Goal: Task Accomplishment & Management: Use online tool/utility

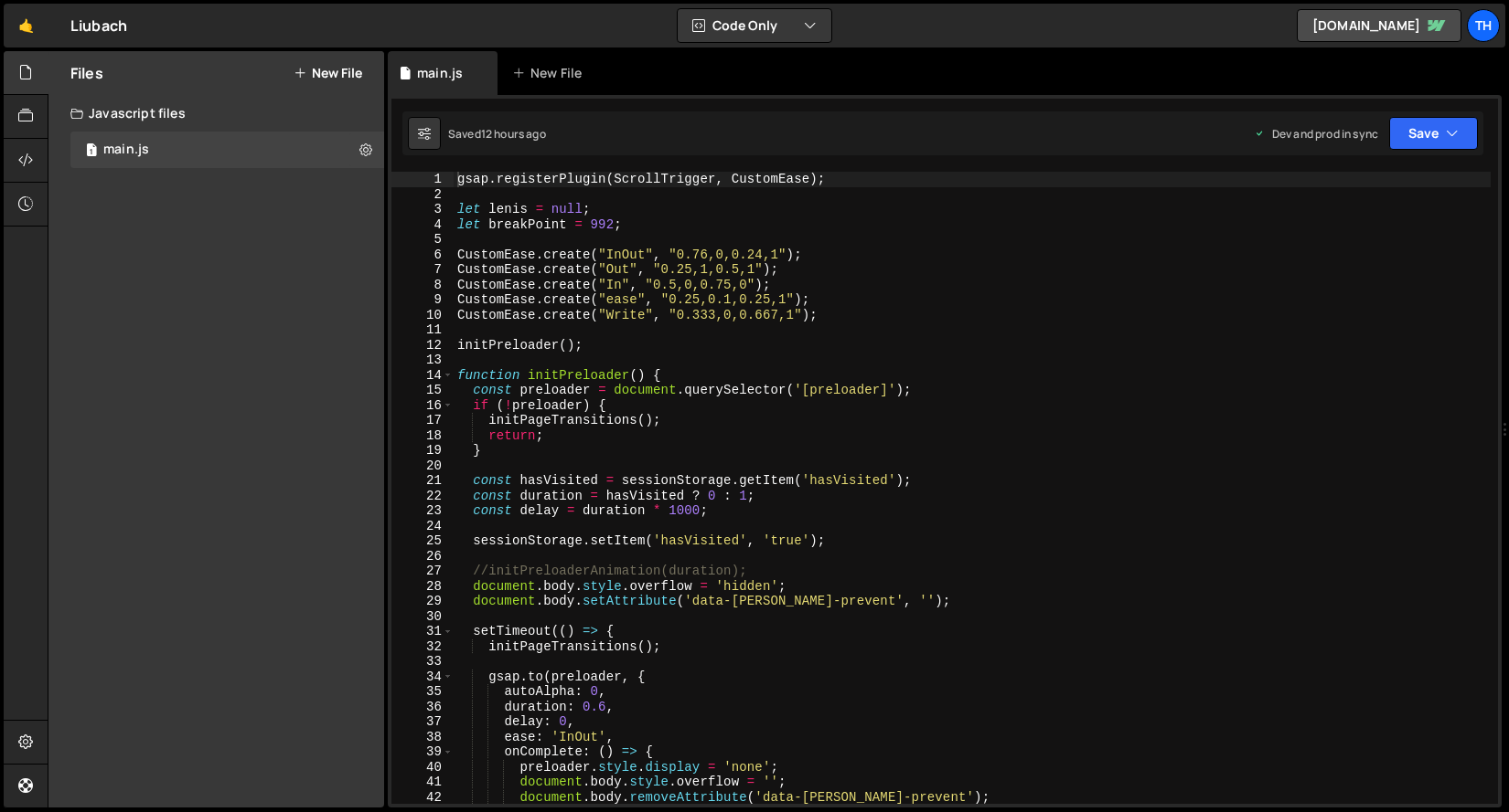
scroll to position [4835, 0]
click at [20, 12] on link "🤙" at bounding box center [26, 26] width 45 height 44
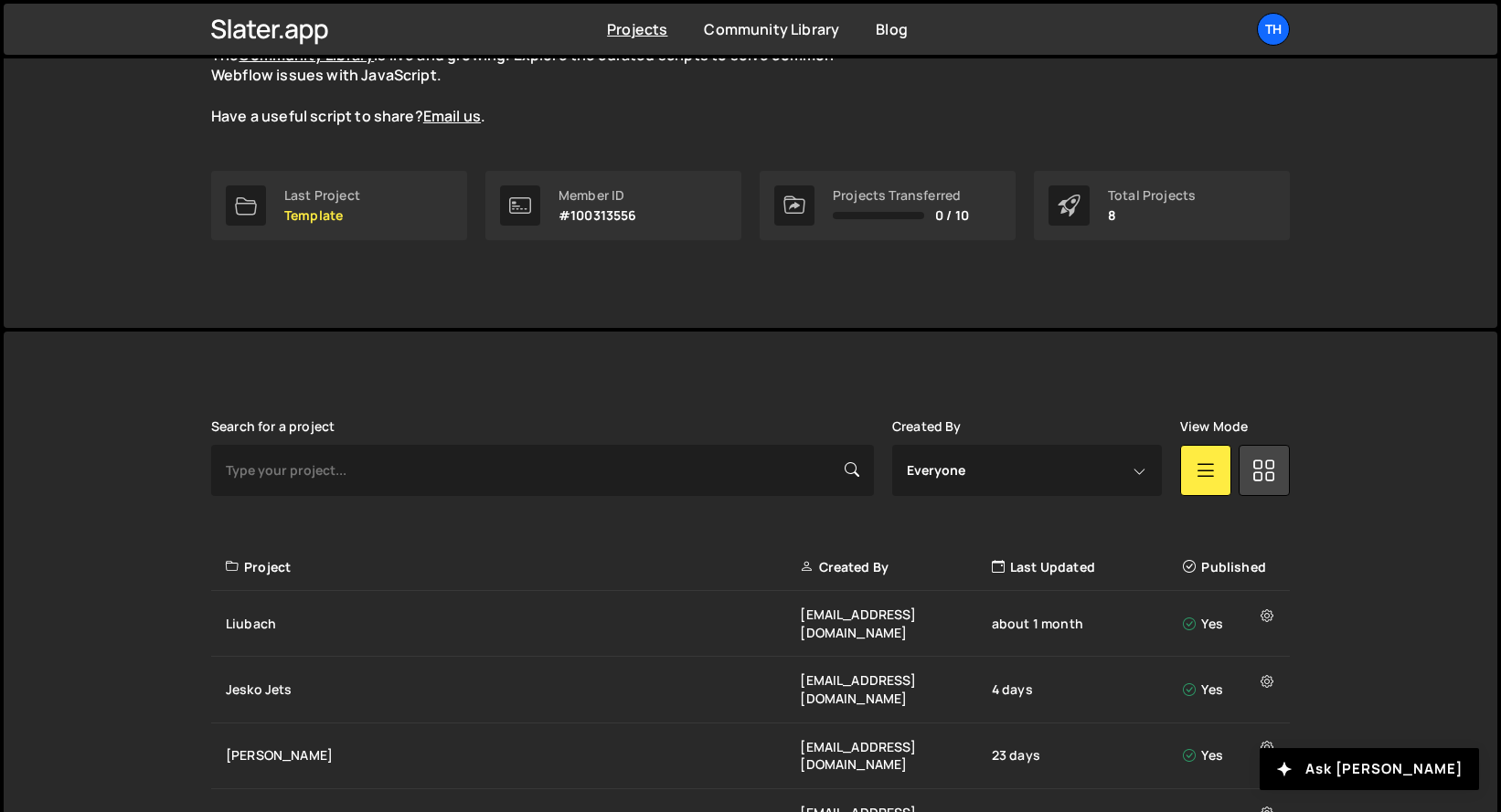
scroll to position [450, 0]
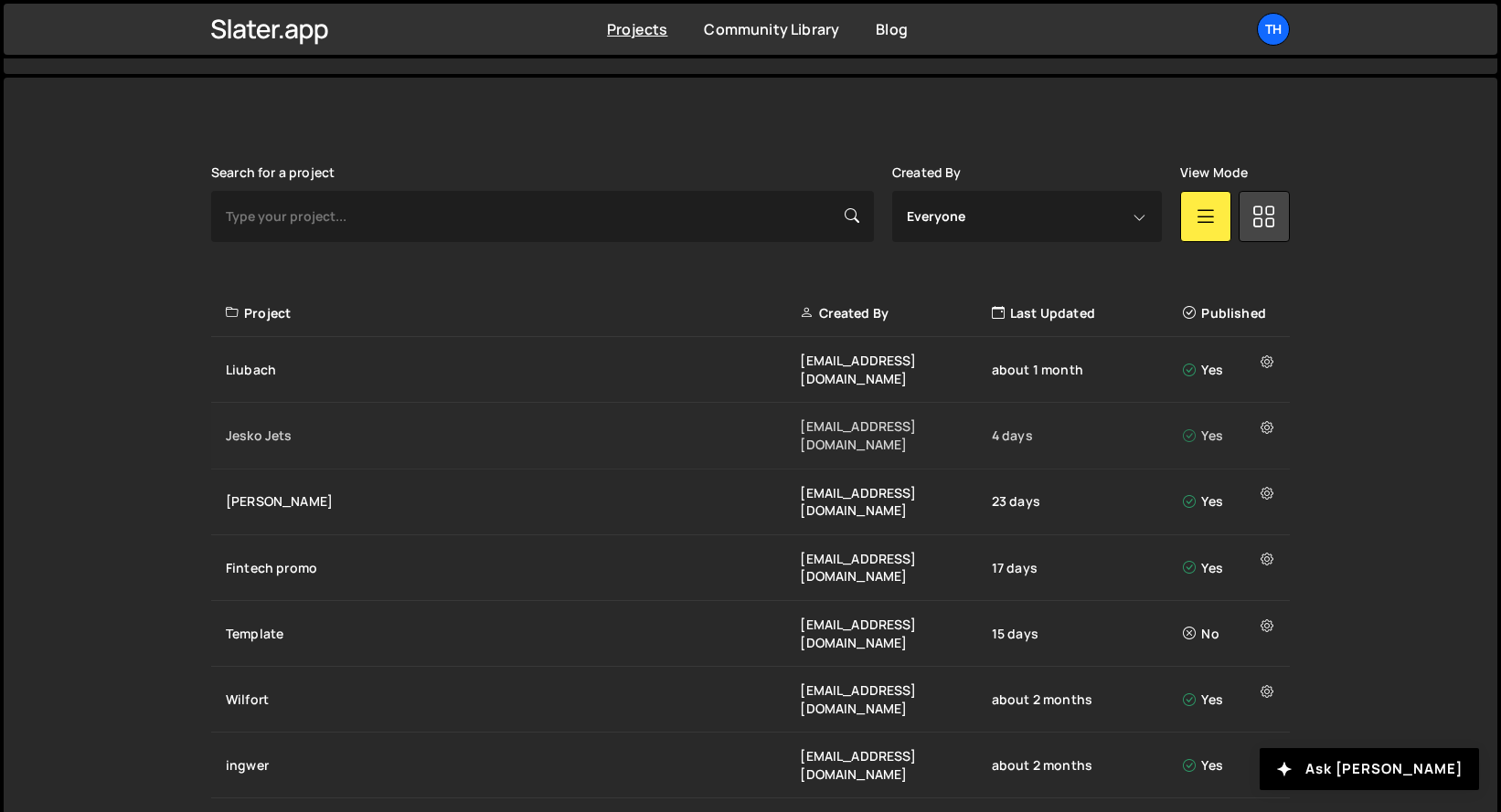
click at [238, 426] on div "Jesko Jets" at bounding box center [513, 435] width 574 height 18
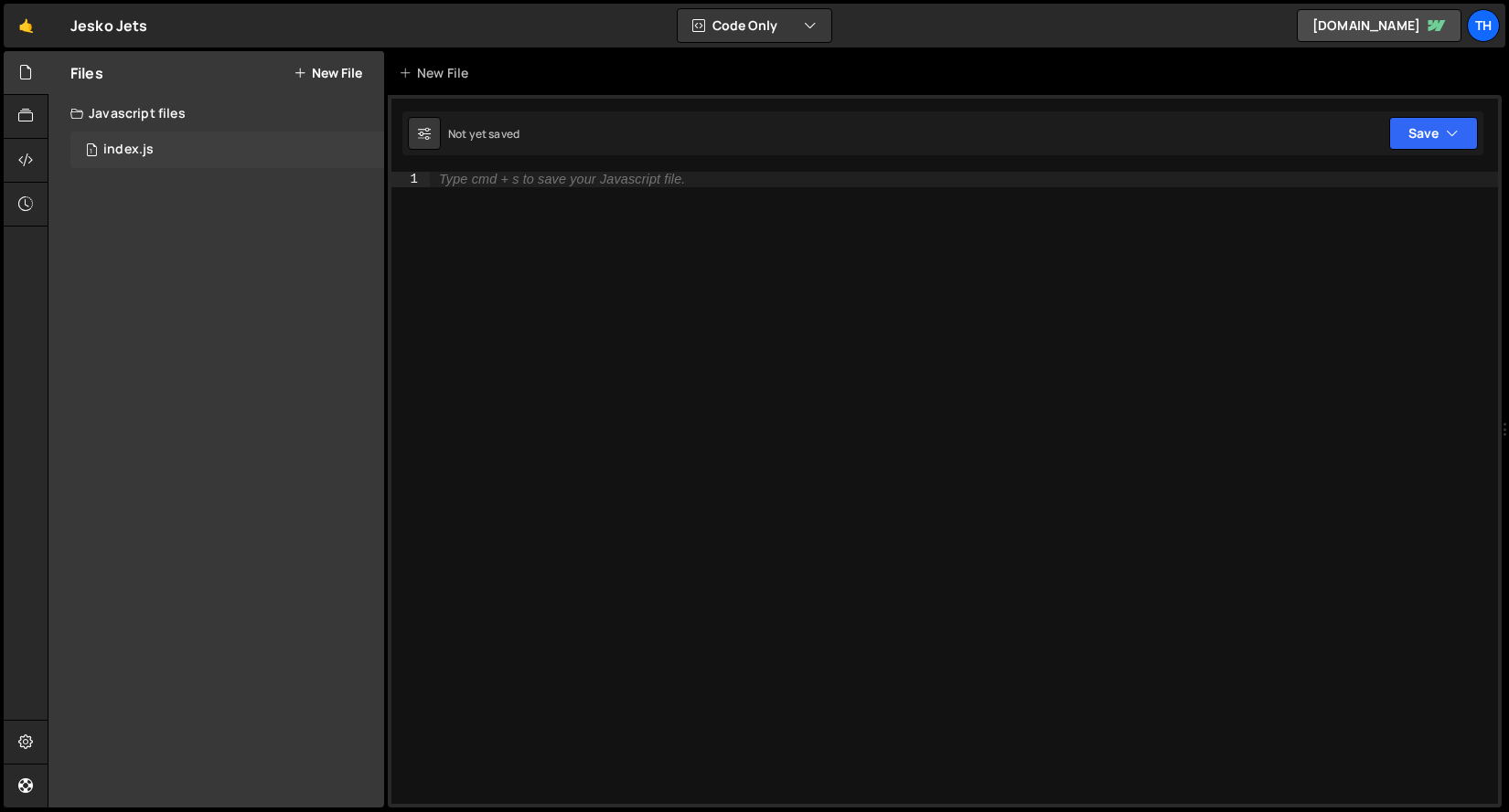
click at [223, 166] on div "1 index.js 0" at bounding box center [227, 150] width 314 height 37
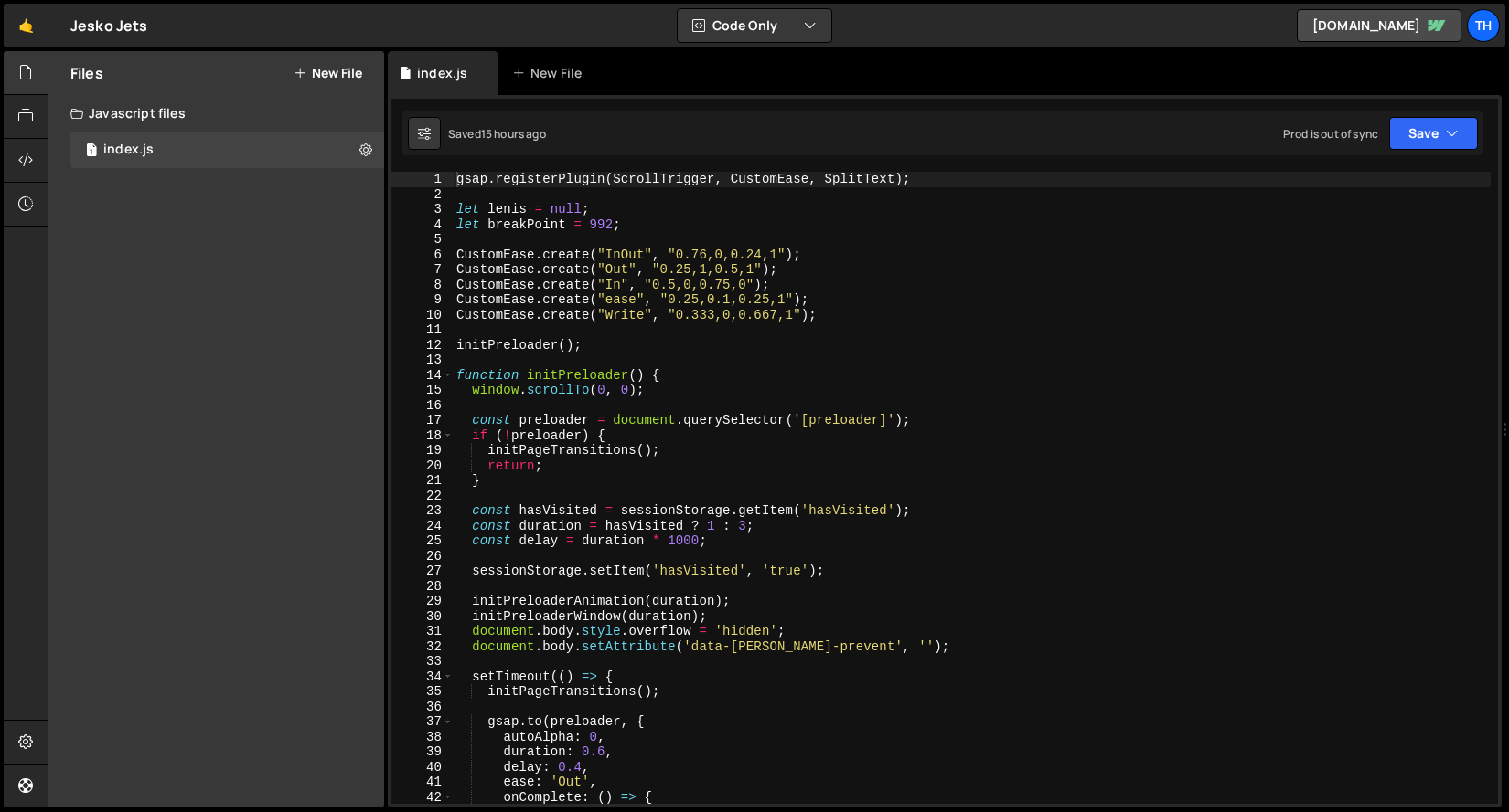
scroll to position [3840, 0]
click at [445, 374] on span at bounding box center [447, 376] width 10 height 15
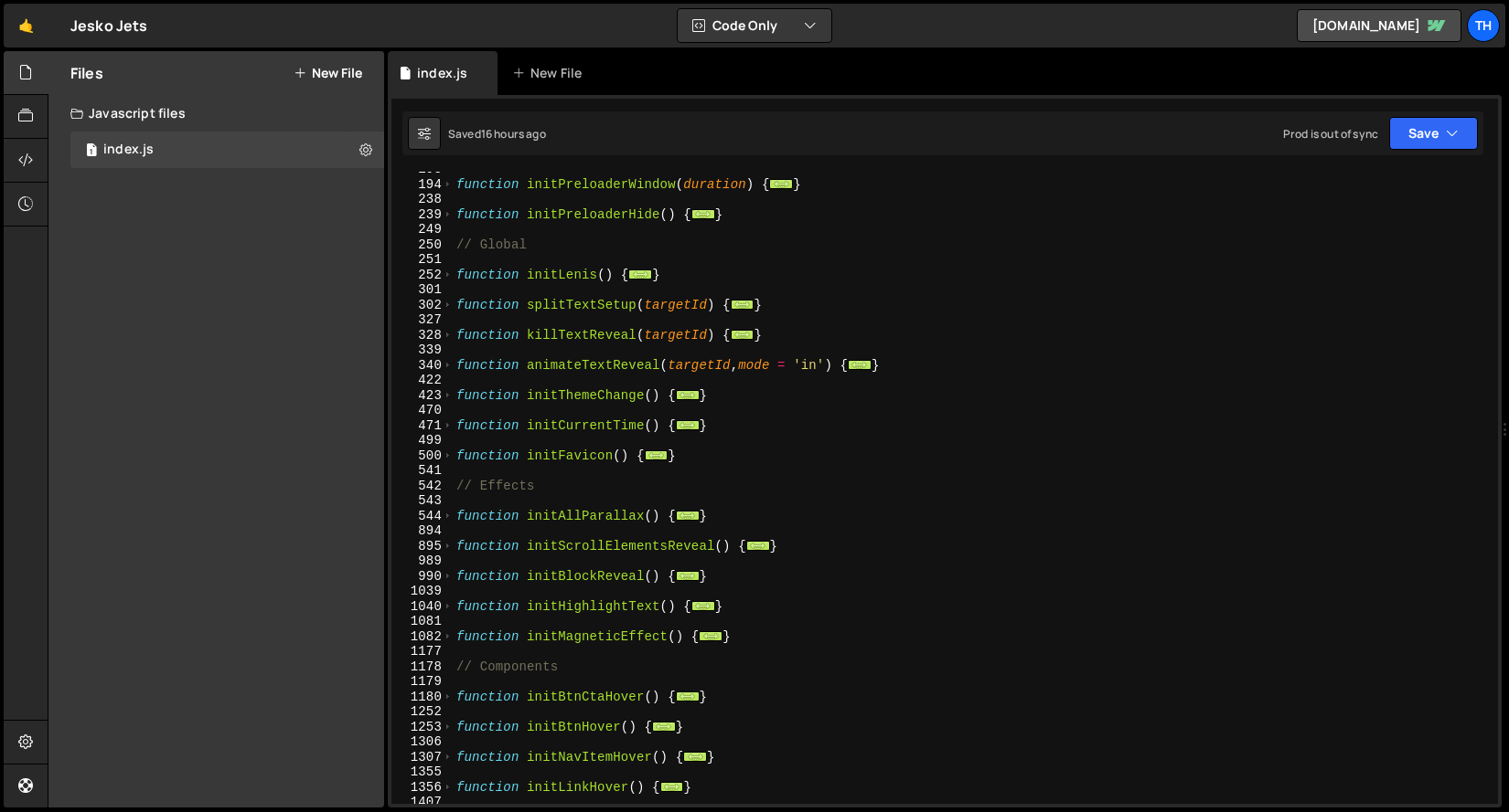
scroll to position [312, 0]
drag, startPoint x: 633, startPoint y: 456, endPoint x: 444, endPoint y: 456, distance: 189.0
click at [444, 456] on div "gsap.registerPlugin(ScrollTrigger, CustomEase, SplitText); 193 194 238 239 249 …" at bounding box center [944, 487] width 1106 height 632
paste textarea "}"
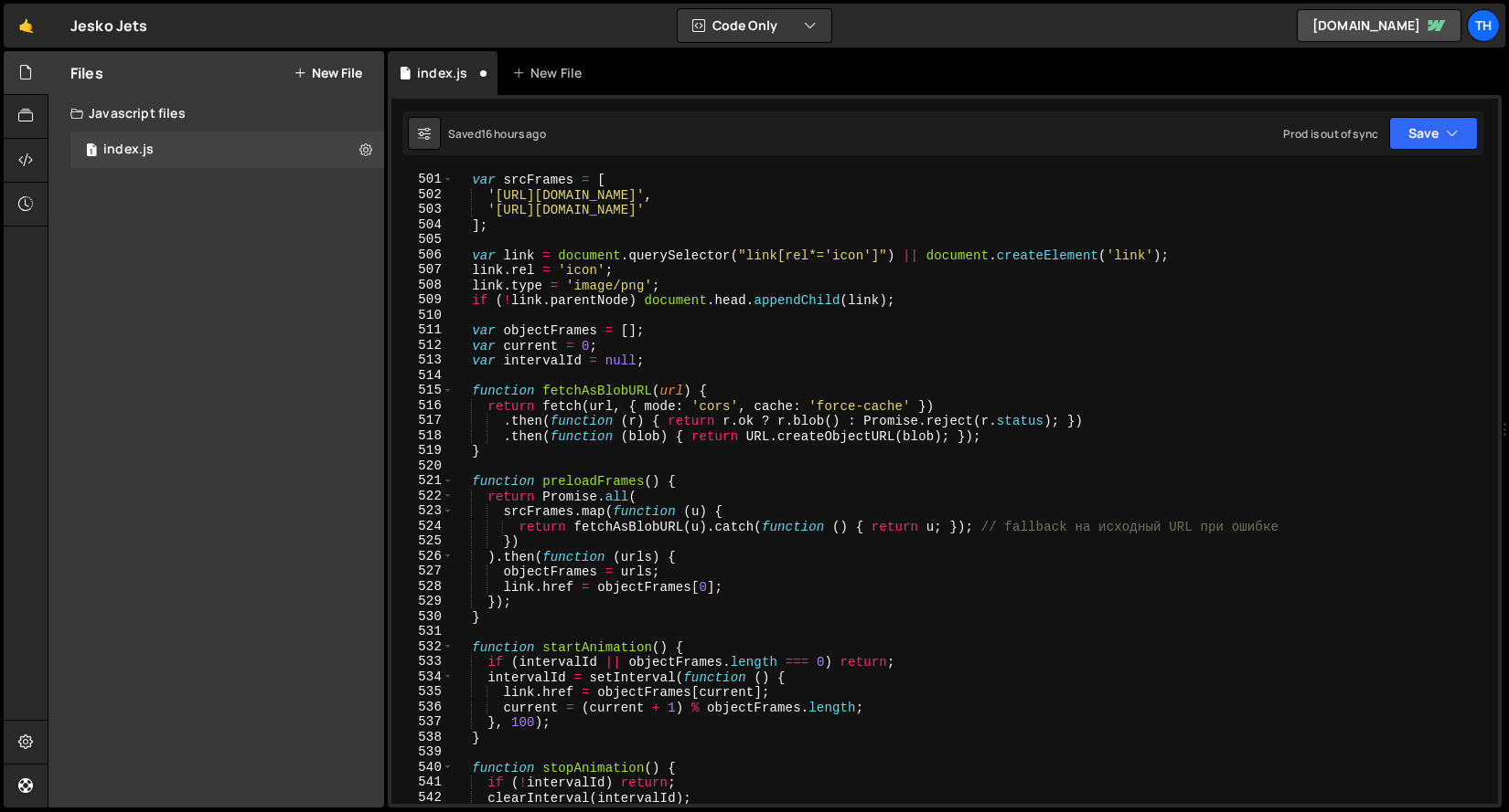
scroll to position [604, 0]
click at [1434, 149] on button "Save" at bounding box center [1433, 133] width 89 height 33
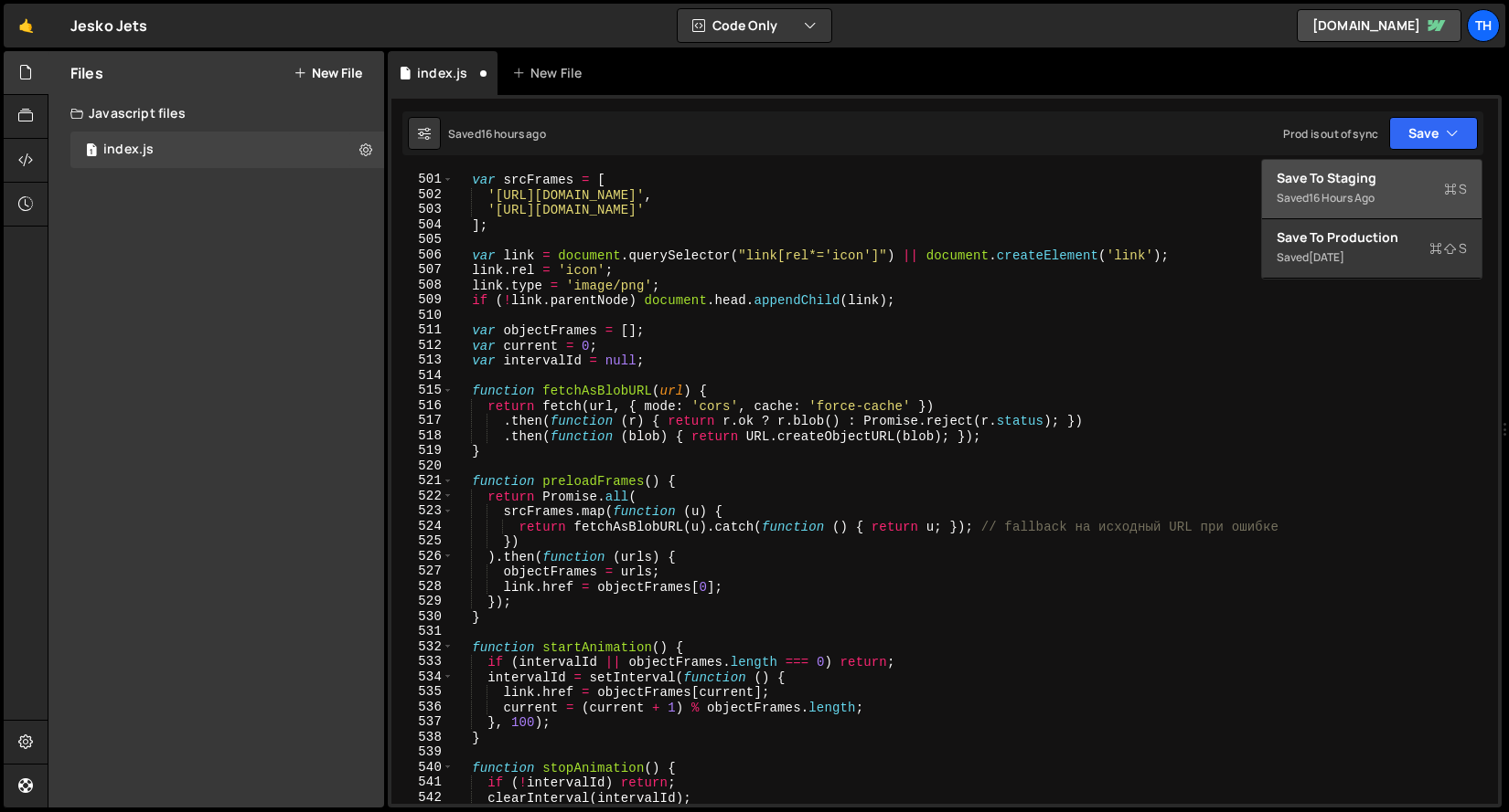
click at [1406, 178] on div "Save to Staging S" at bounding box center [1372, 177] width 191 height 18
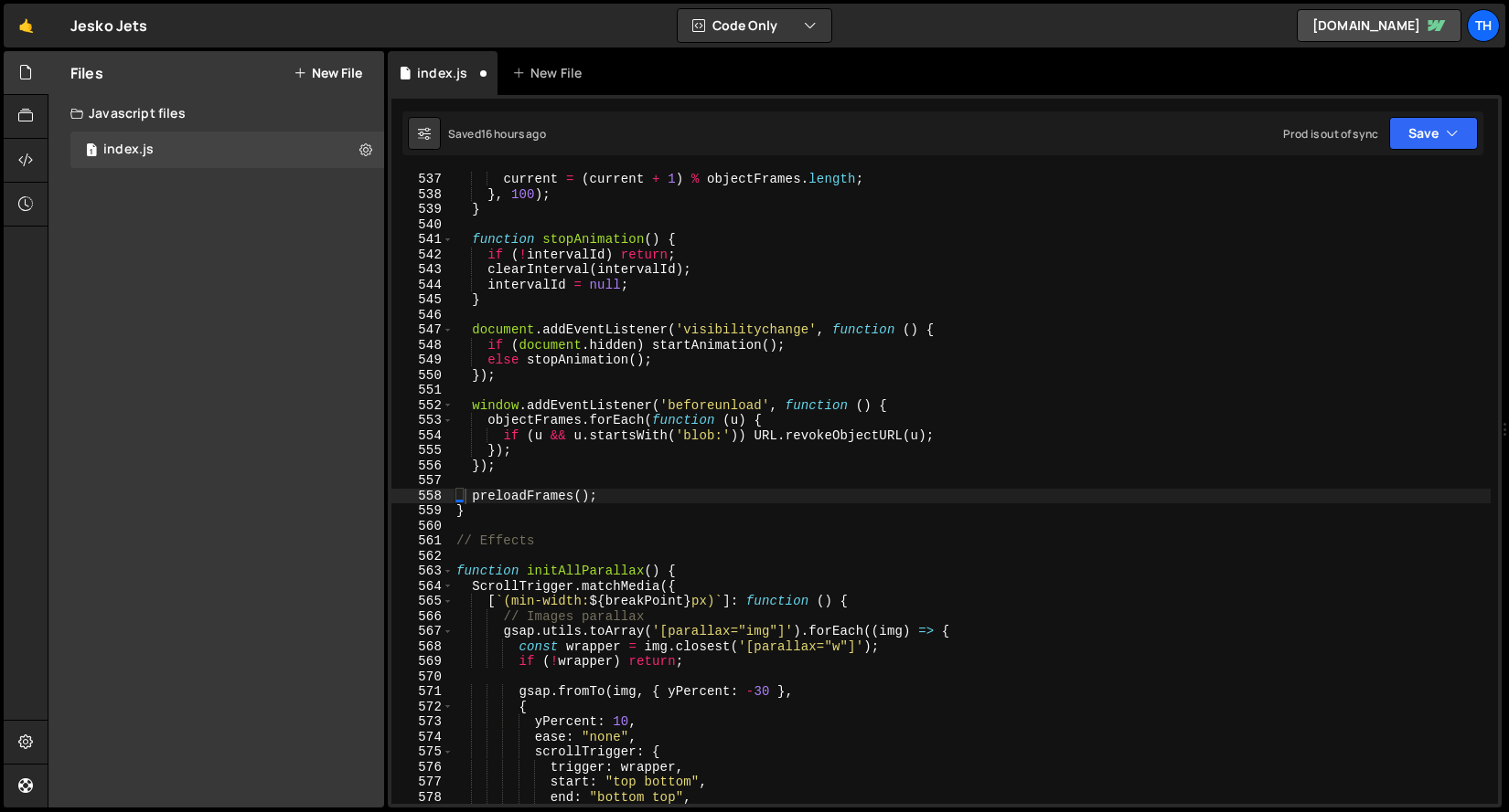
scroll to position [7463, 0]
click at [1297, 26] on link "[DOMAIN_NAME]" at bounding box center [1379, 26] width 165 height 33
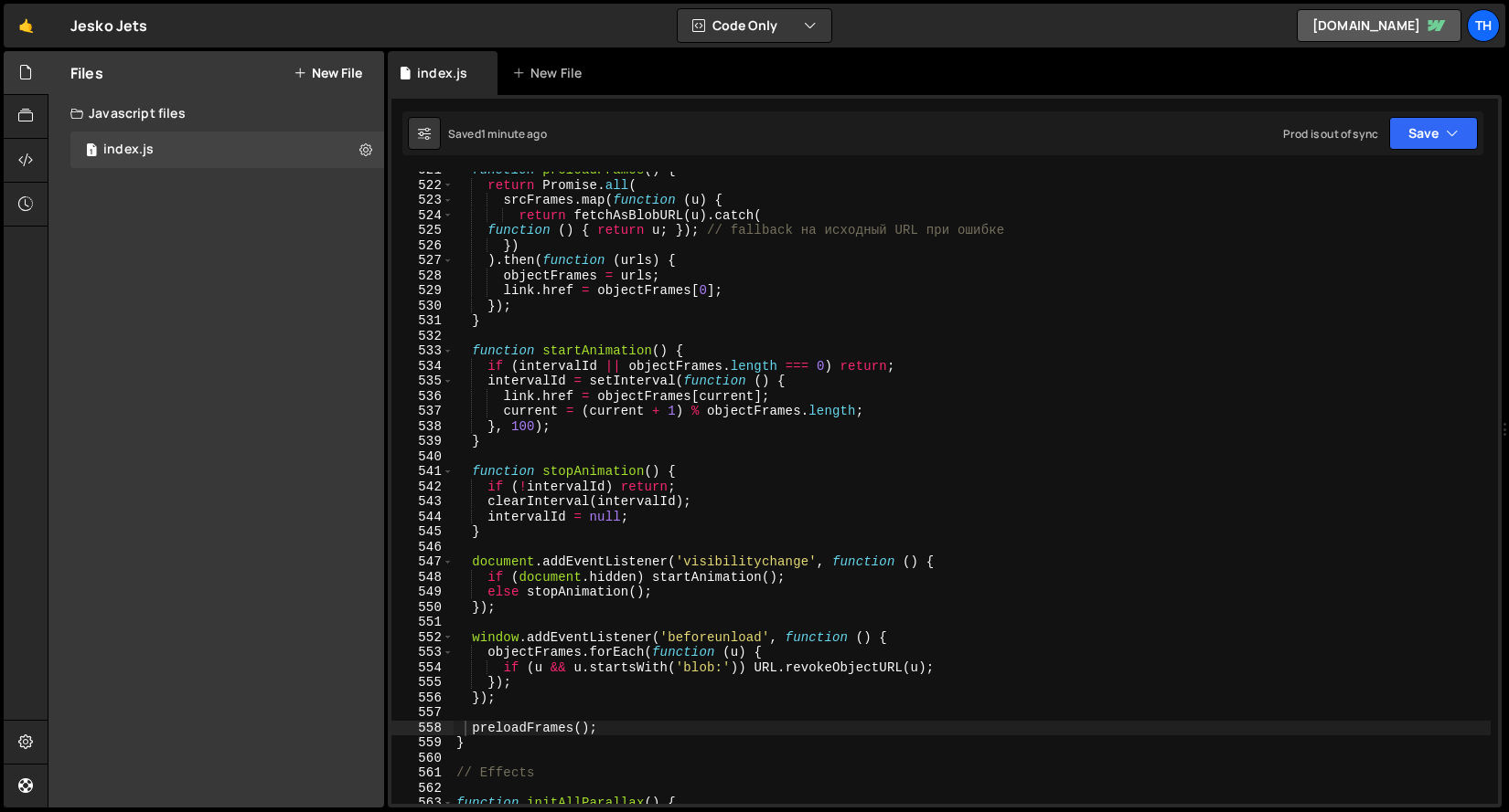
scroll to position [7084, 0]
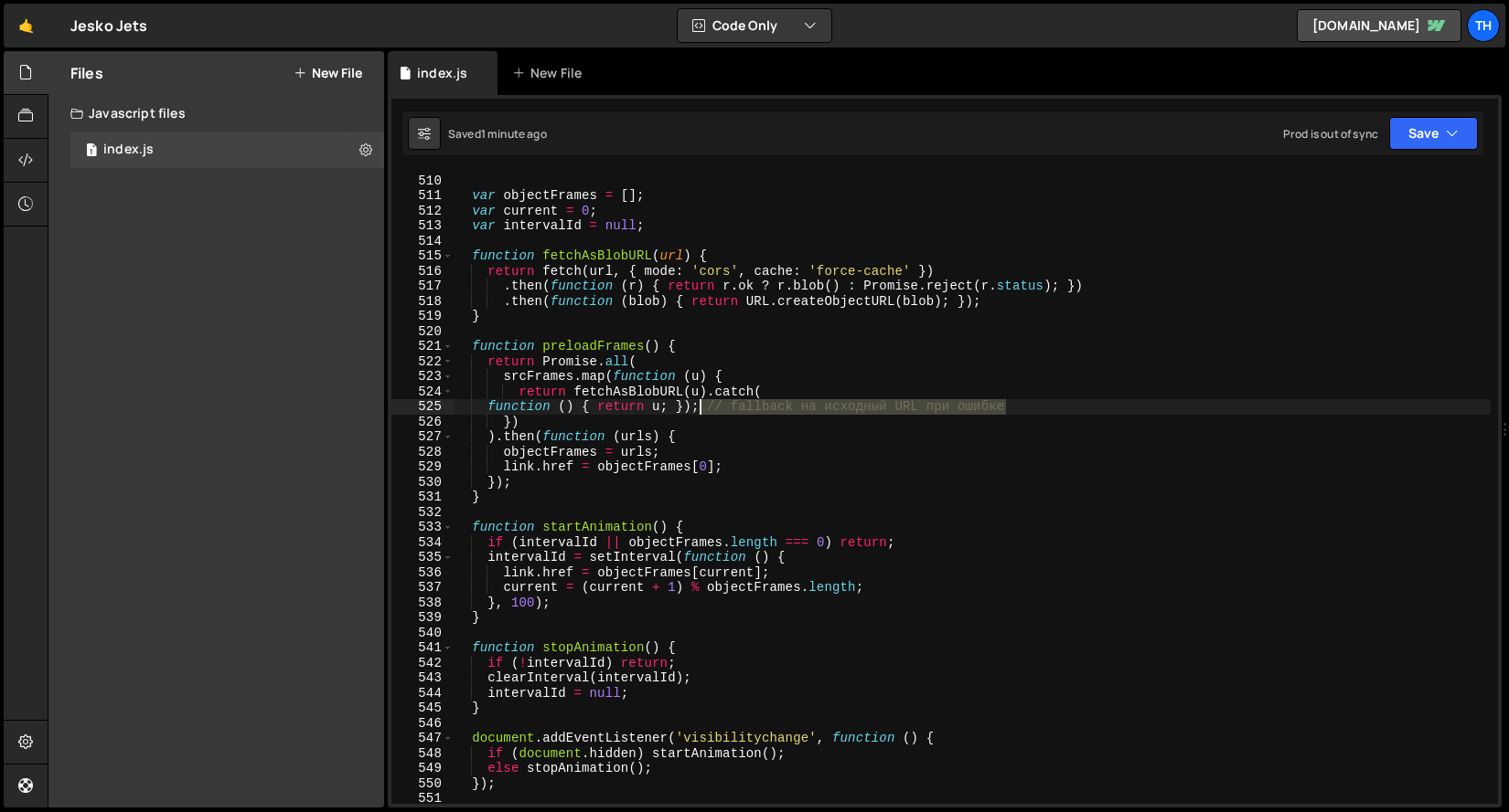
drag, startPoint x: 1038, startPoint y: 408, endPoint x: 699, endPoint y: 407, distance: 339.0
click at [699, 407] on div "if ( ! link . parentNode ) document . head . appendChild ( link ) ; var objectF…" at bounding box center [971, 489] width 1038 height 662
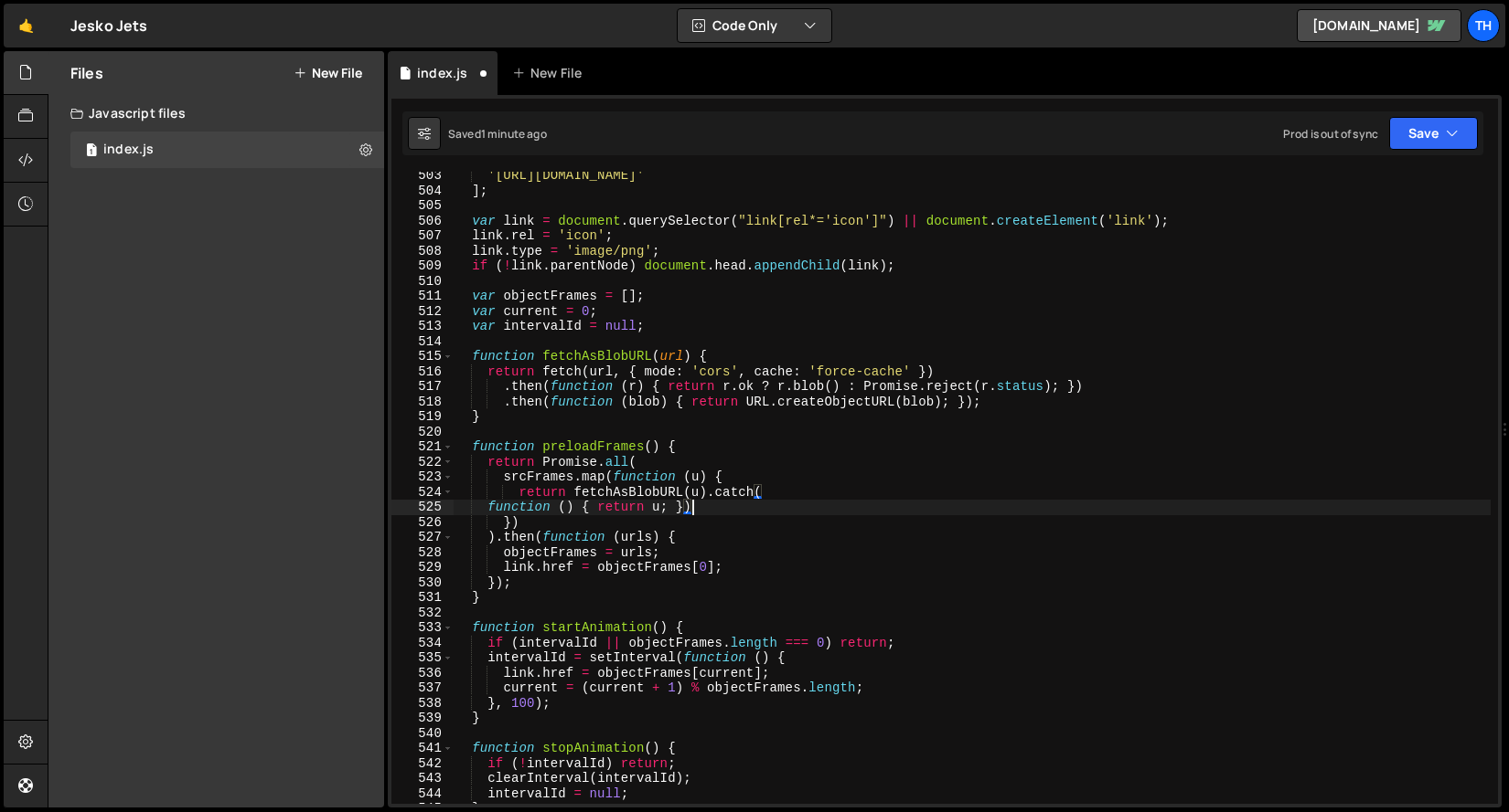
scroll to position [6939, 0]
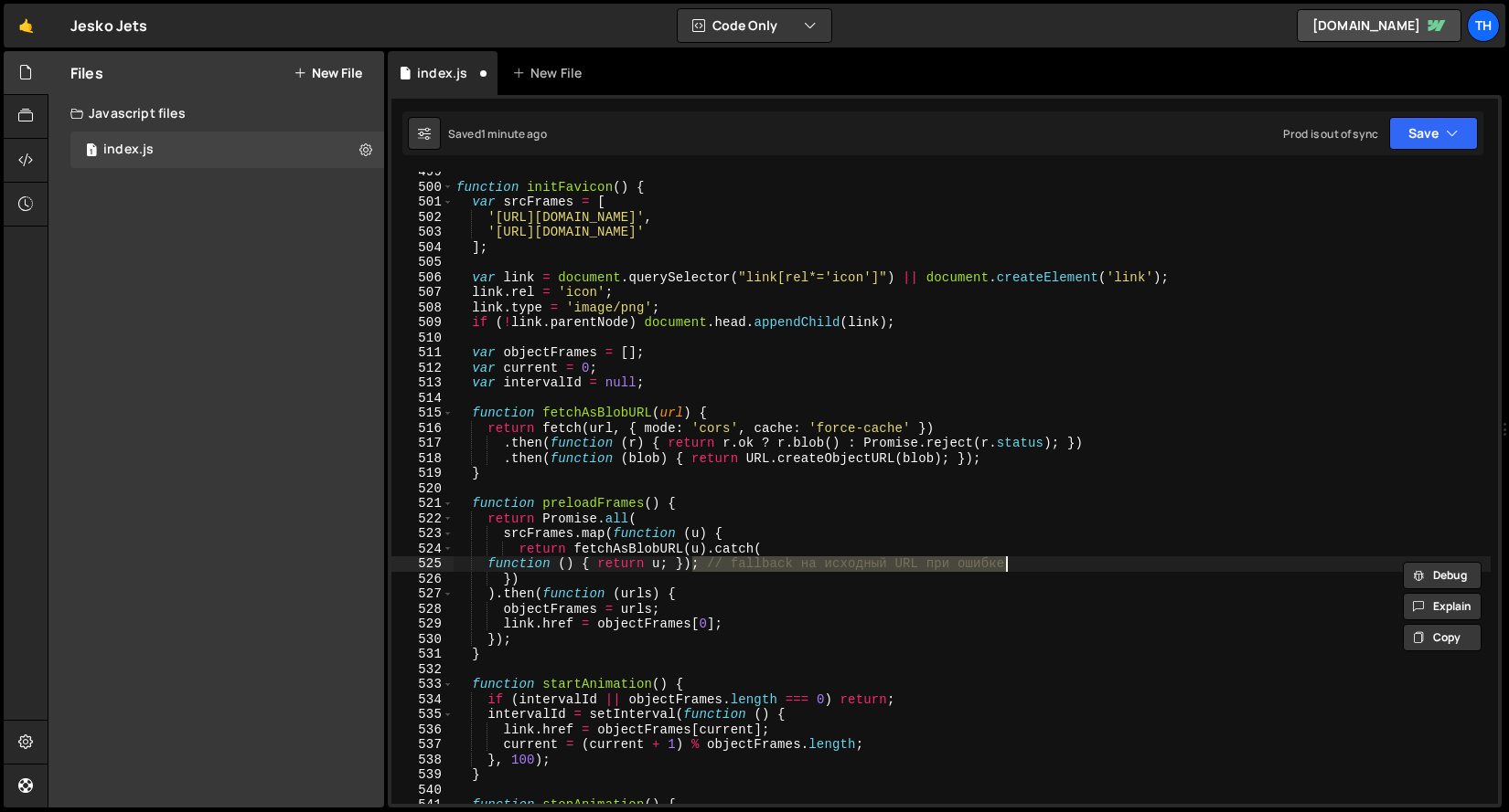
click at [707, 567] on div "function initFavicon ( ) { var srcFrames = [ '[URL][DOMAIN_NAME]' , '[URL][DOMA…" at bounding box center [971, 487] width 1038 height 632
drag, startPoint x: 700, startPoint y: 565, endPoint x: 1041, endPoint y: 567, distance: 341.0
click at [1041, 567] on div "function initFavicon ( ) { var srcFrames = [ '[URL][DOMAIN_NAME]' , '[URL][DOMA…" at bounding box center [971, 496] width 1038 height 662
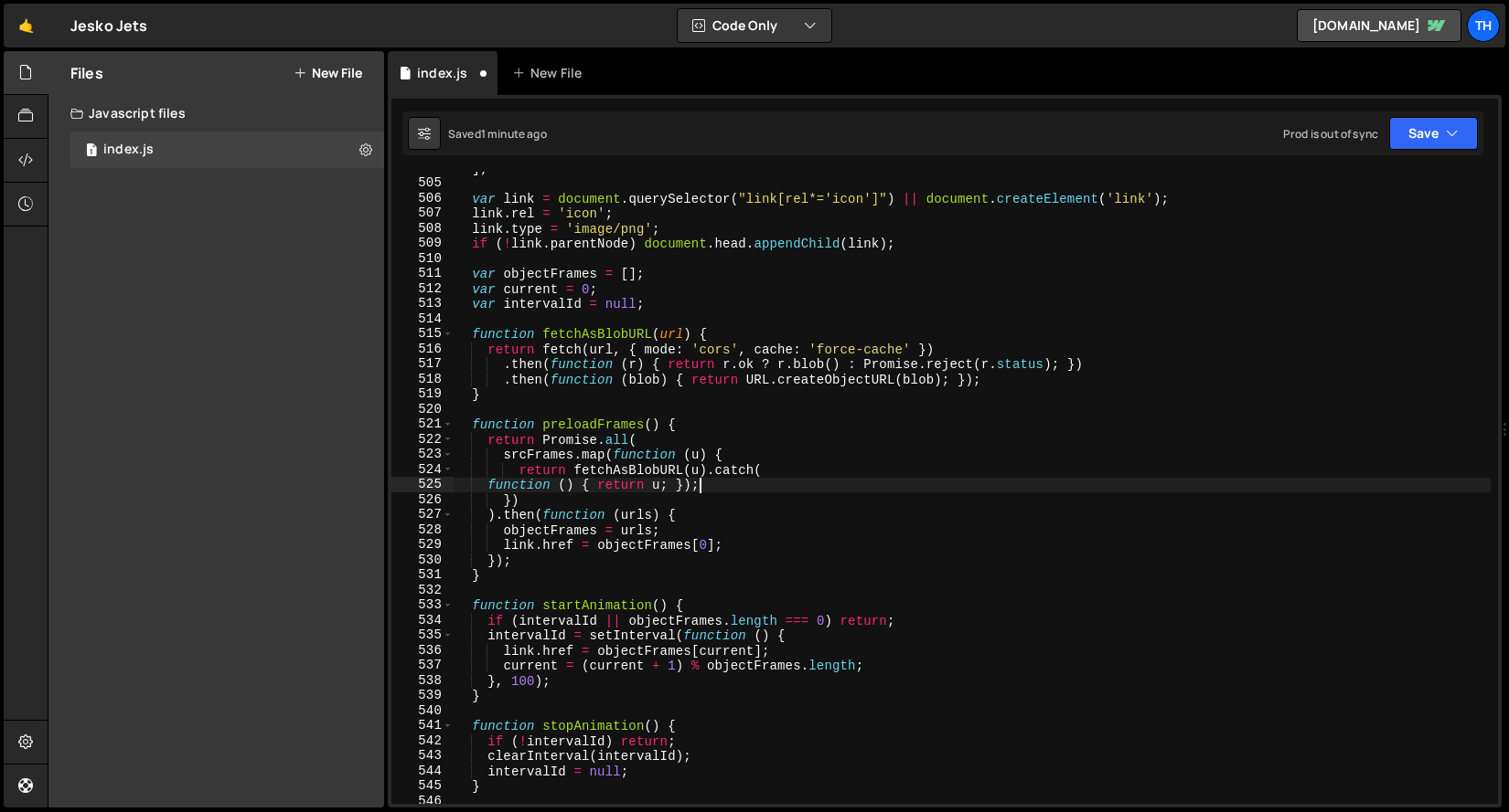
scroll to position [6798, 0]
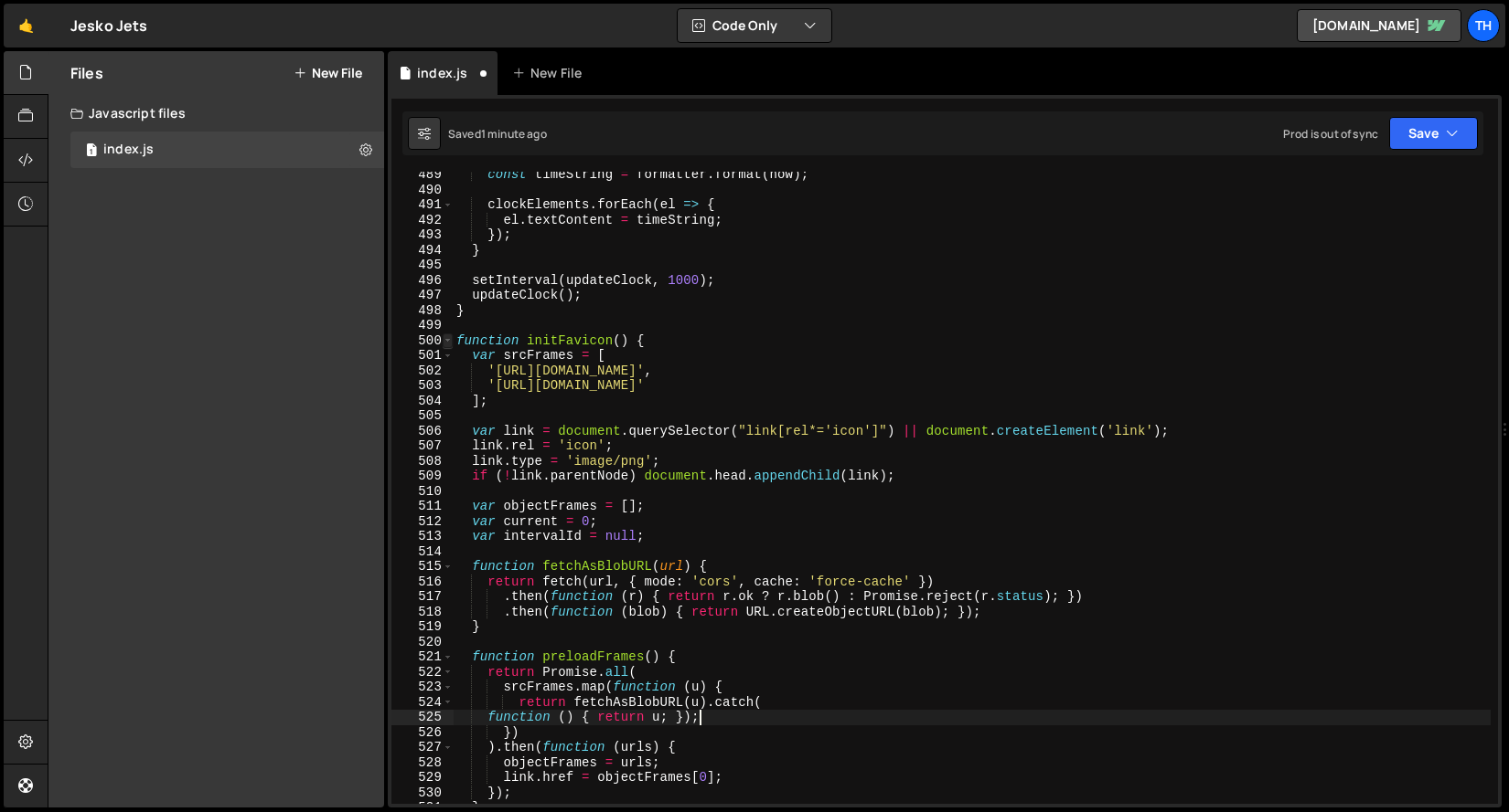
click at [450, 344] on span at bounding box center [447, 341] width 10 height 15
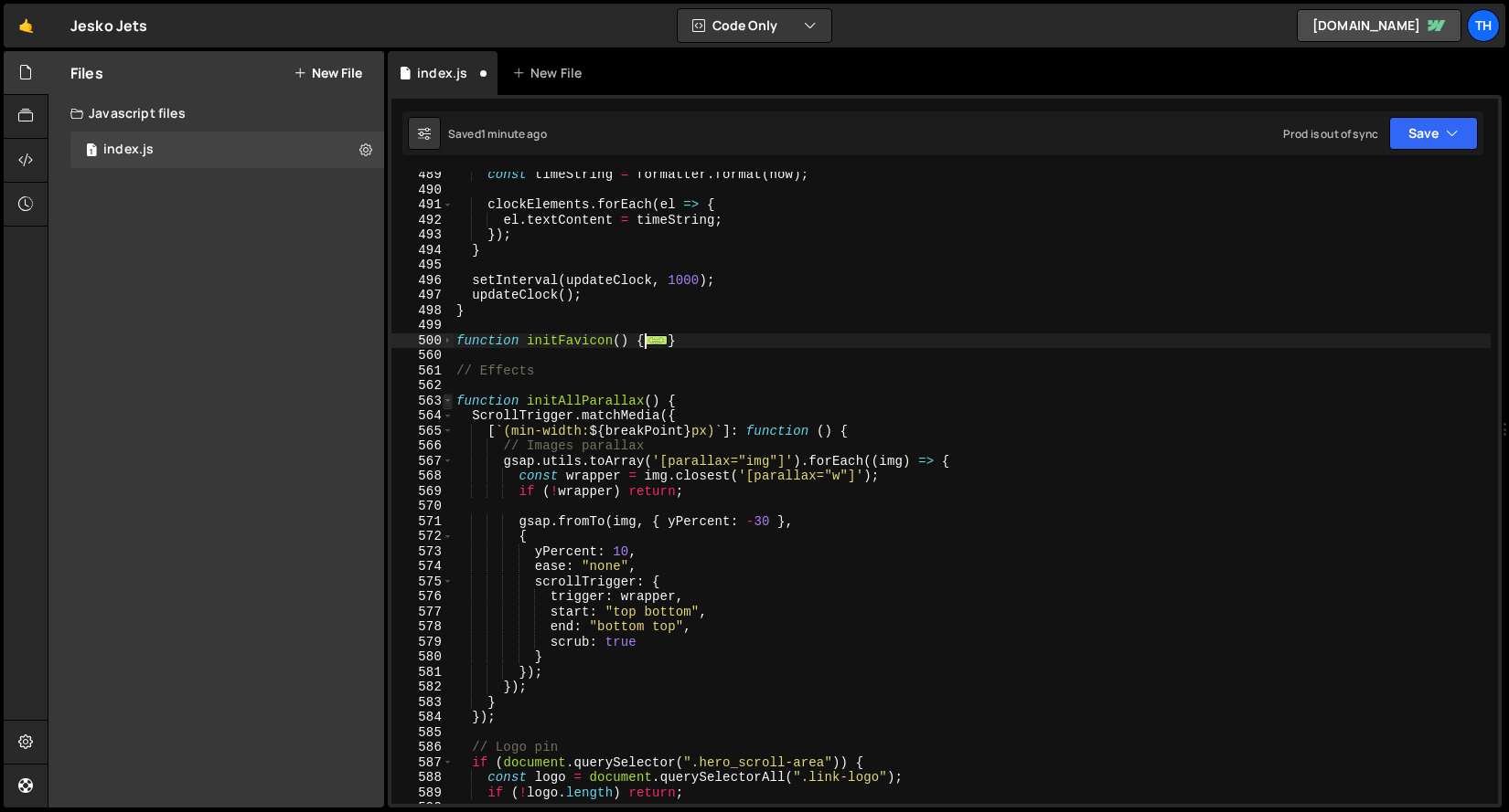
click at [445, 407] on span at bounding box center [447, 402] width 10 height 15
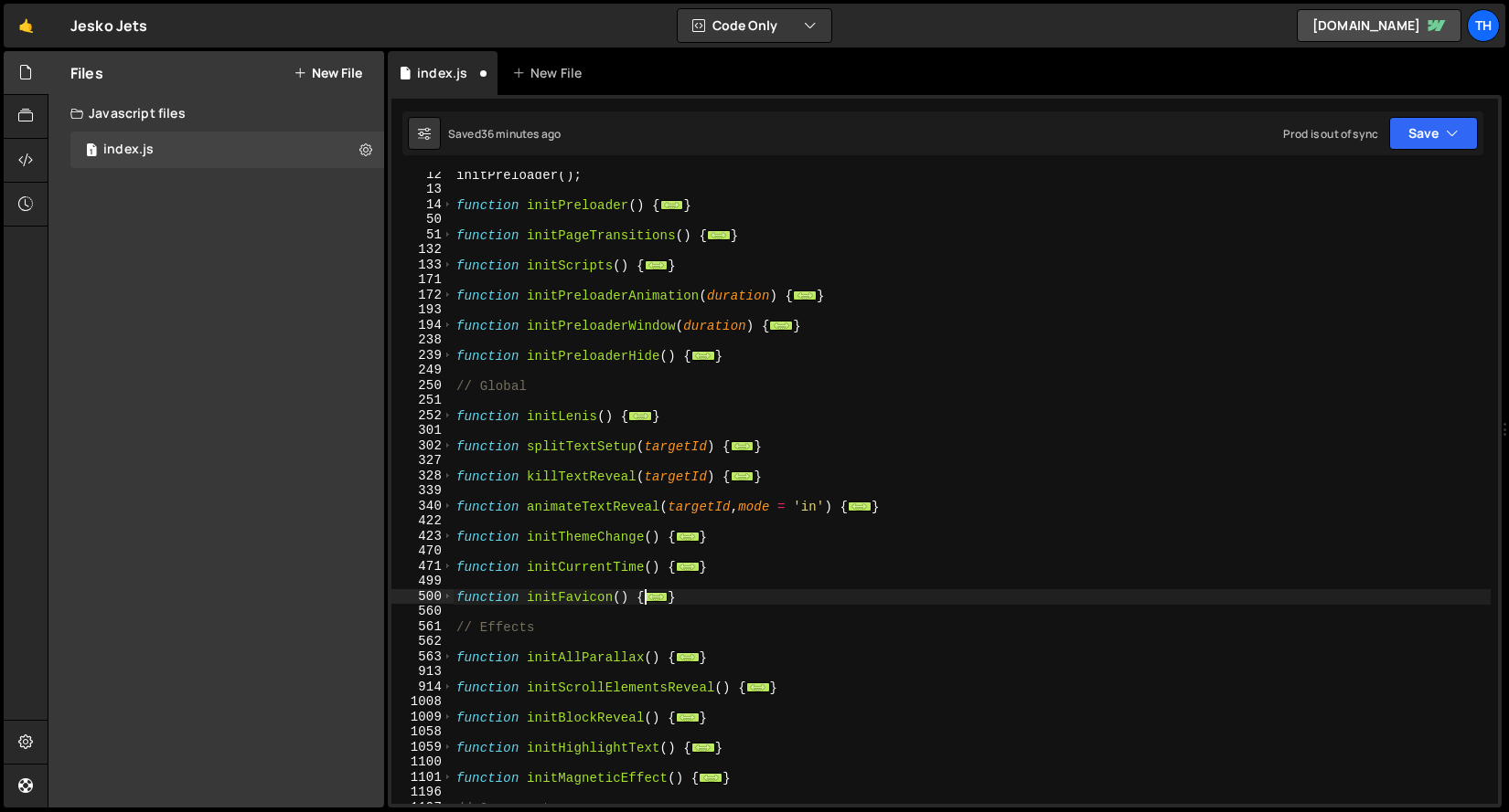
scroll to position [282, 0]
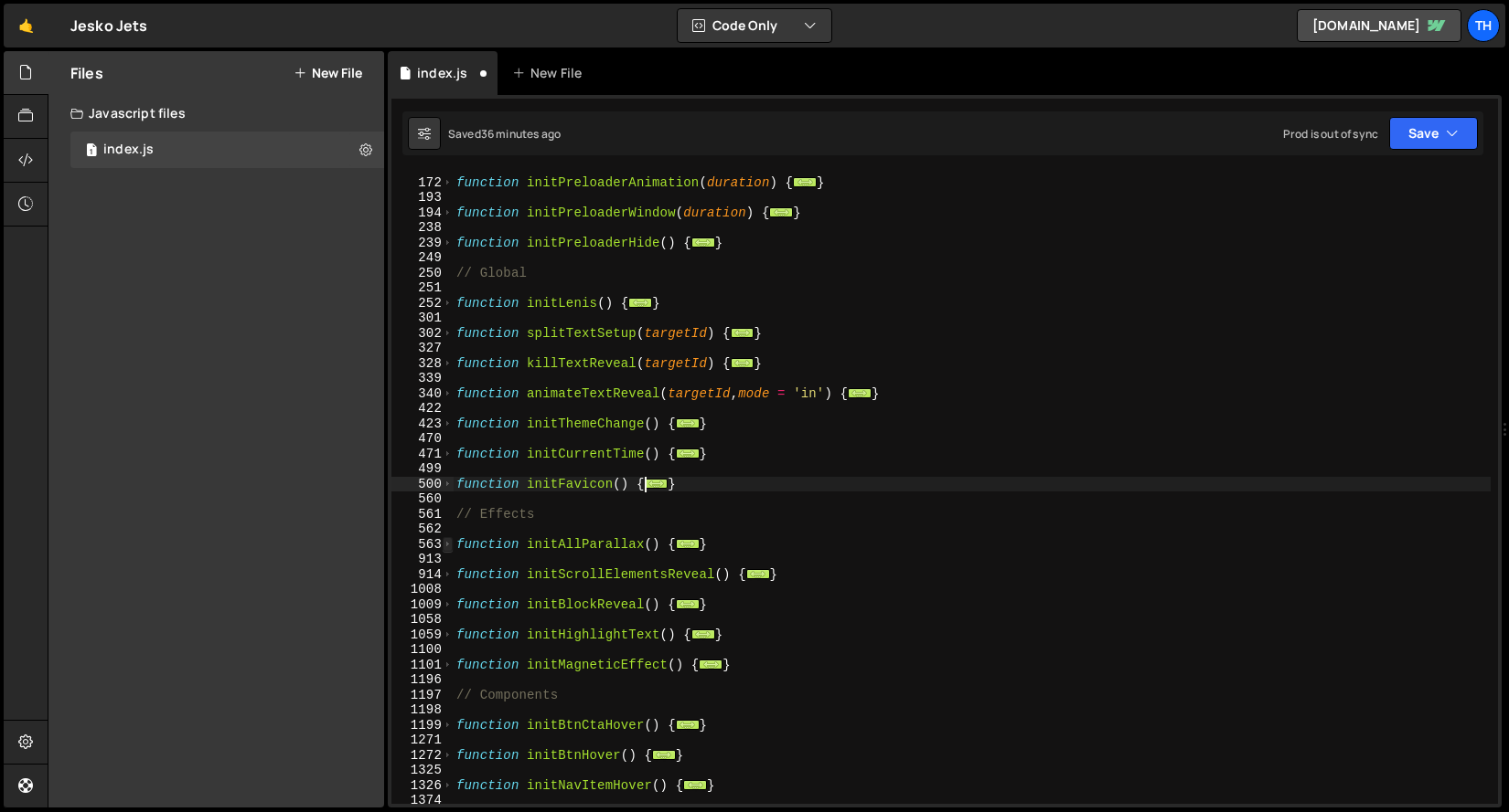
click at [451, 541] on span at bounding box center [447, 545] width 10 height 15
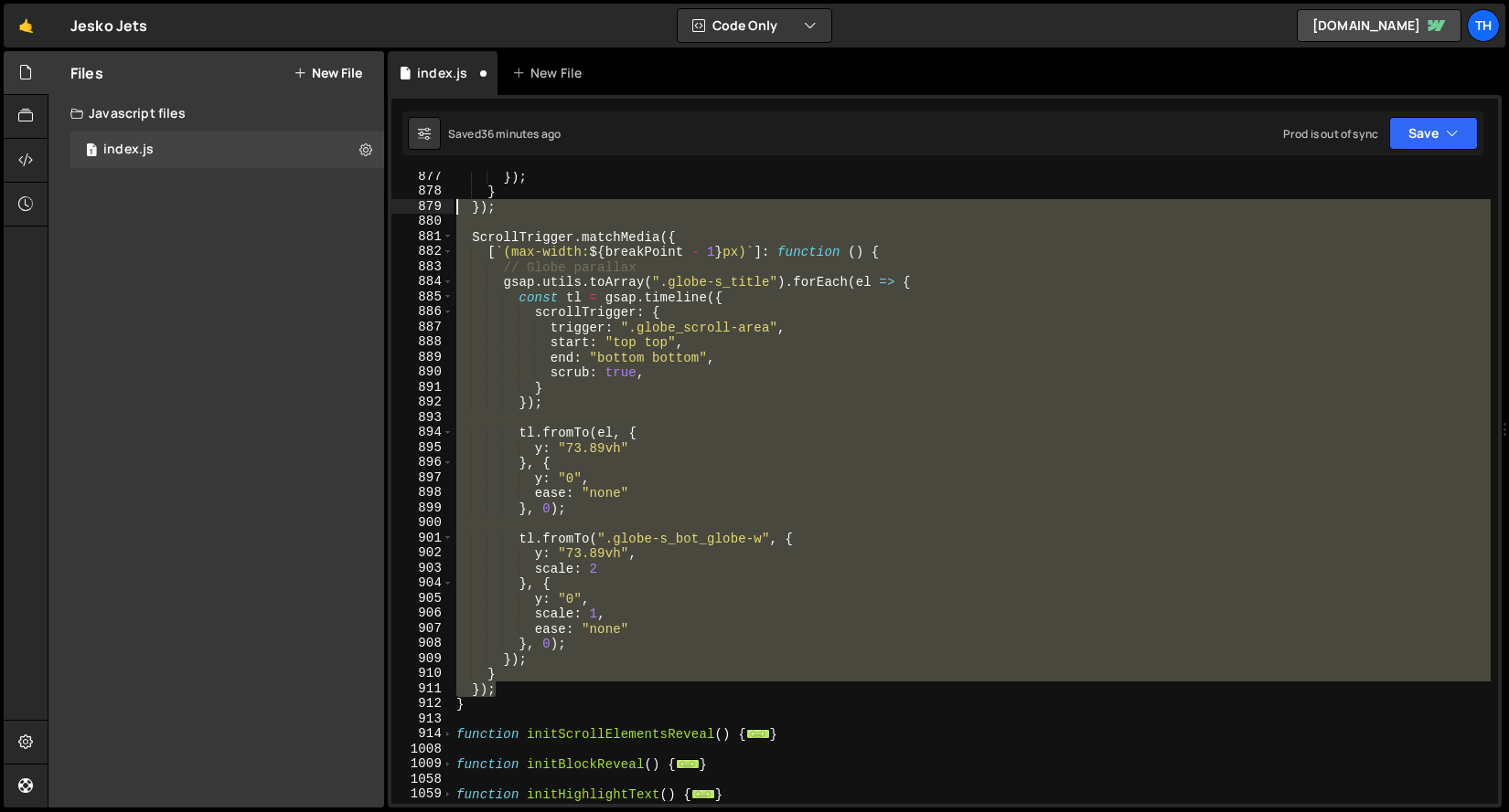
scroll to position [5383, 0]
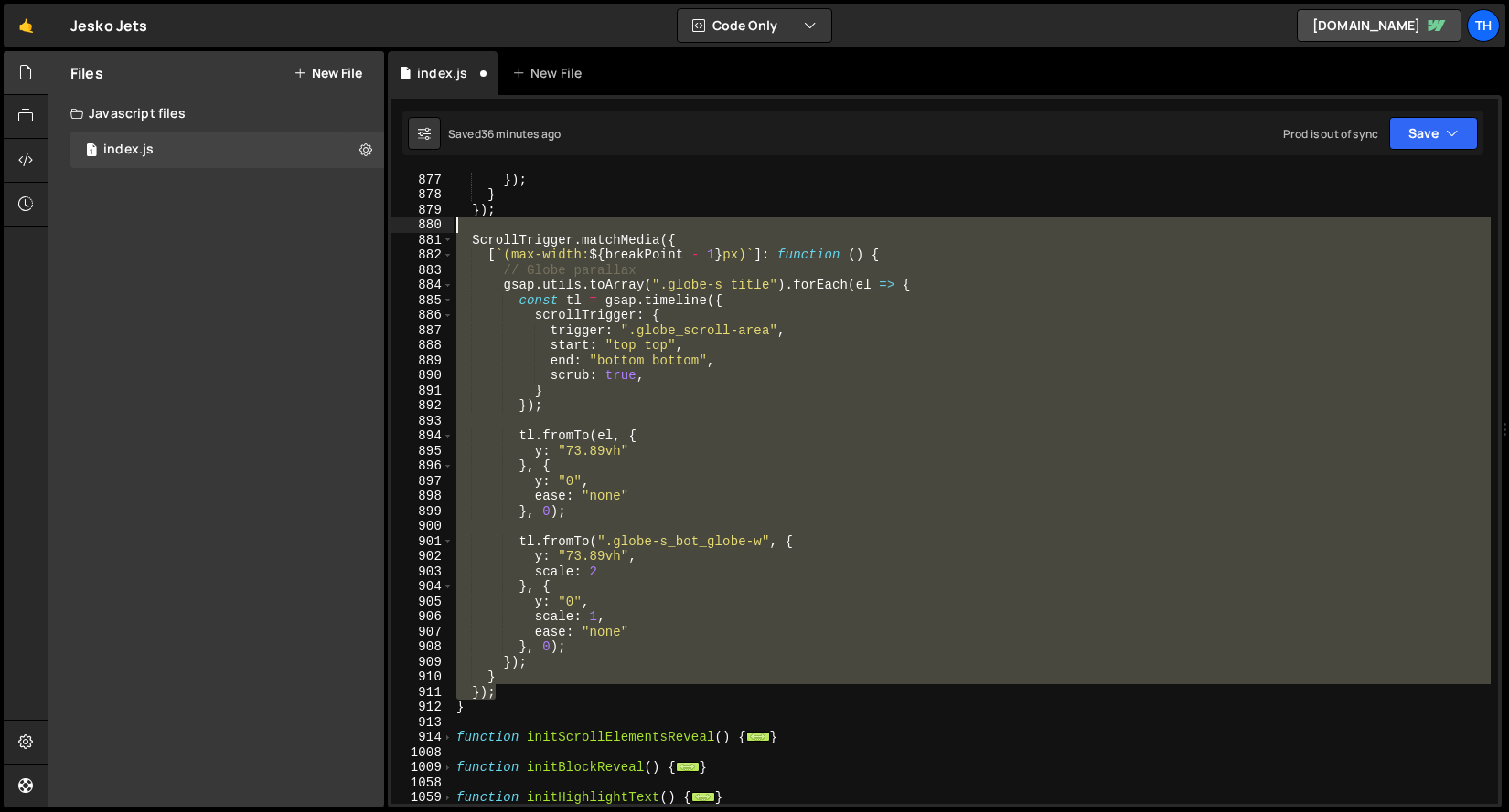
drag, startPoint x: 515, startPoint y: 688, endPoint x: 326, endPoint y: 227, distance: 498.2
click at [326, 227] on div "Files New File Javascript files 1 index.js 0 CSS files Copy share link Edit Fil…" at bounding box center [777, 430] width 1461 height 758
type textarea "ScrollTrigger.matchMedia({"
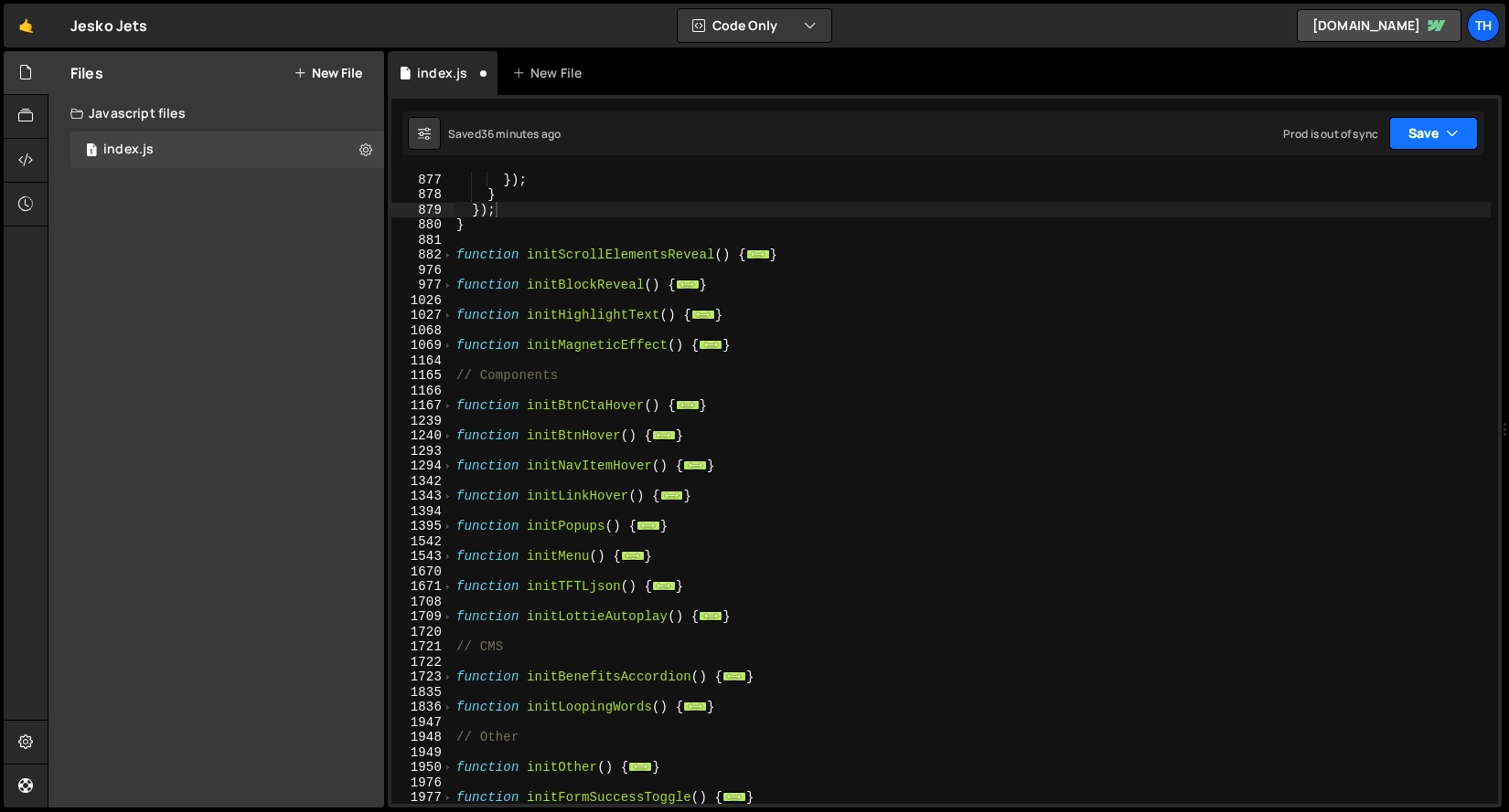
drag, startPoint x: 1428, startPoint y: 130, endPoint x: 1370, endPoint y: 189, distance: 82.7
click at [1428, 130] on button "Save" at bounding box center [1433, 133] width 89 height 33
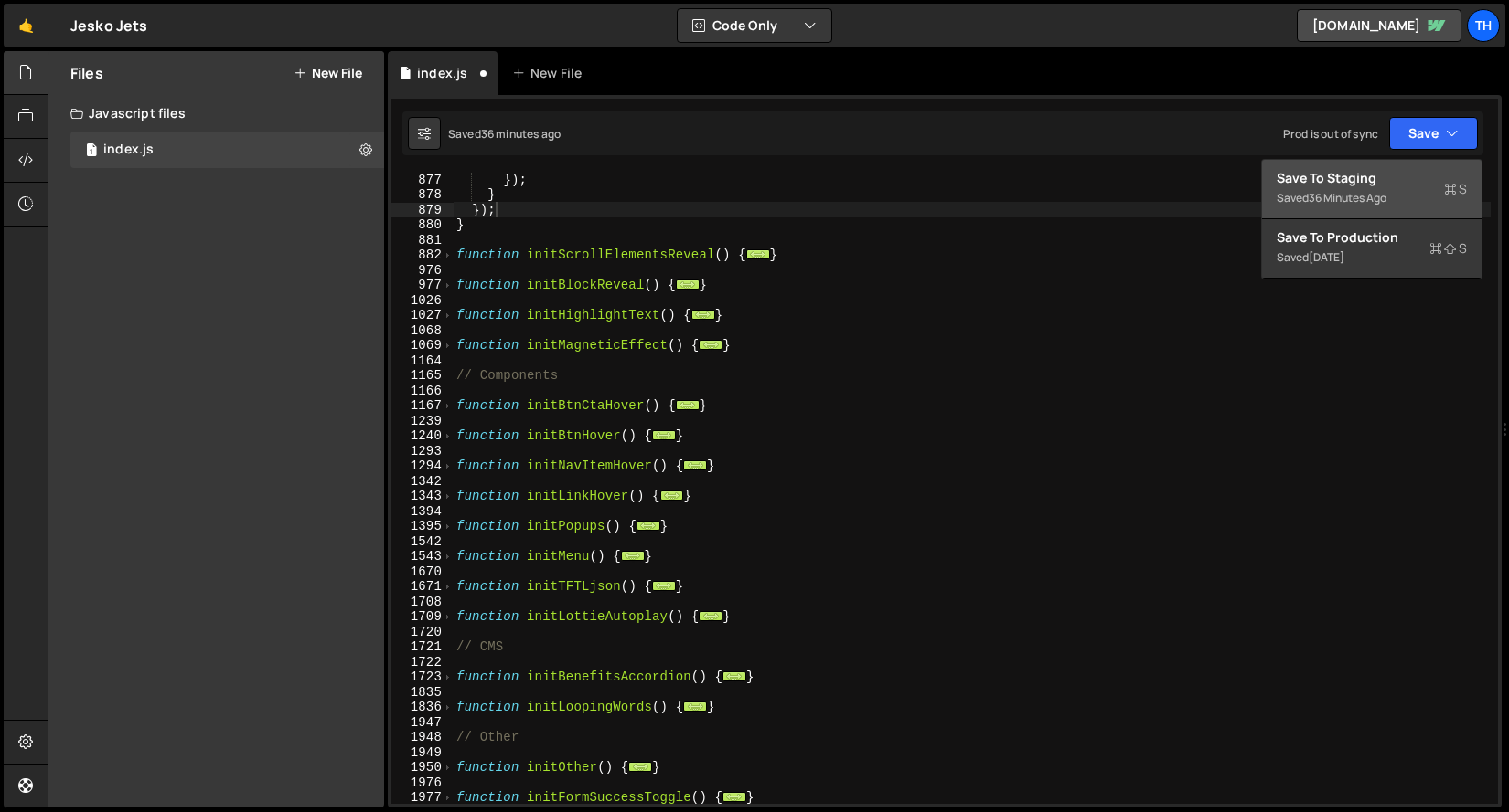
click at [1368, 189] on div "Saved 36 minutes ago" at bounding box center [1372, 198] width 191 height 22
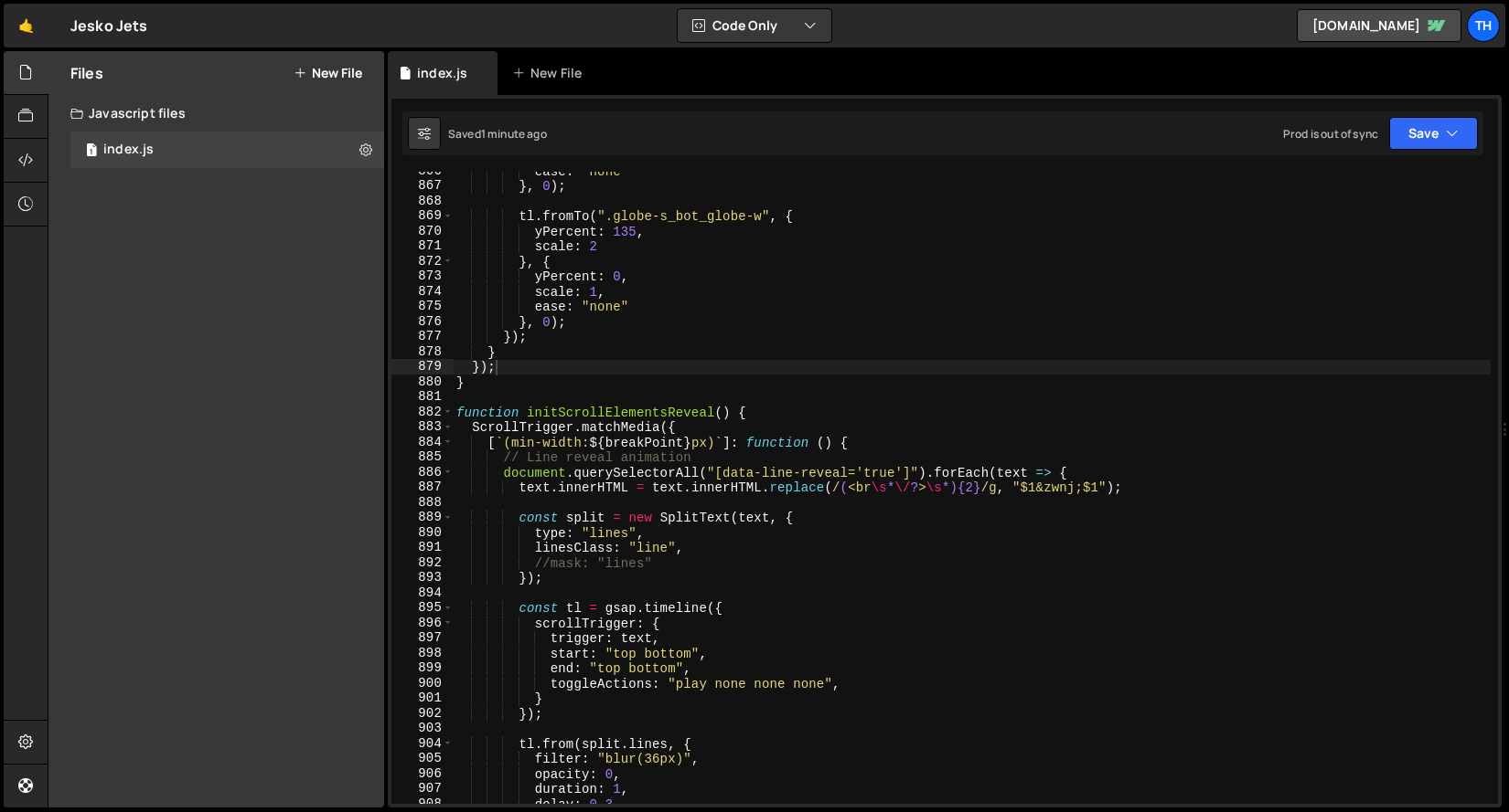
scroll to position [12233, 0]
click at [445, 410] on span at bounding box center [447, 412] width 10 height 15
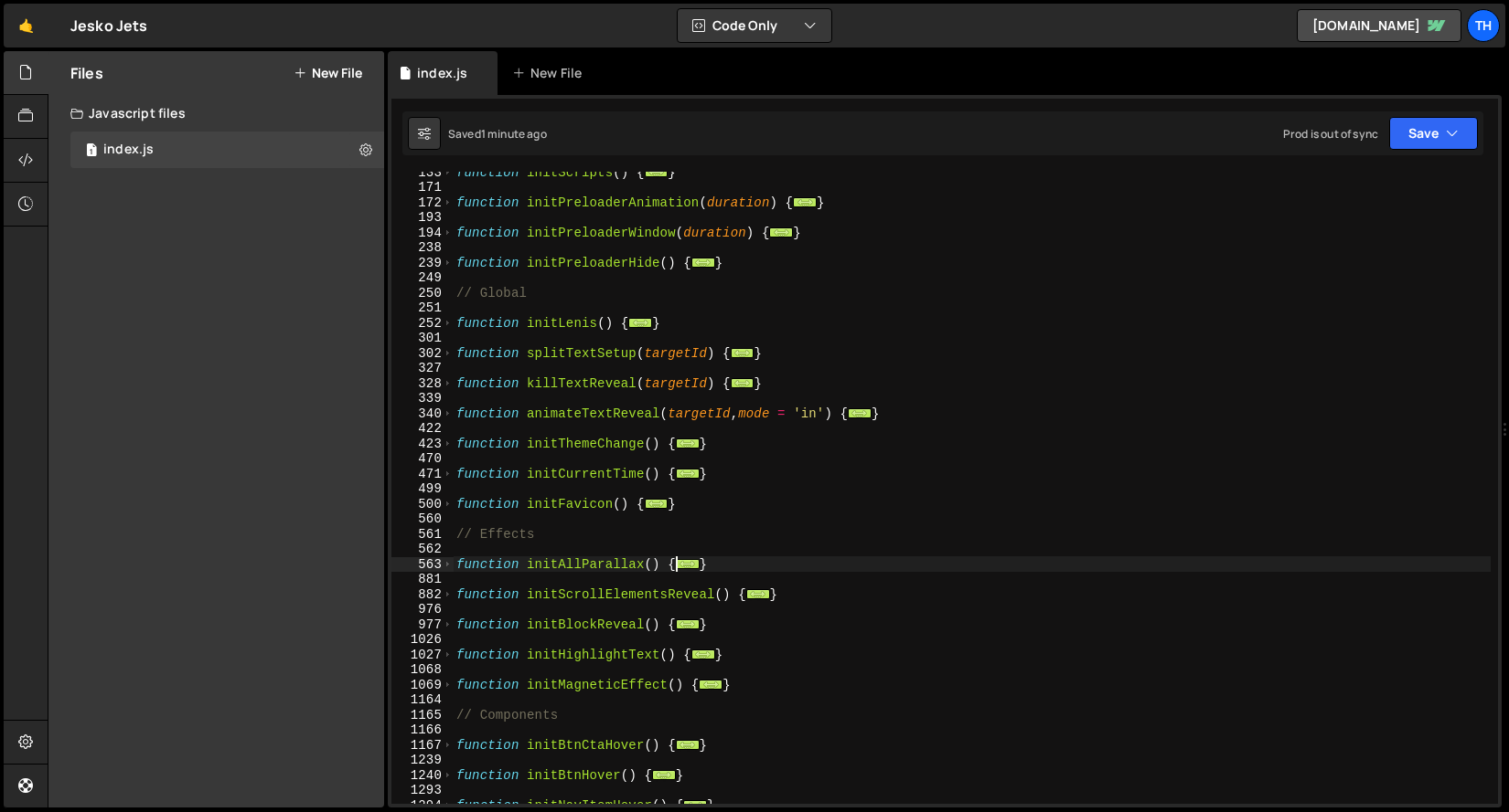
scroll to position [30, 0]
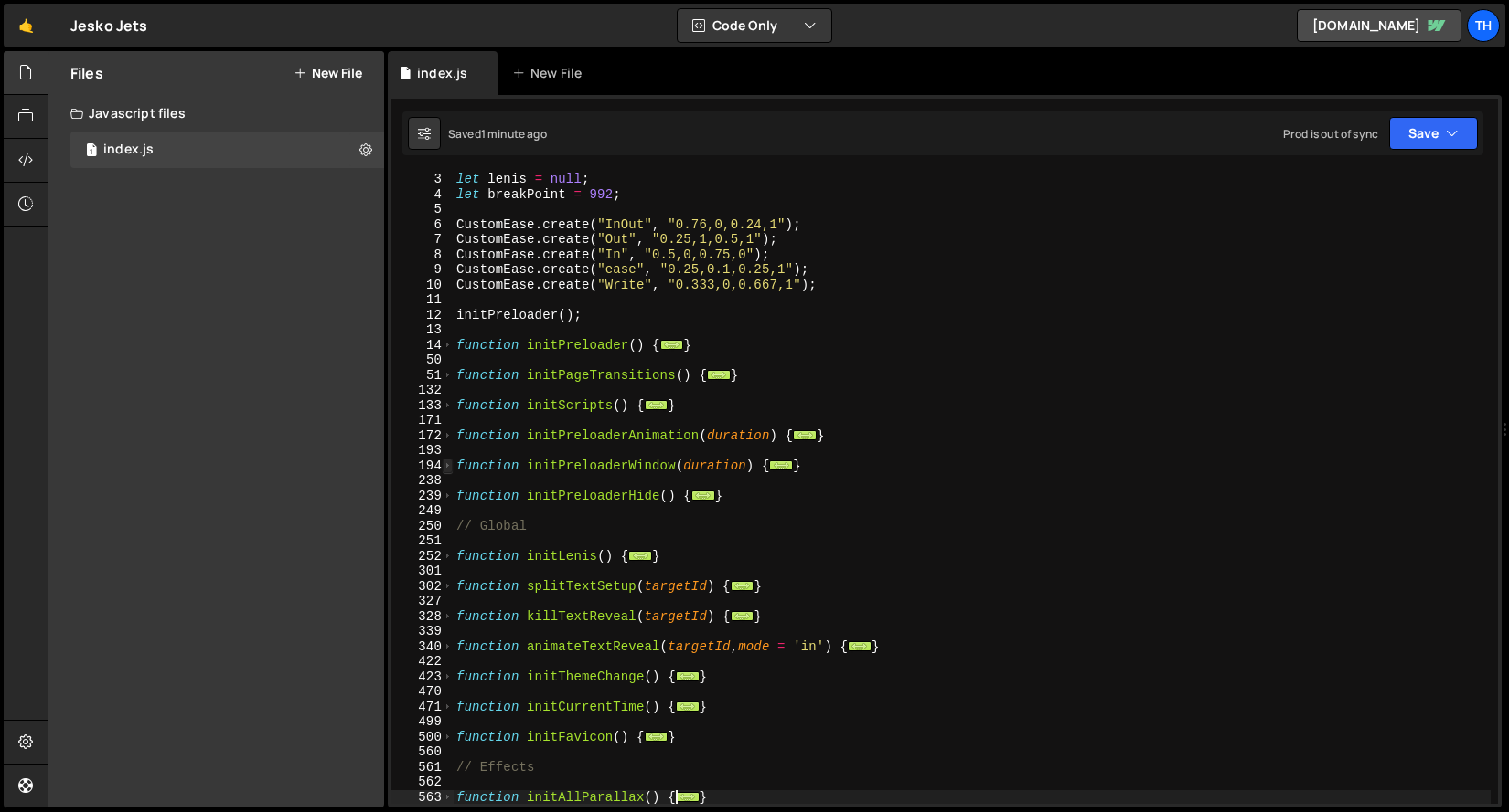
click at [443, 470] on span at bounding box center [447, 466] width 10 height 15
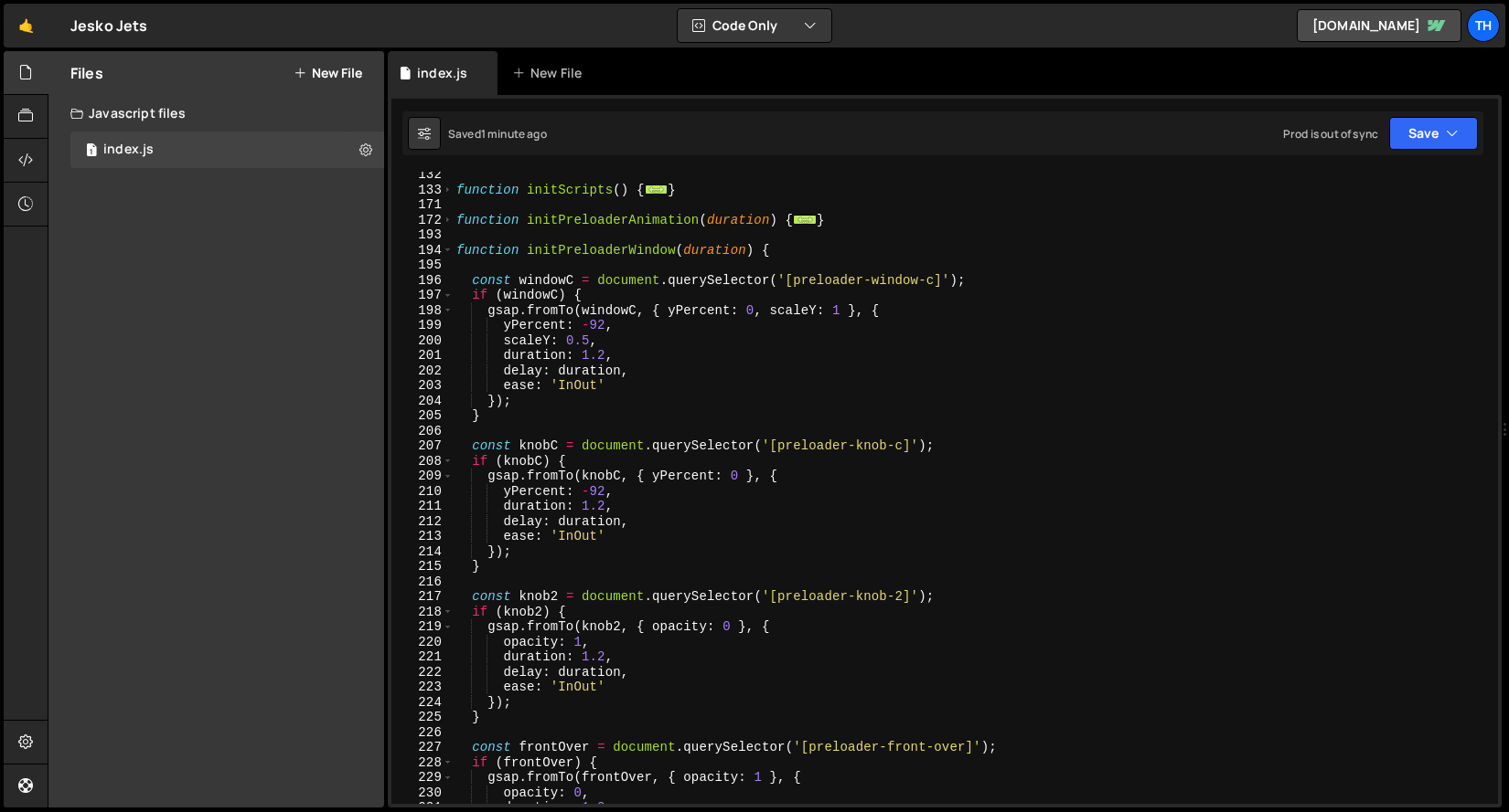
scroll to position [189, 0]
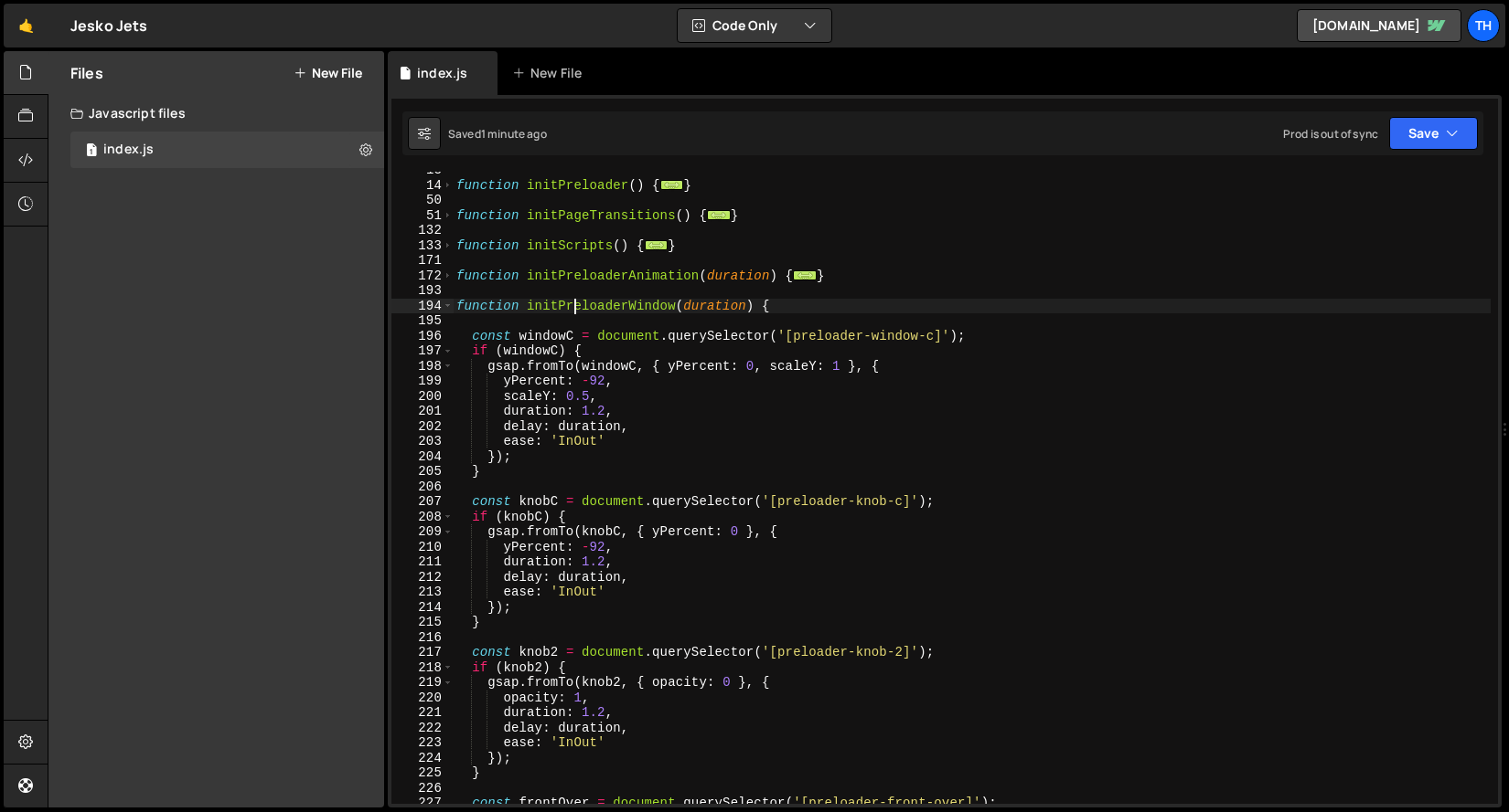
click at [577, 301] on div "function initPreloader ( ) { ... } function initPageTransitions ( ) { ... } fun…" at bounding box center [971, 494] width 1038 height 662
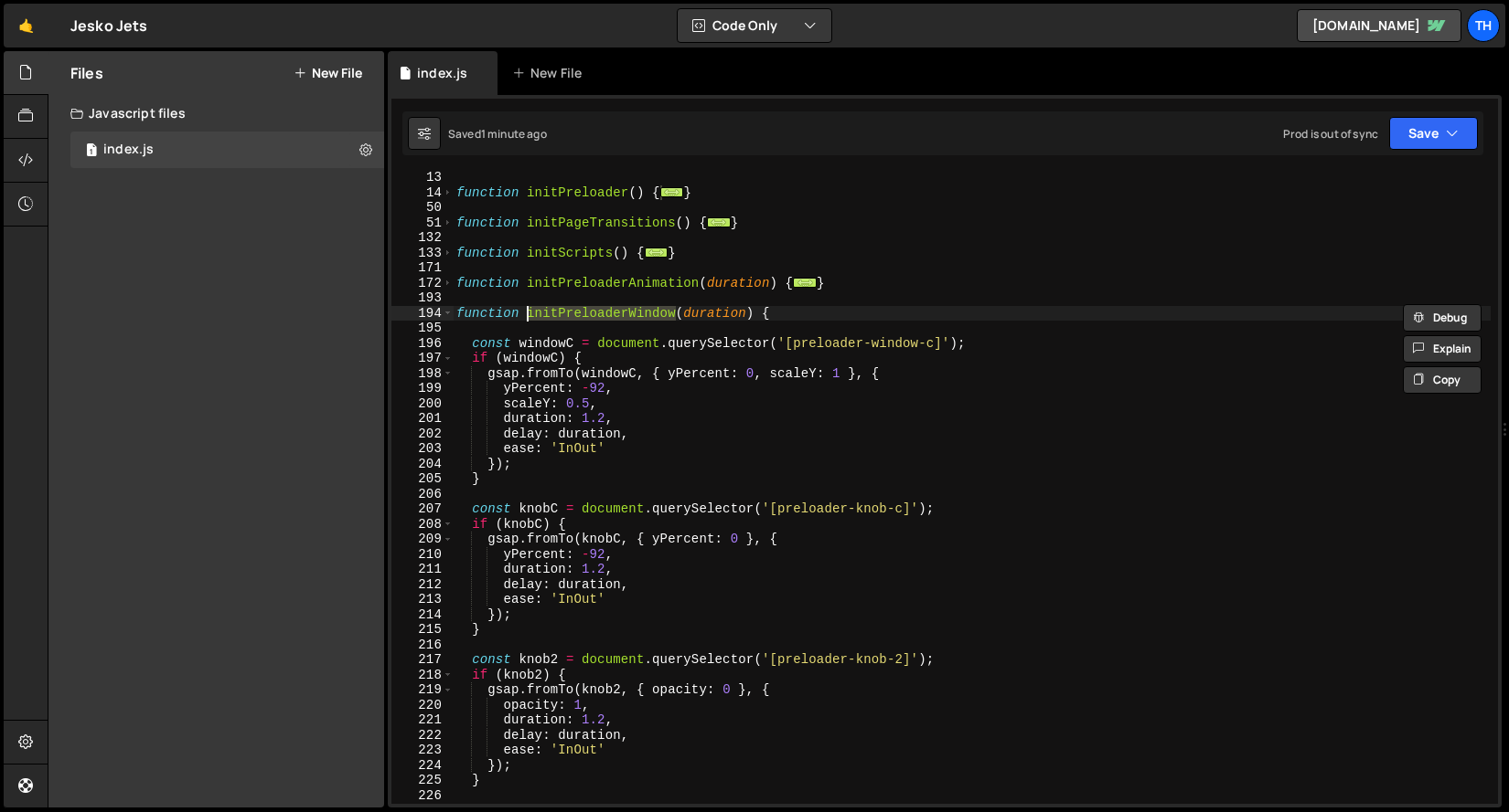
scroll to position [71, 0]
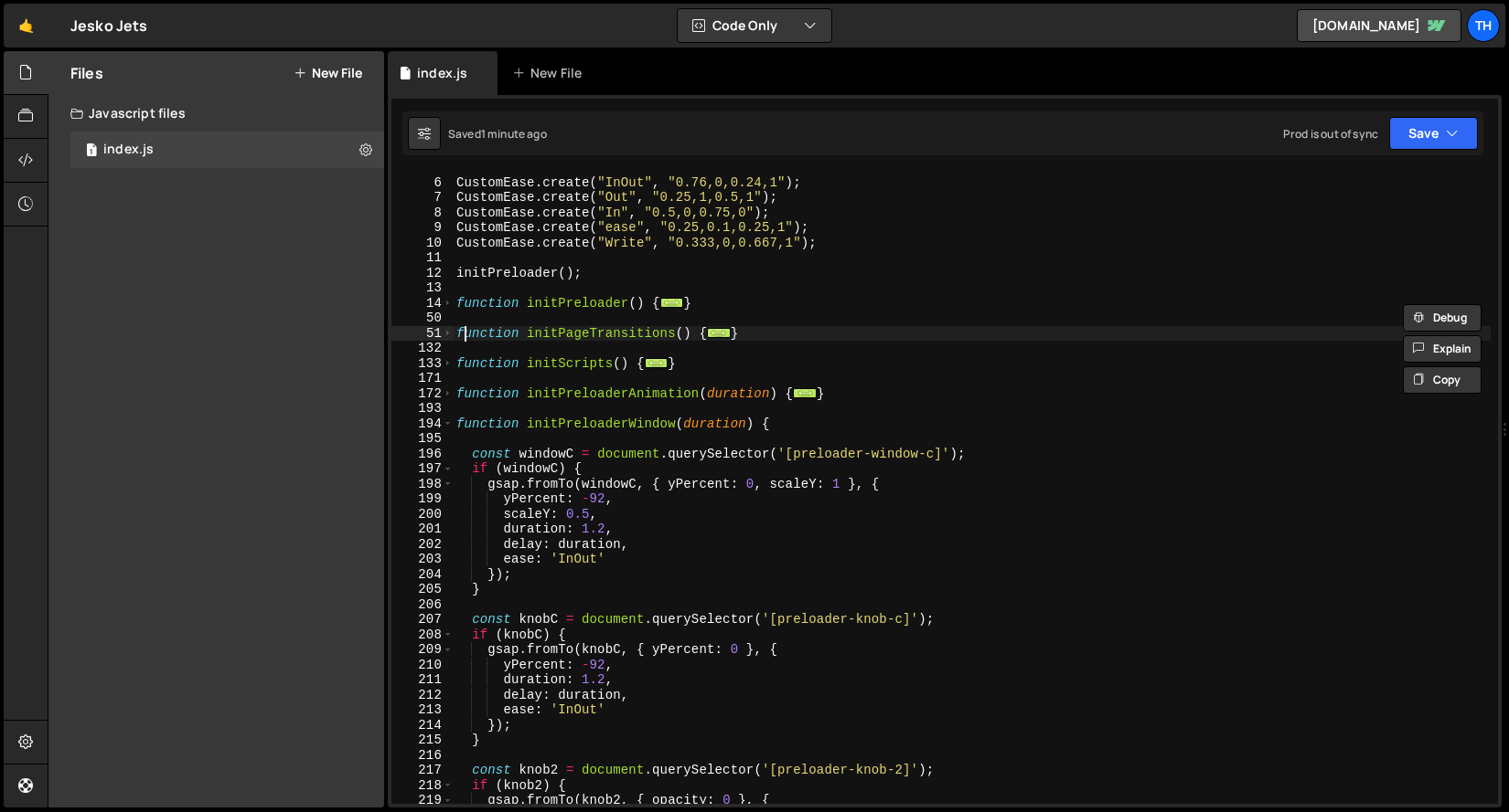
click at [464, 329] on div "CustomEase . create ( "InOut" , "0.76,0,0.24,1" ) ; CustomEase . create ( "Out"…" at bounding box center [971, 491] width 1038 height 662
click at [445, 334] on span at bounding box center [447, 334] width 10 height 15
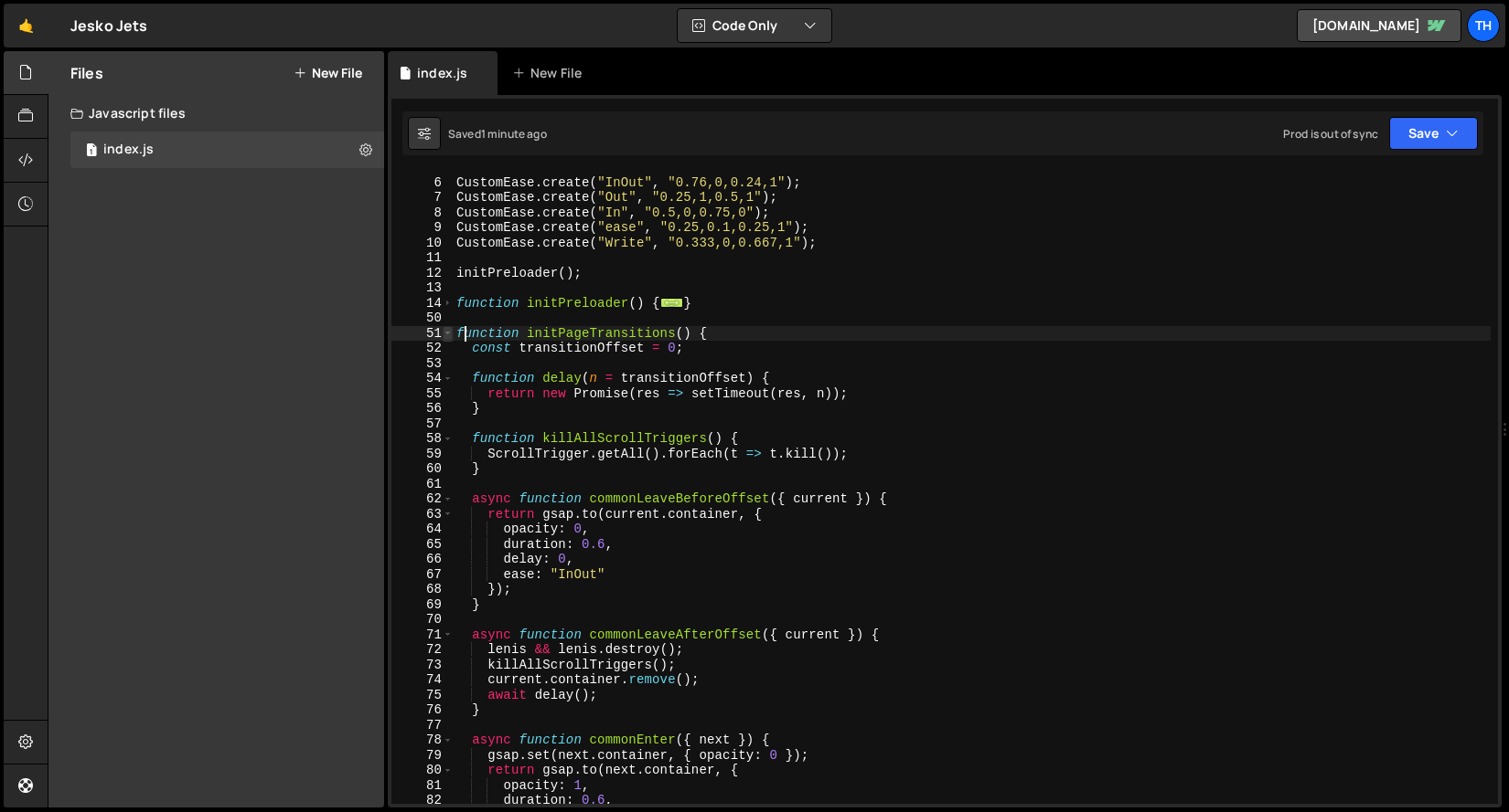
click at [445, 334] on span at bounding box center [447, 334] width 10 height 15
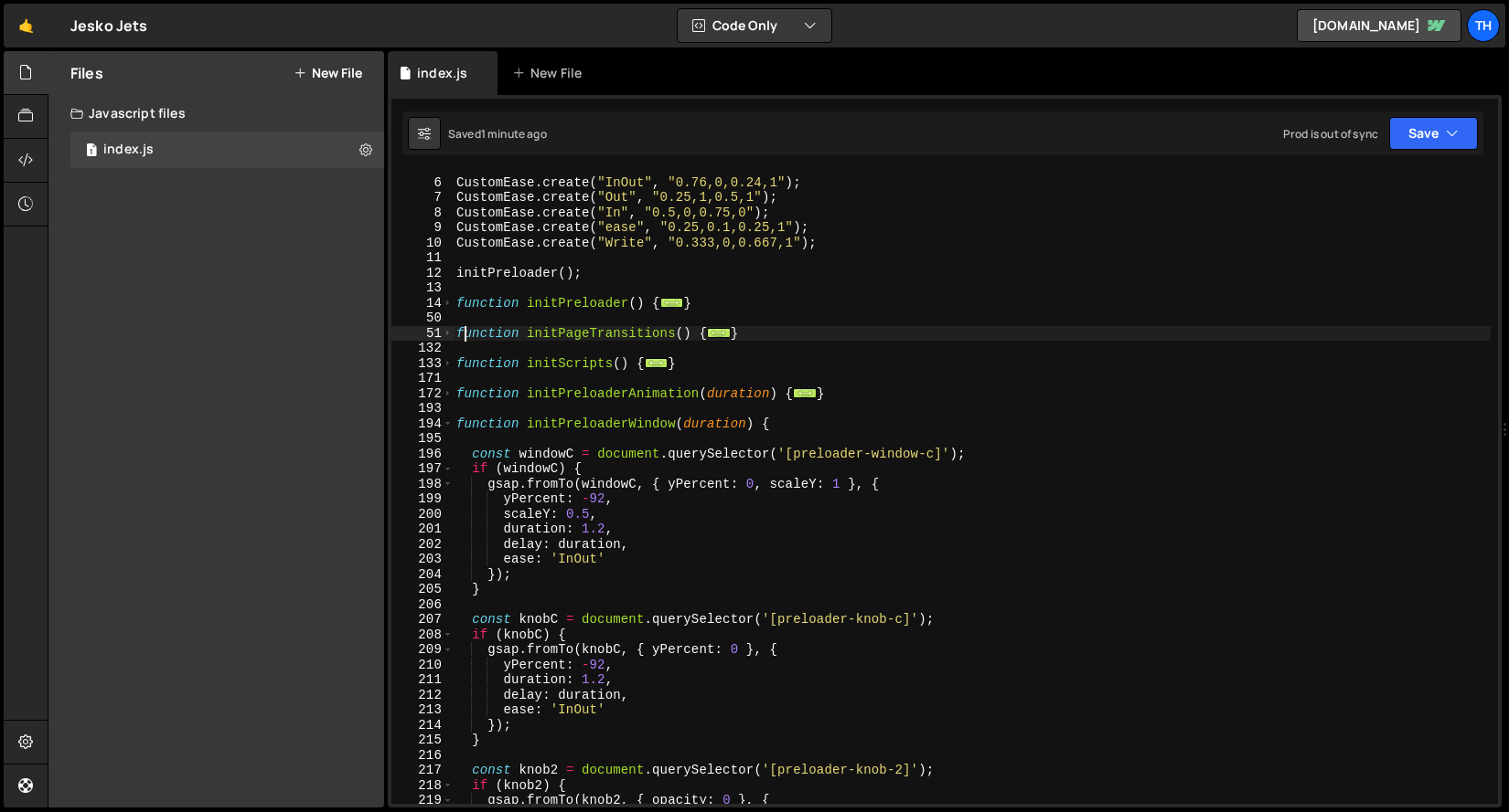
click at [448, 352] on div "132" at bounding box center [423, 349] width 63 height 15
click at [446, 359] on span at bounding box center [447, 364] width 10 height 15
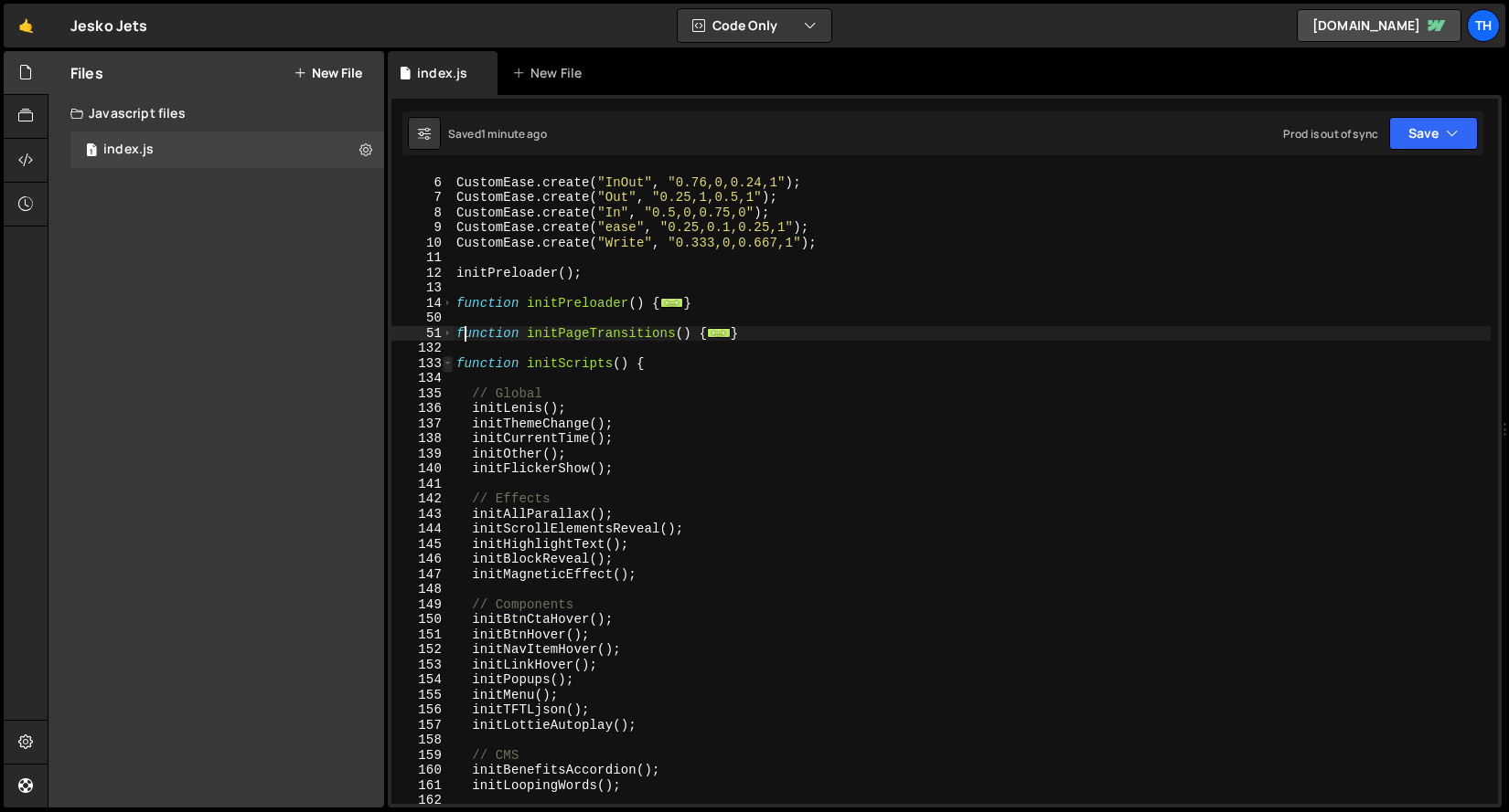
click at [446, 359] on span at bounding box center [447, 364] width 10 height 15
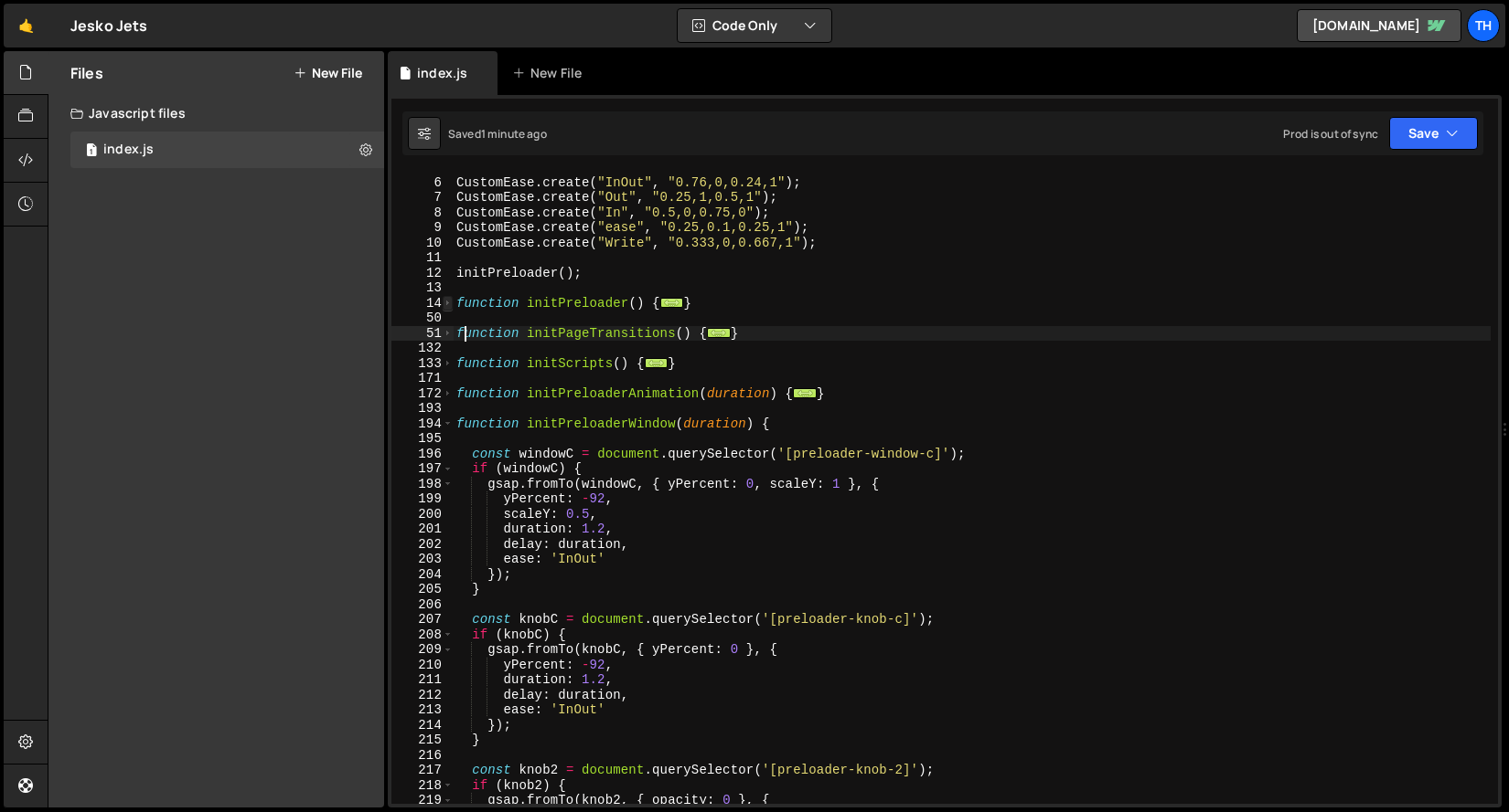
click at [451, 307] on span at bounding box center [447, 304] width 10 height 15
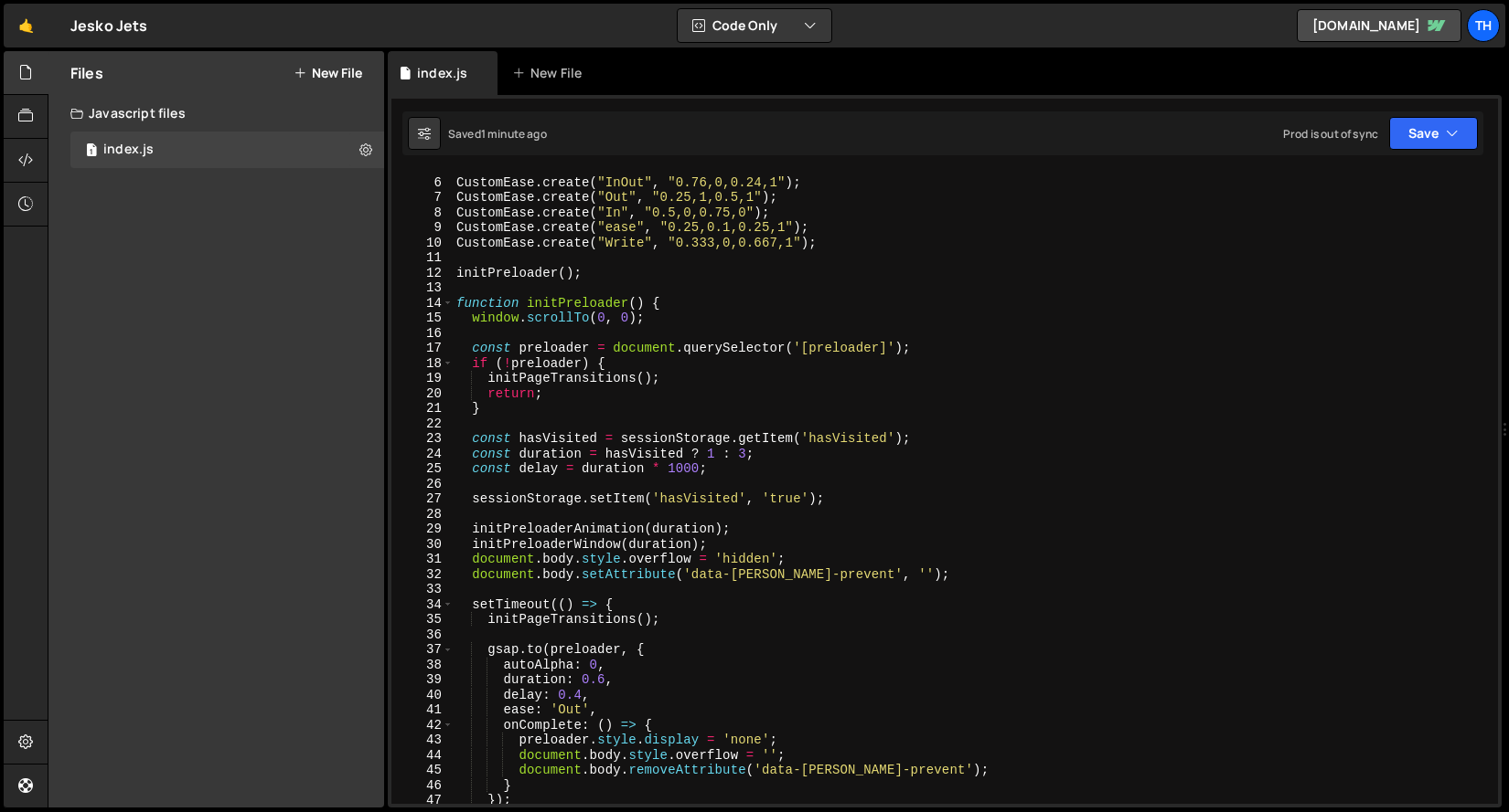
scroll to position [85, 0]
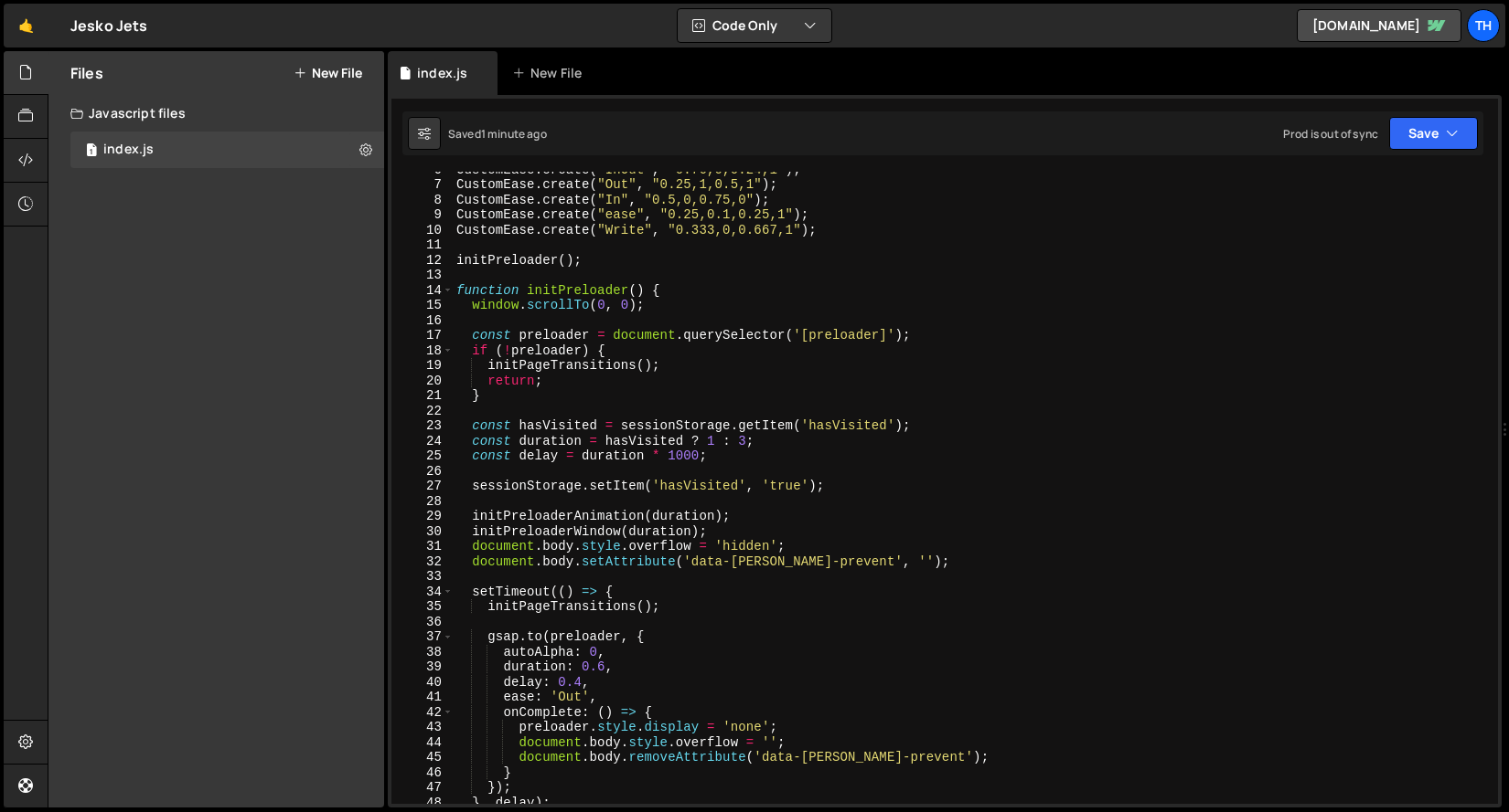
click at [1449, 114] on div "Saved 1 minute ago Prod is out of sync Upgrade to Edit Save Save to Staging S S…" at bounding box center [942, 134] width 1081 height 44
click at [1435, 142] on button "Save" at bounding box center [1433, 133] width 89 height 33
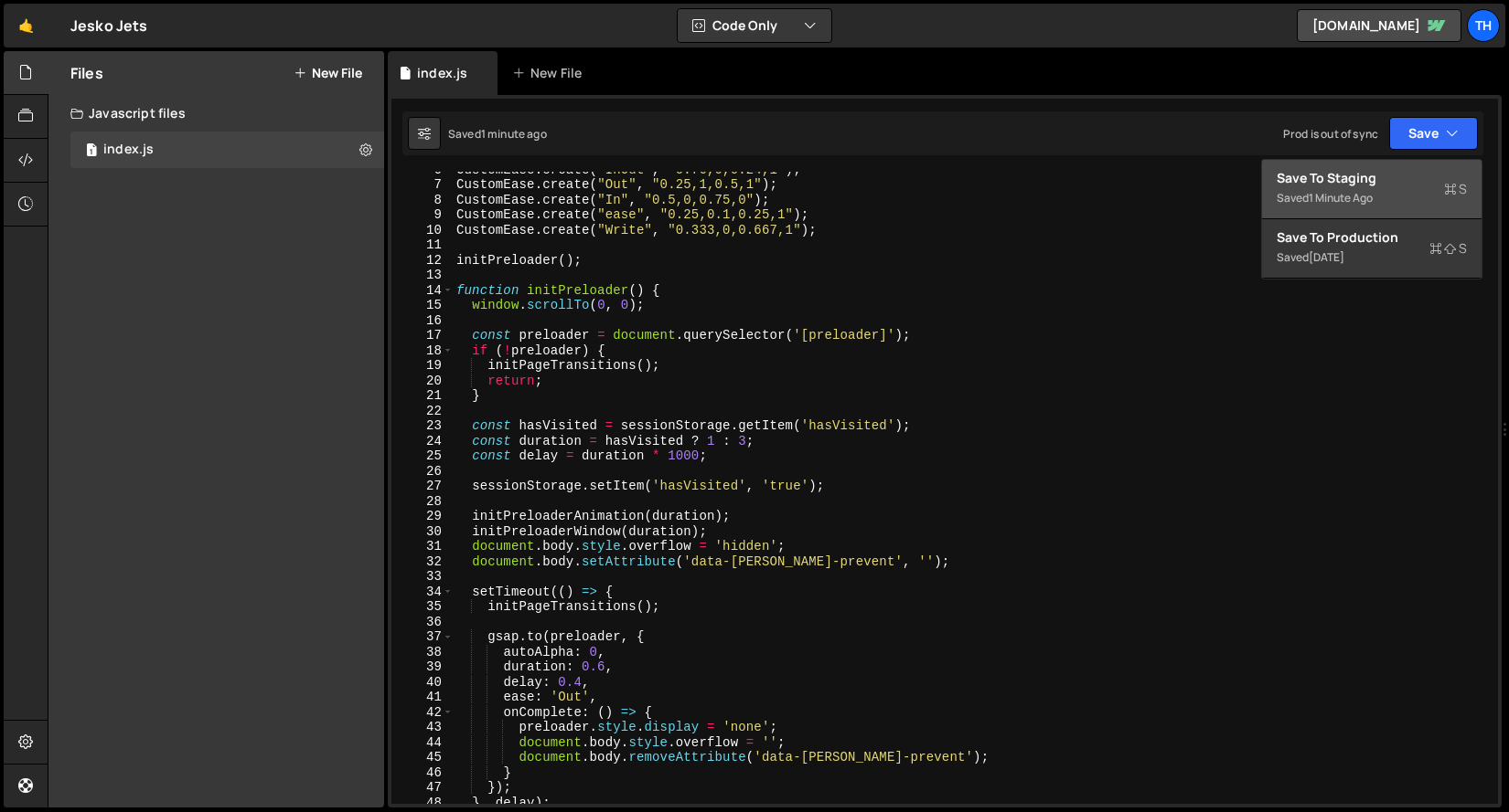
click at [1380, 198] on div "Saved 1 minute ago" at bounding box center [1372, 198] width 191 height 22
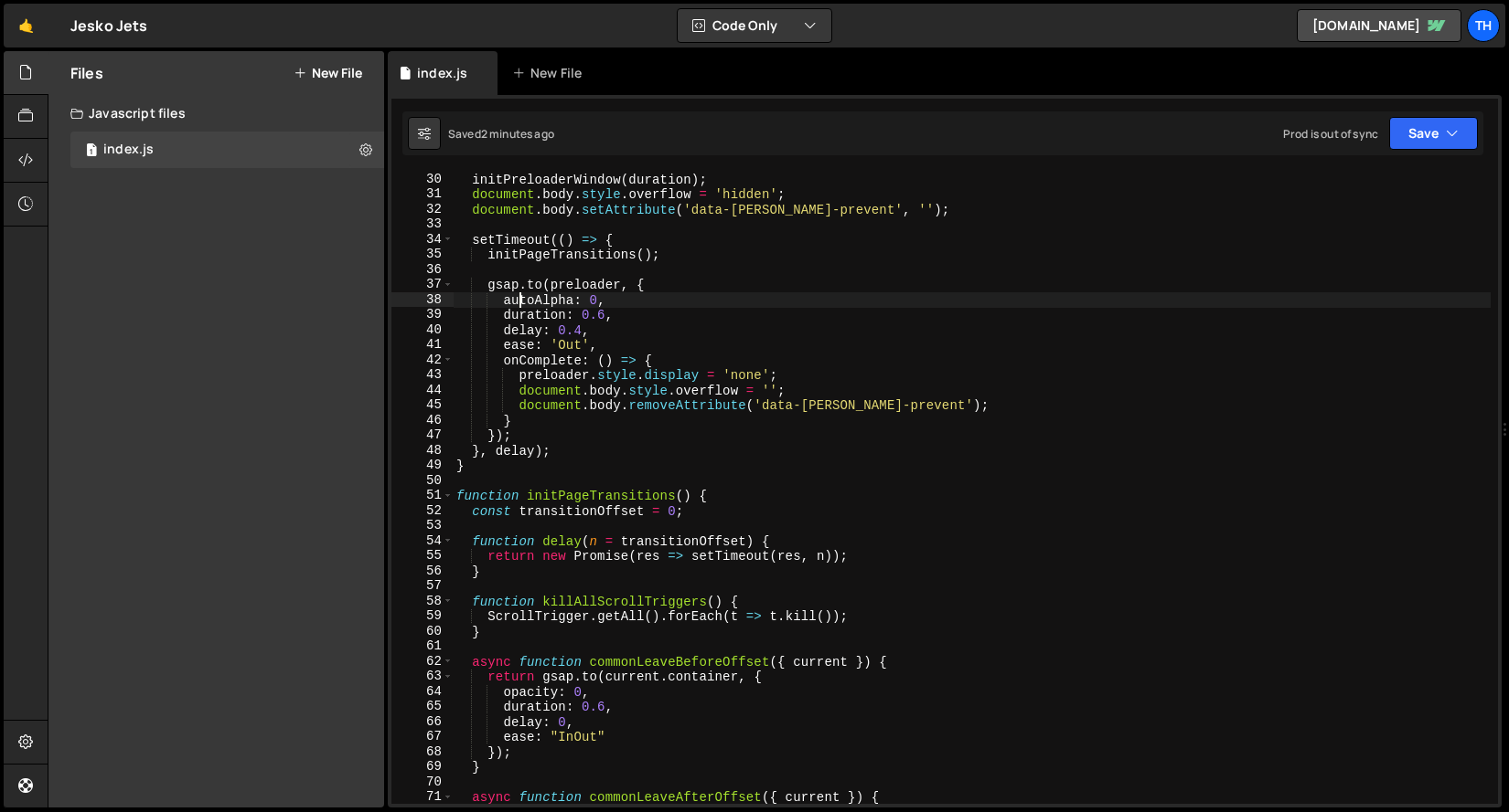
click at [518, 302] on div "initPreloaderWindow ( duration ) ; document . body . style . overflow = 'hidden…" at bounding box center [971, 502] width 1038 height 662
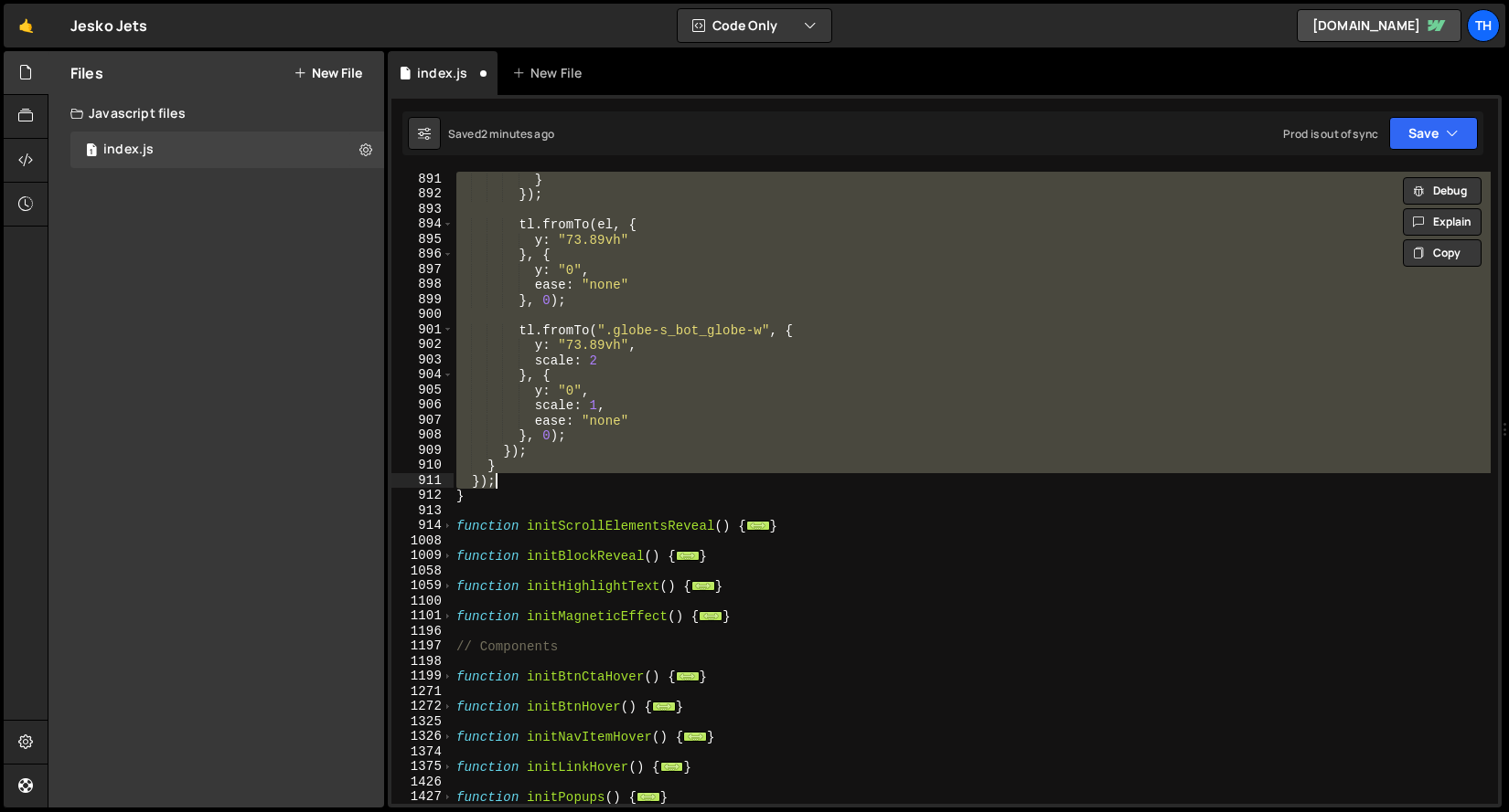
scroll to position [271, 0]
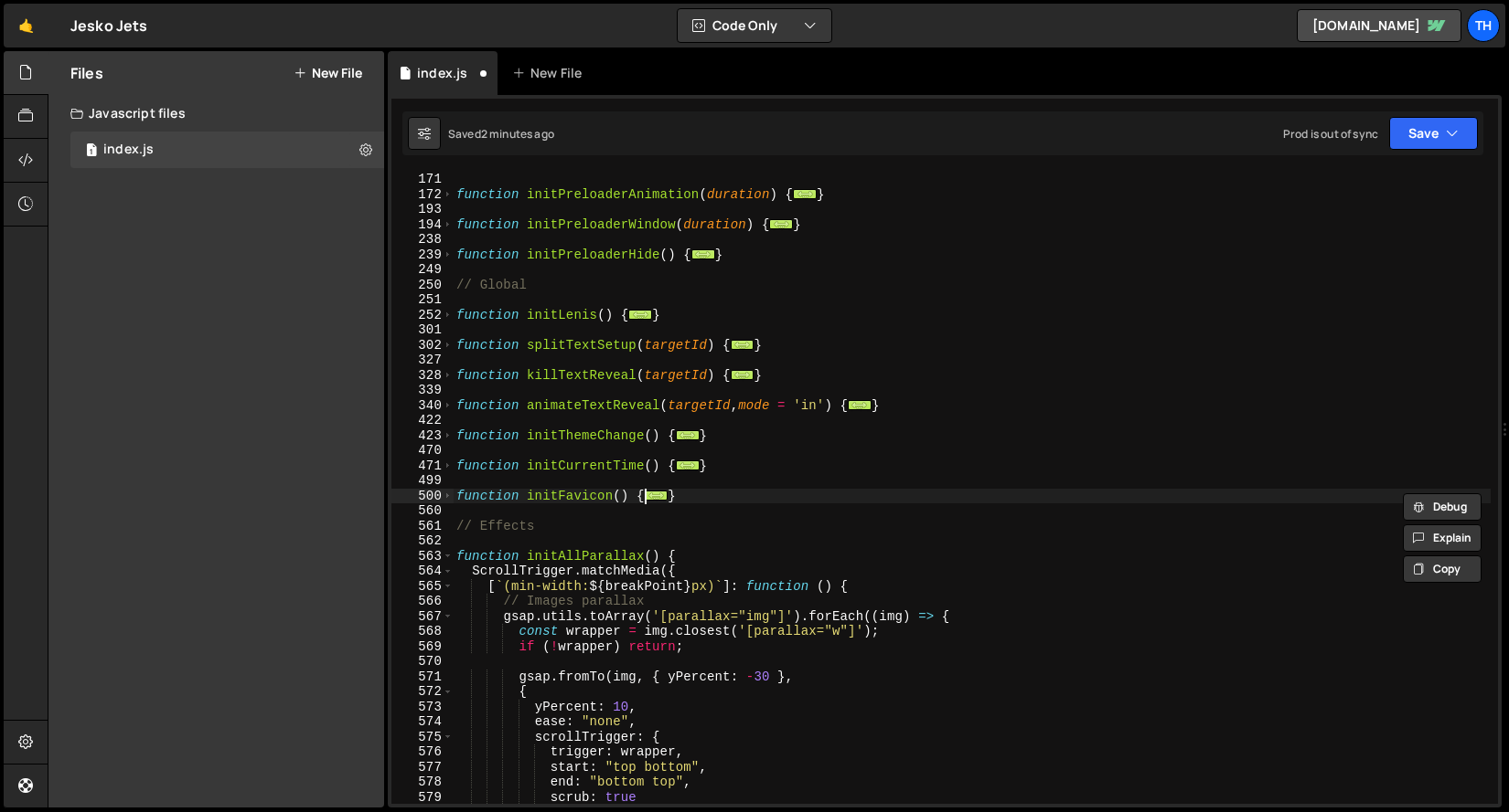
type textarea "function () { return u; });"
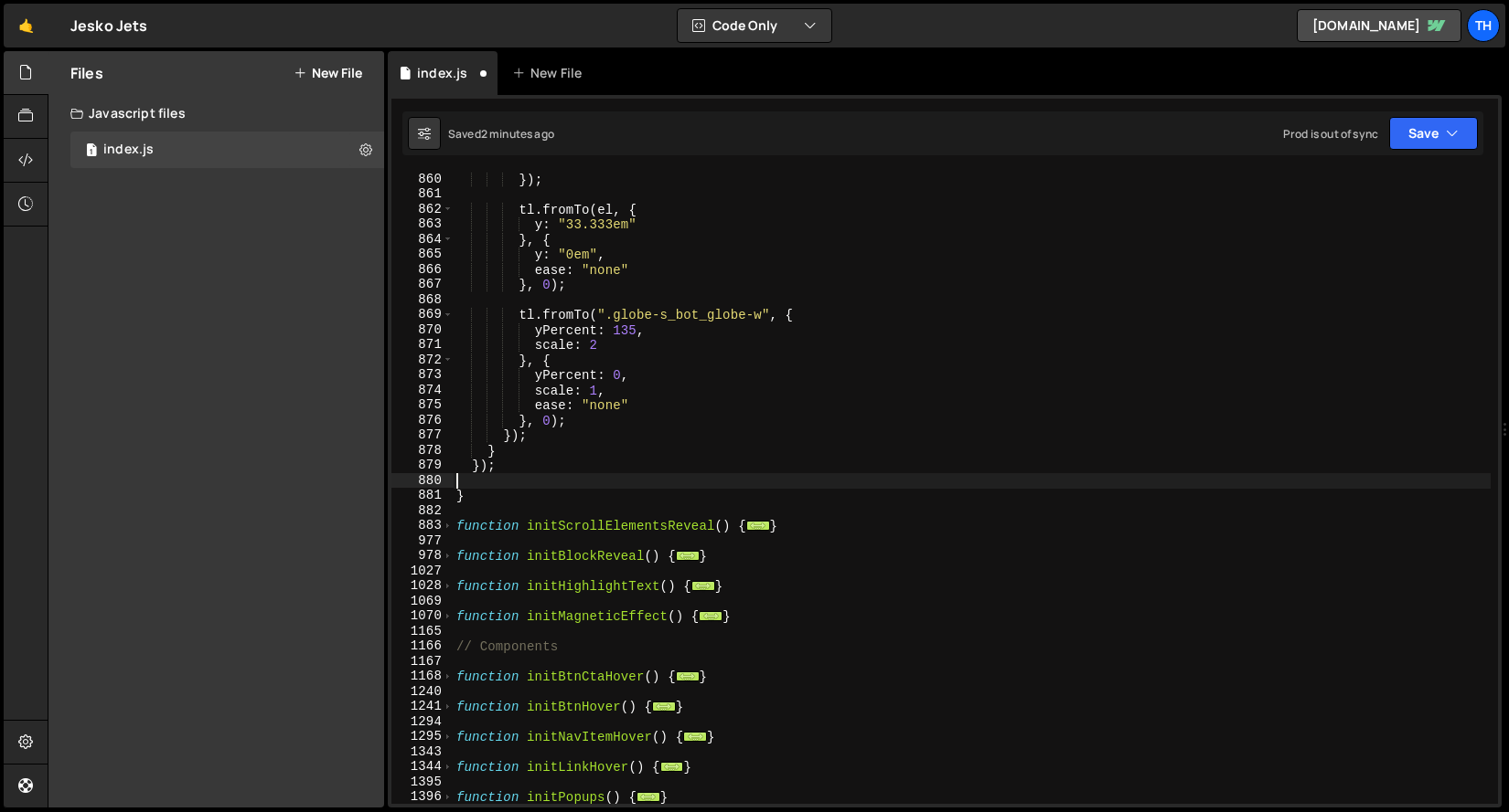
type textarea "} });"
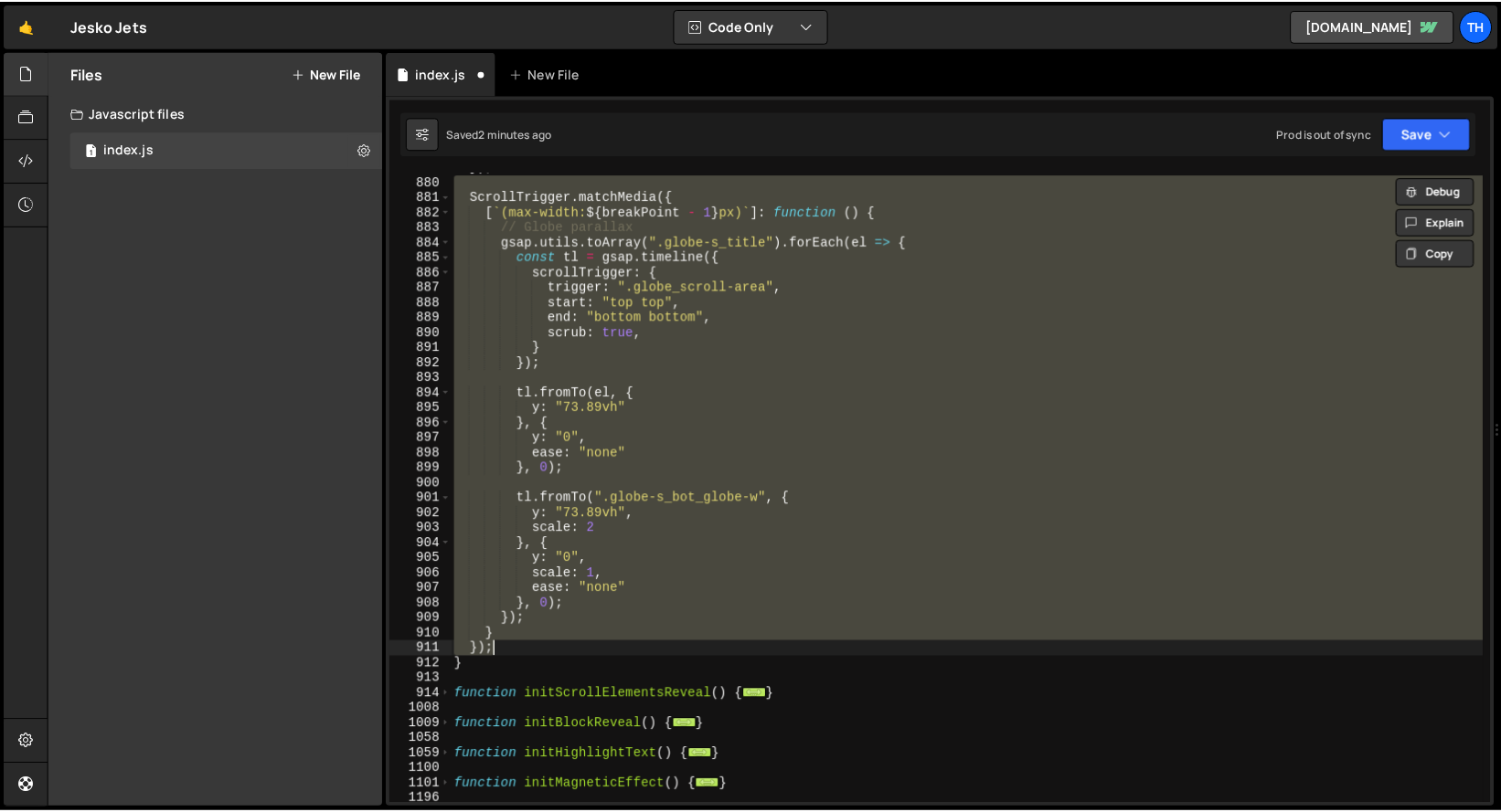
scroll to position [6241, 0]
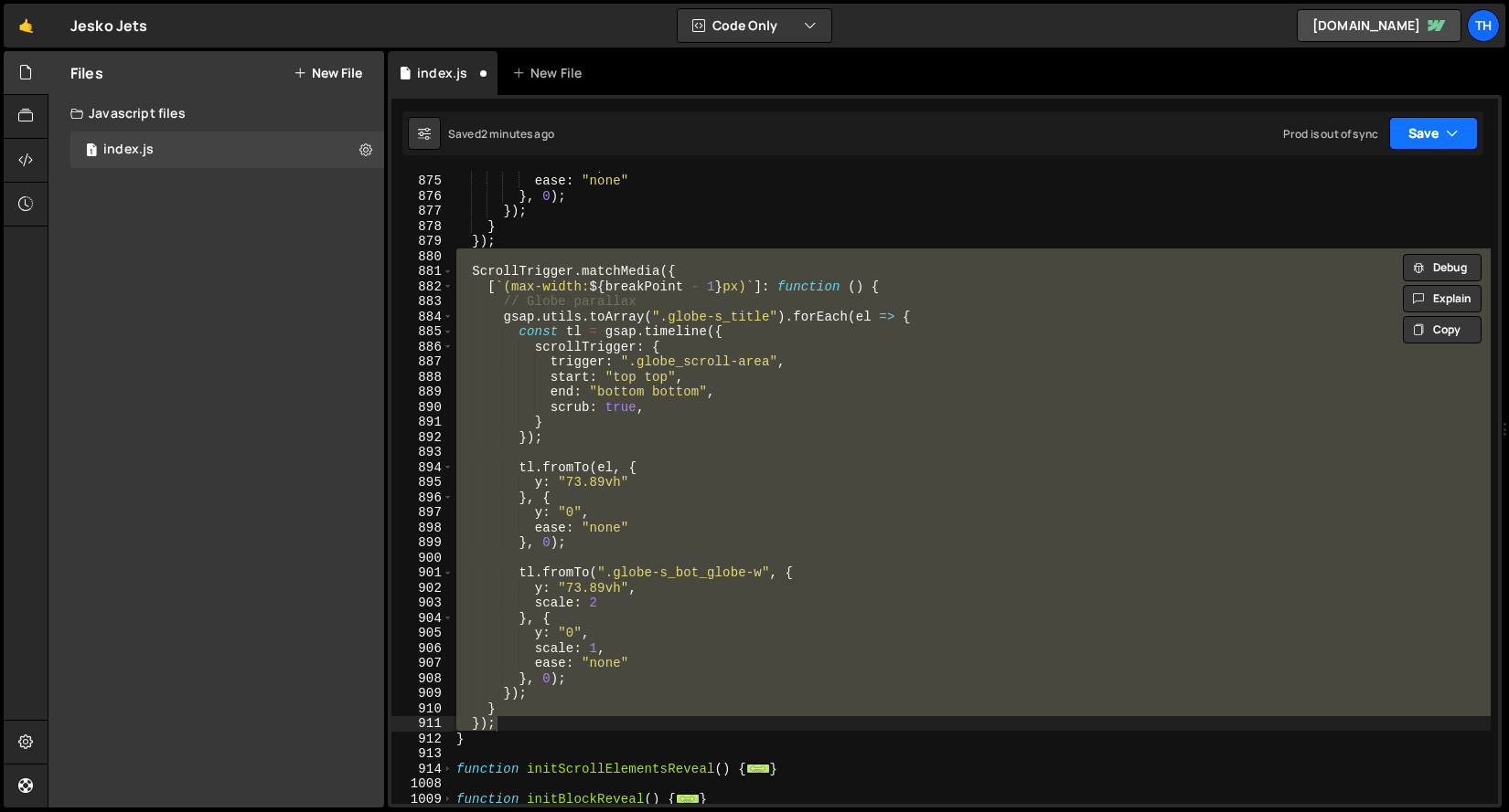
click at [1395, 131] on button "Save" at bounding box center [1433, 133] width 89 height 33
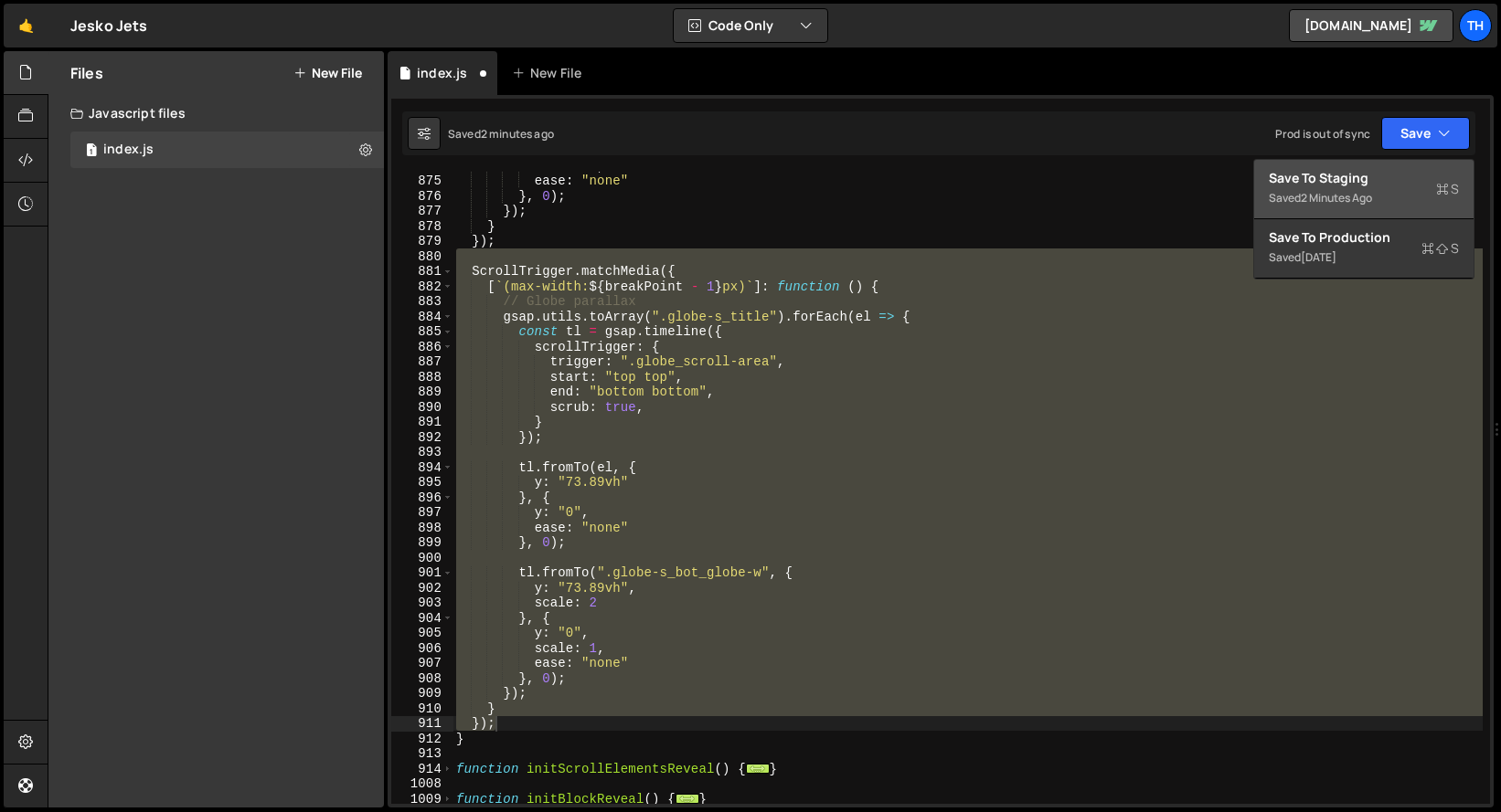
click at [1397, 174] on div "Save to Staging S" at bounding box center [1364, 177] width 190 height 18
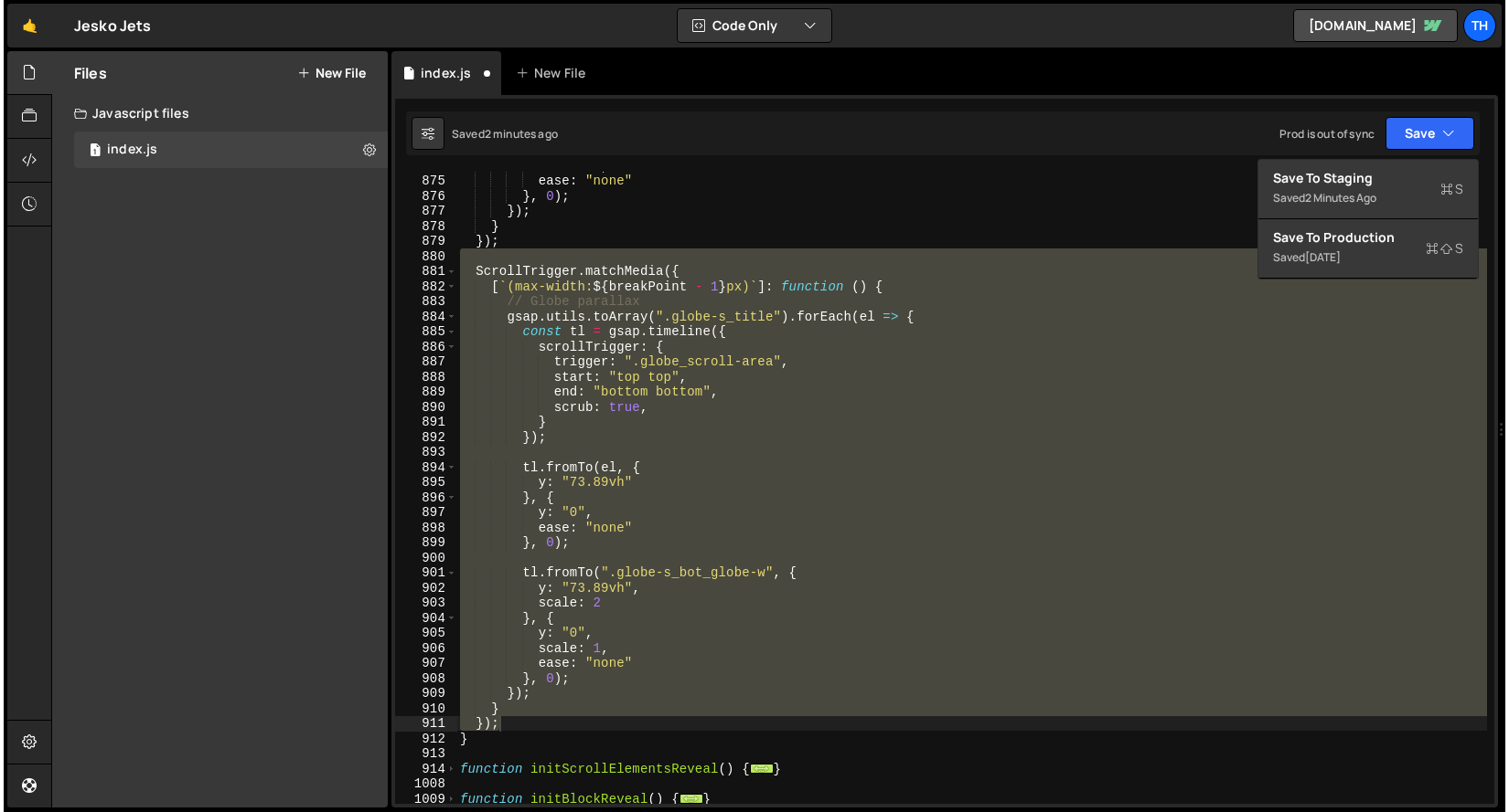
scroll to position [12166, 0]
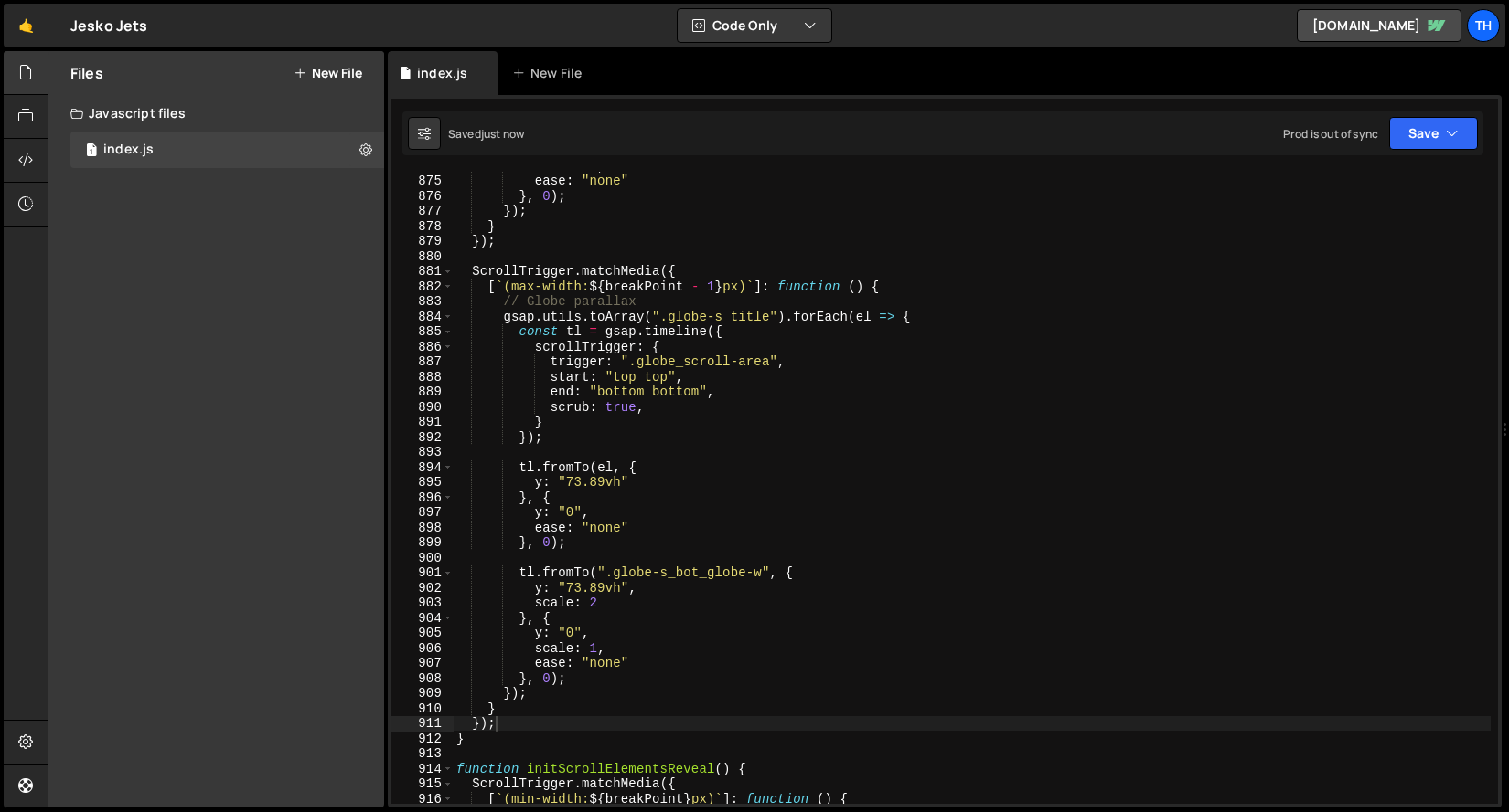
click at [597, 358] on div "scale : 1 , ease : "none" } , 0 ) ; }) ; } }) ; ScrollTrigger . matchMedia ({ […" at bounding box center [971, 489] width 1038 height 662
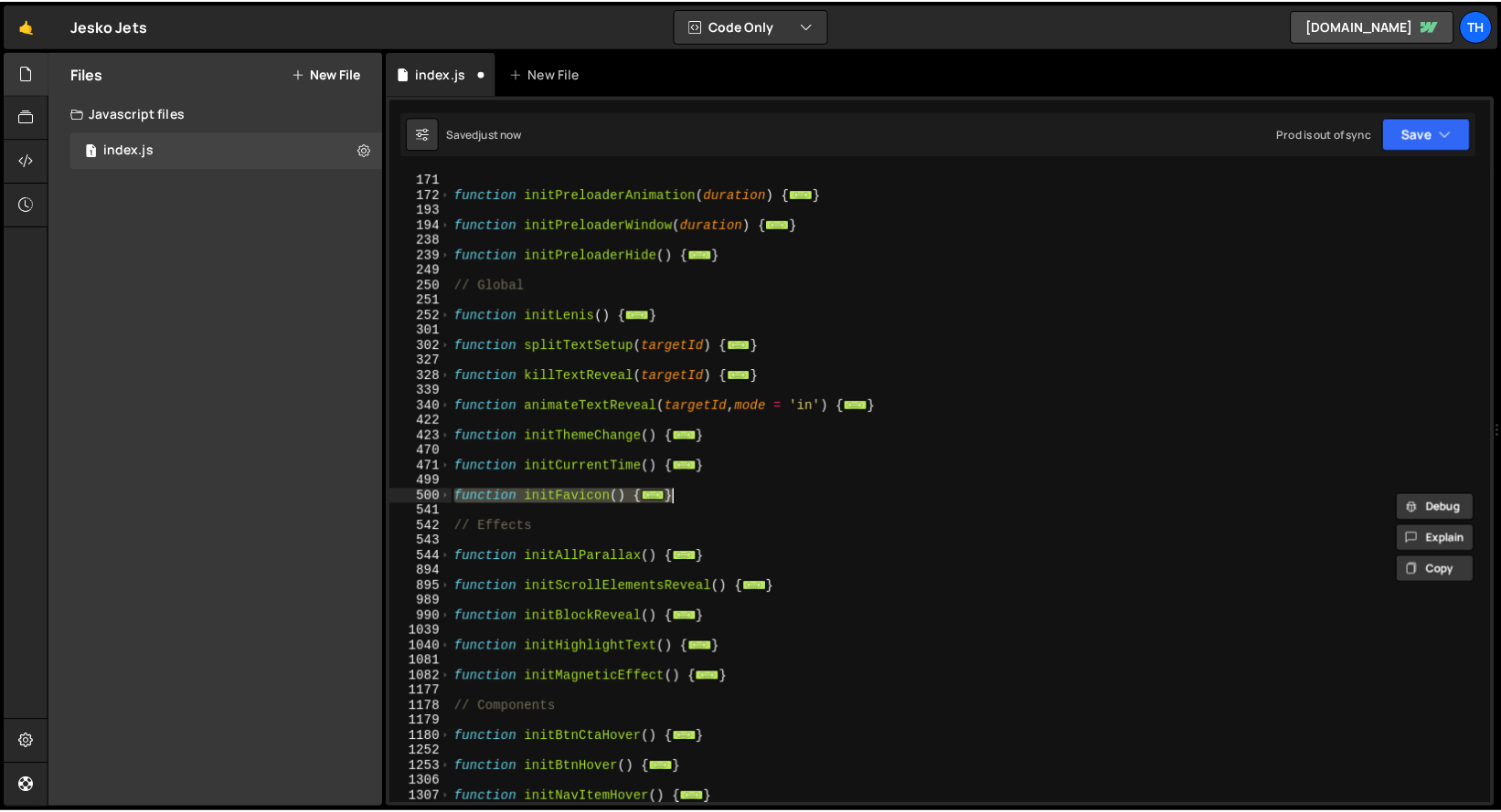
scroll to position [271, 0]
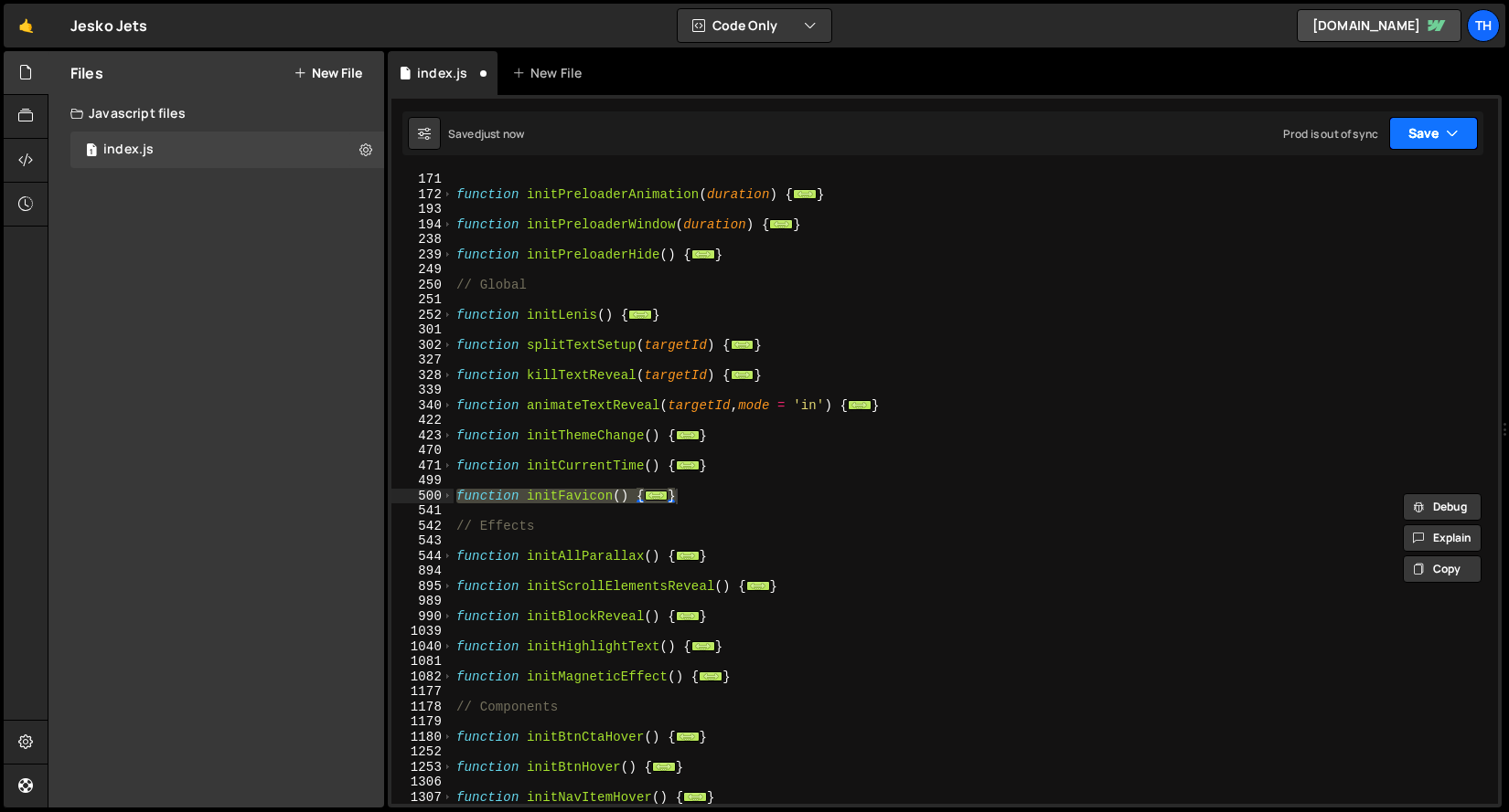
click at [1417, 147] on button "Save" at bounding box center [1433, 133] width 89 height 33
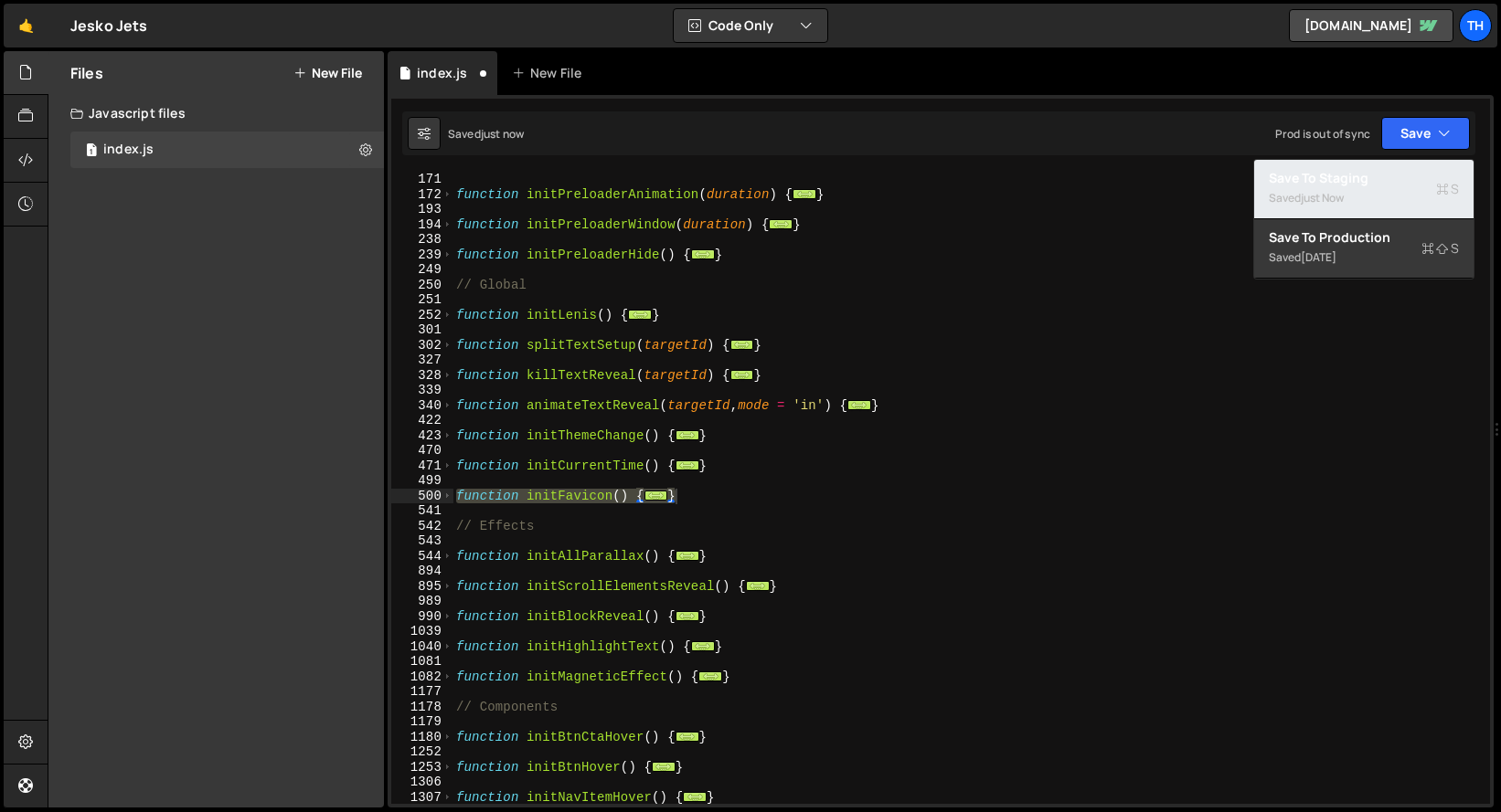
drag, startPoint x: 1396, startPoint y: 168, endPoint x: 1381, endPoint y: 168, distance: 15.0
click at [1396, 168] on button "Save to Staging S Saved just now" at bounding box center [1363, 189] width 219 height 60
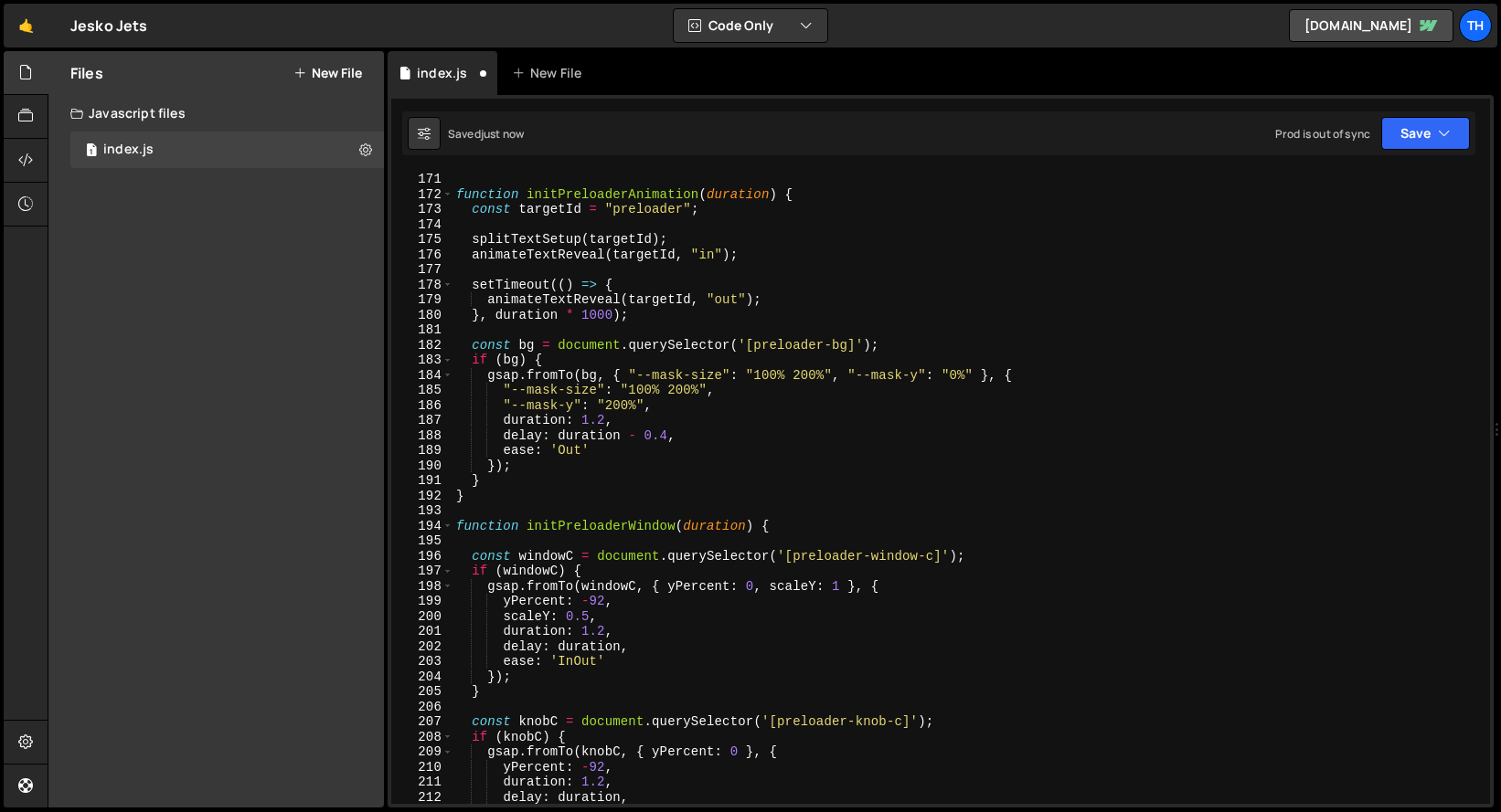
scroll to position [2388, 0]
click at [558, 283] on div "function initPreloaderAnimation ( duration ) { const targetId = "preloader" ; s…" at bounding box center [970, 502] width 1038 height 662
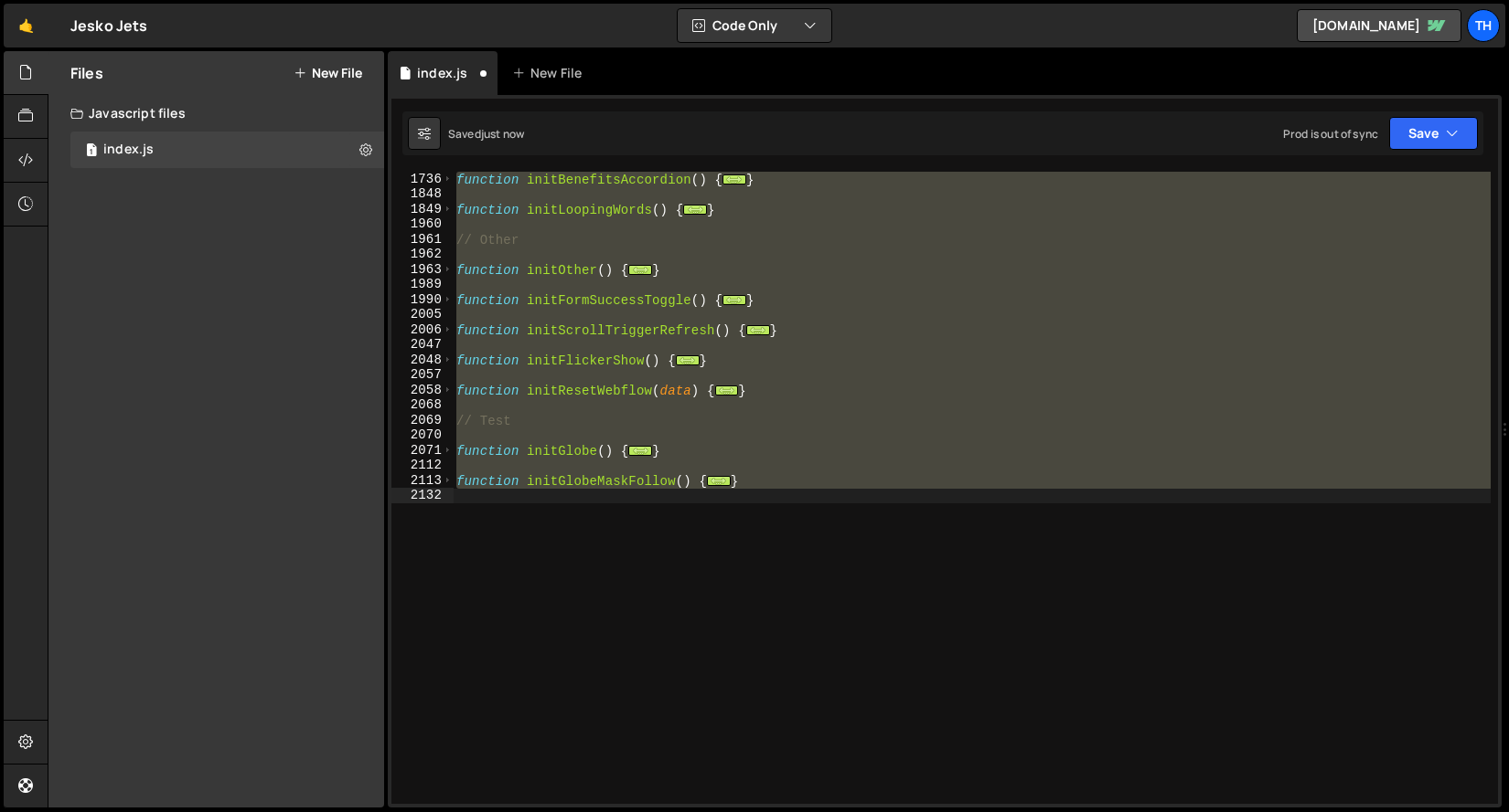
scroll to position [29314, 0]
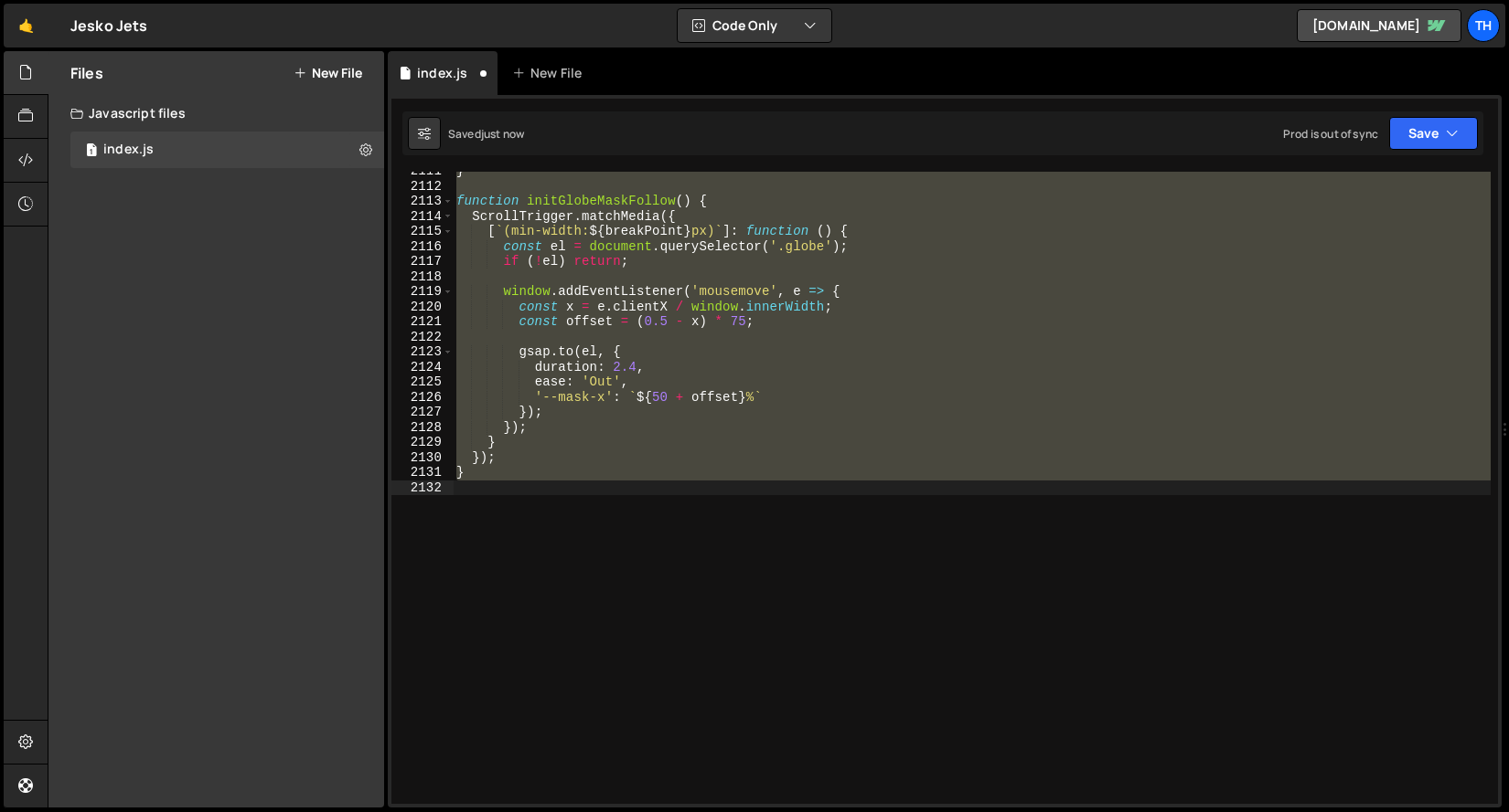
click at [553, 316] on div "} function initGlobeMaskFollow ( ) { ScrollTrigger . matchMedia ({ [ ` (min-wid…" at bounding box center [971, 495] width 1038 height 662
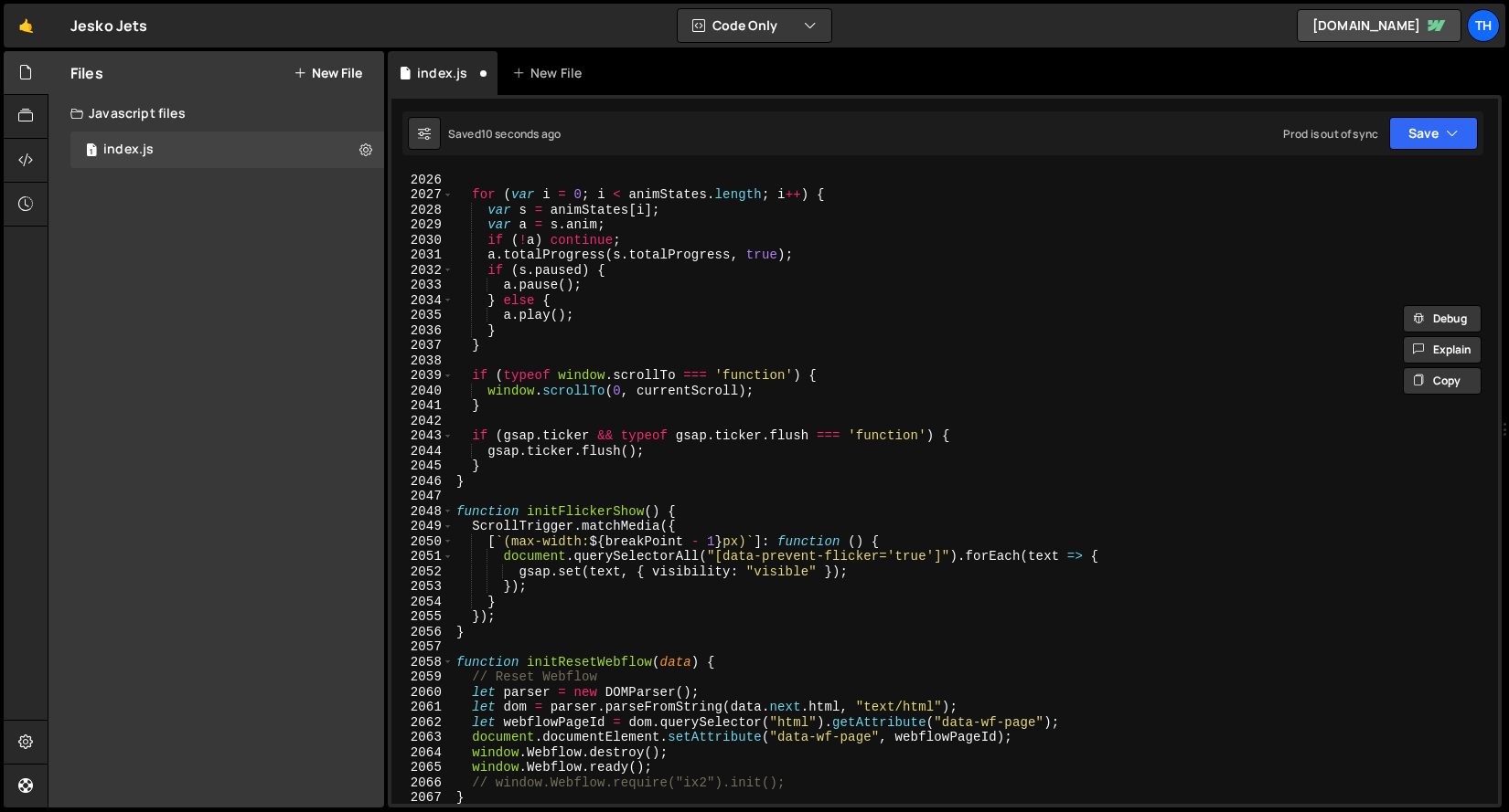
scroll to position [28420, 0]
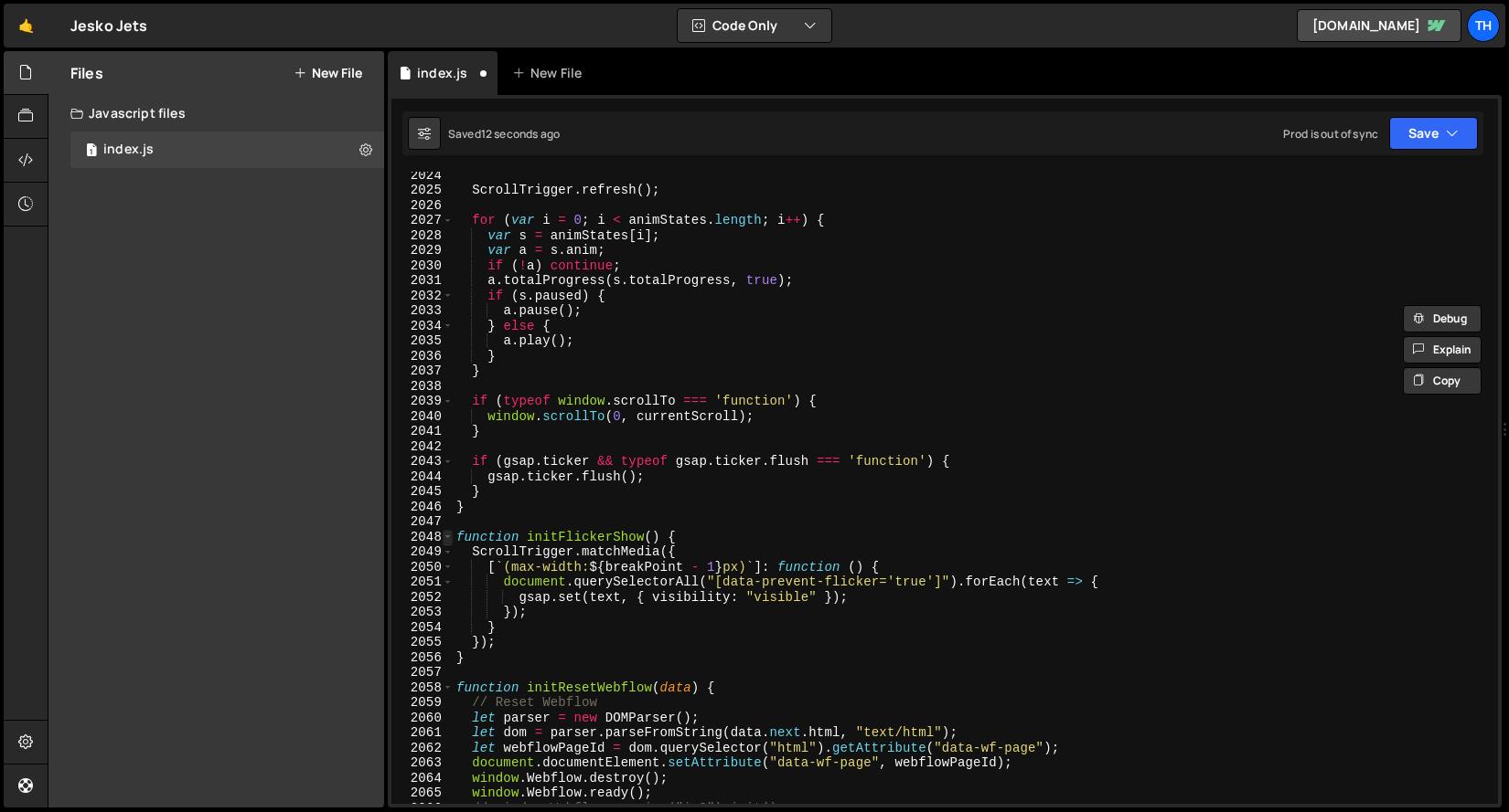
click at [445, 535] on span at bounding box center [447, 537] width 10 height 15
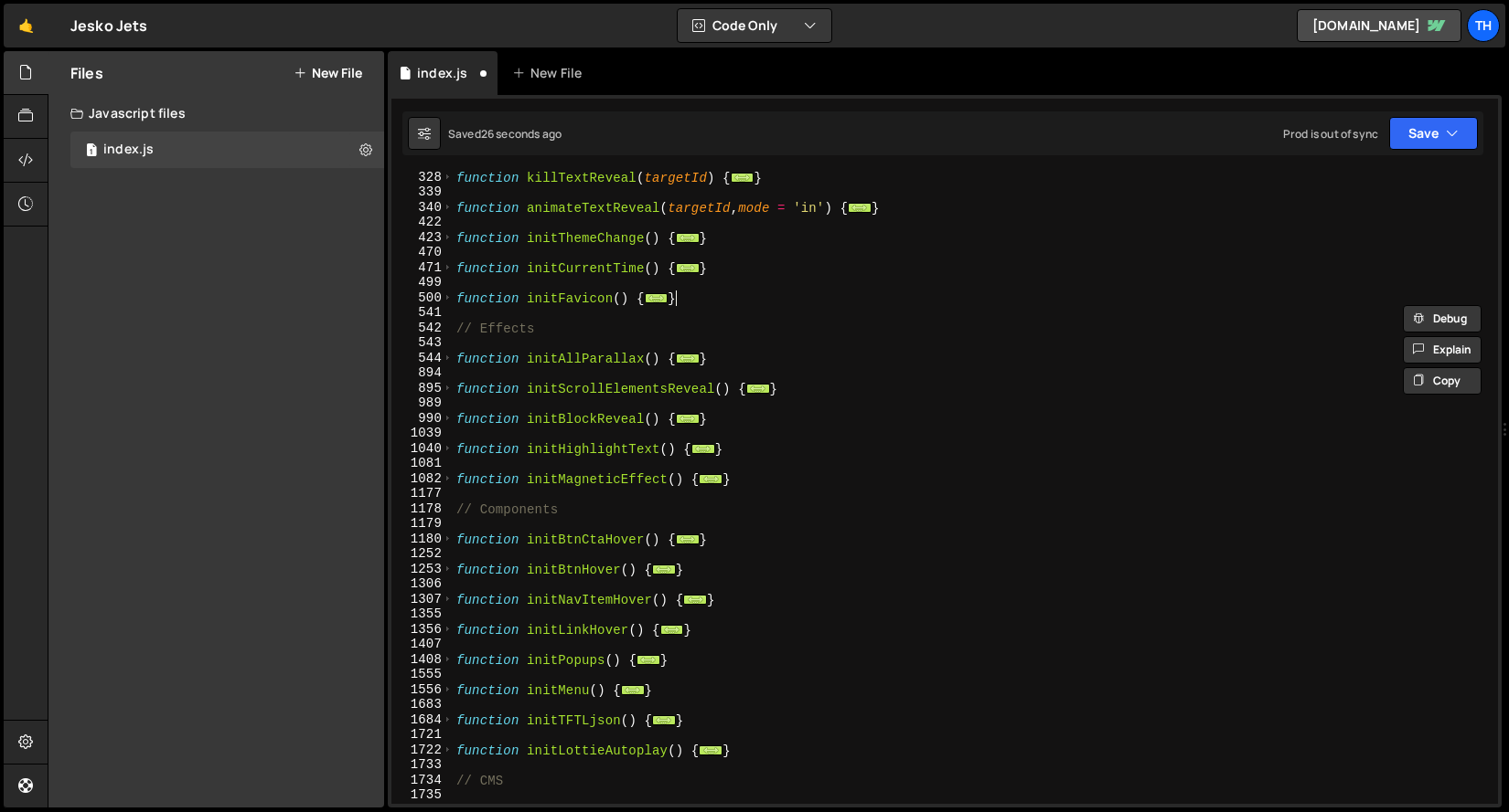
scroll to position [421, 0]
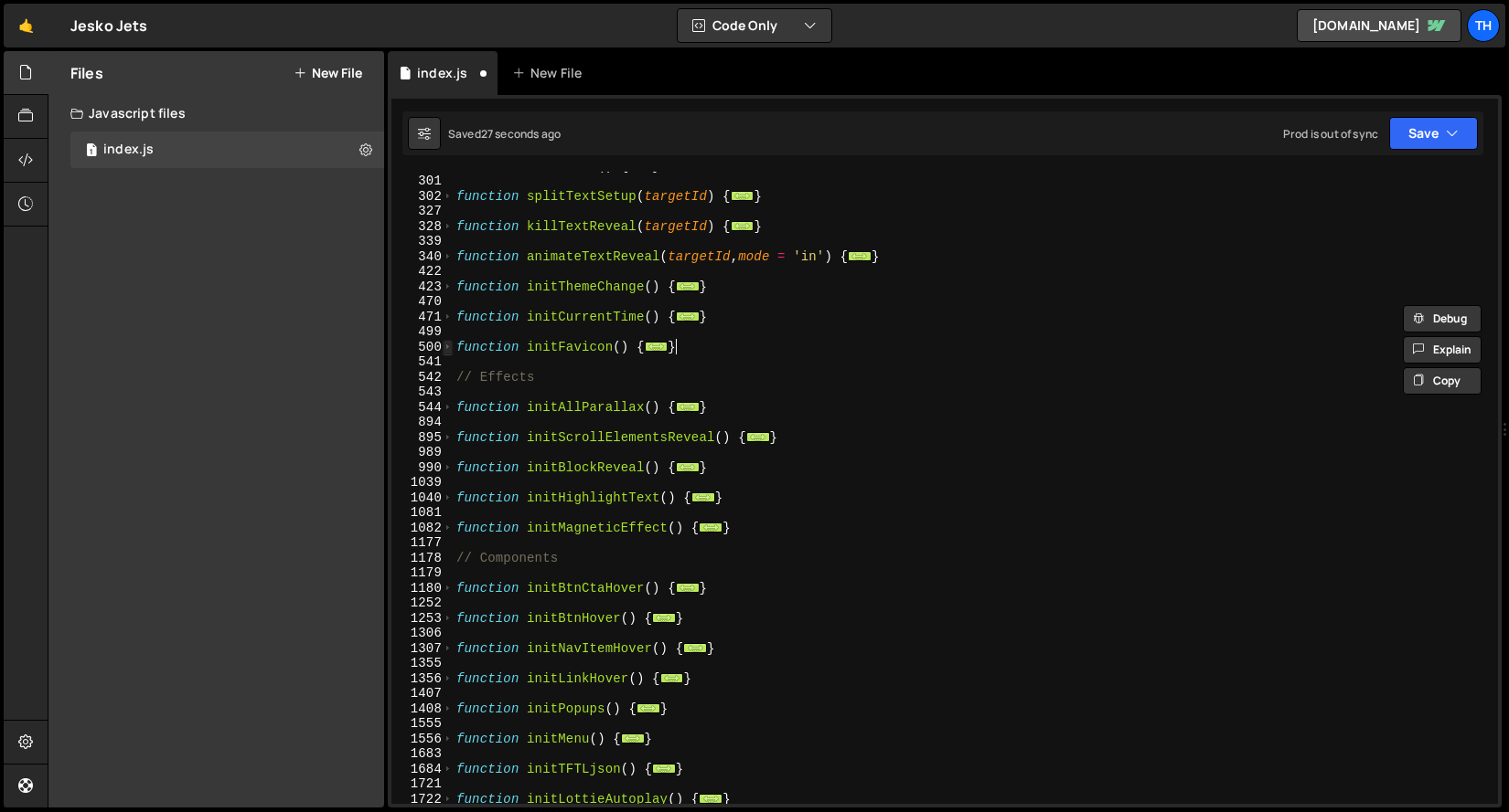
click at [448, 346] on span at bounding box center [447, 348] width 10 height 15
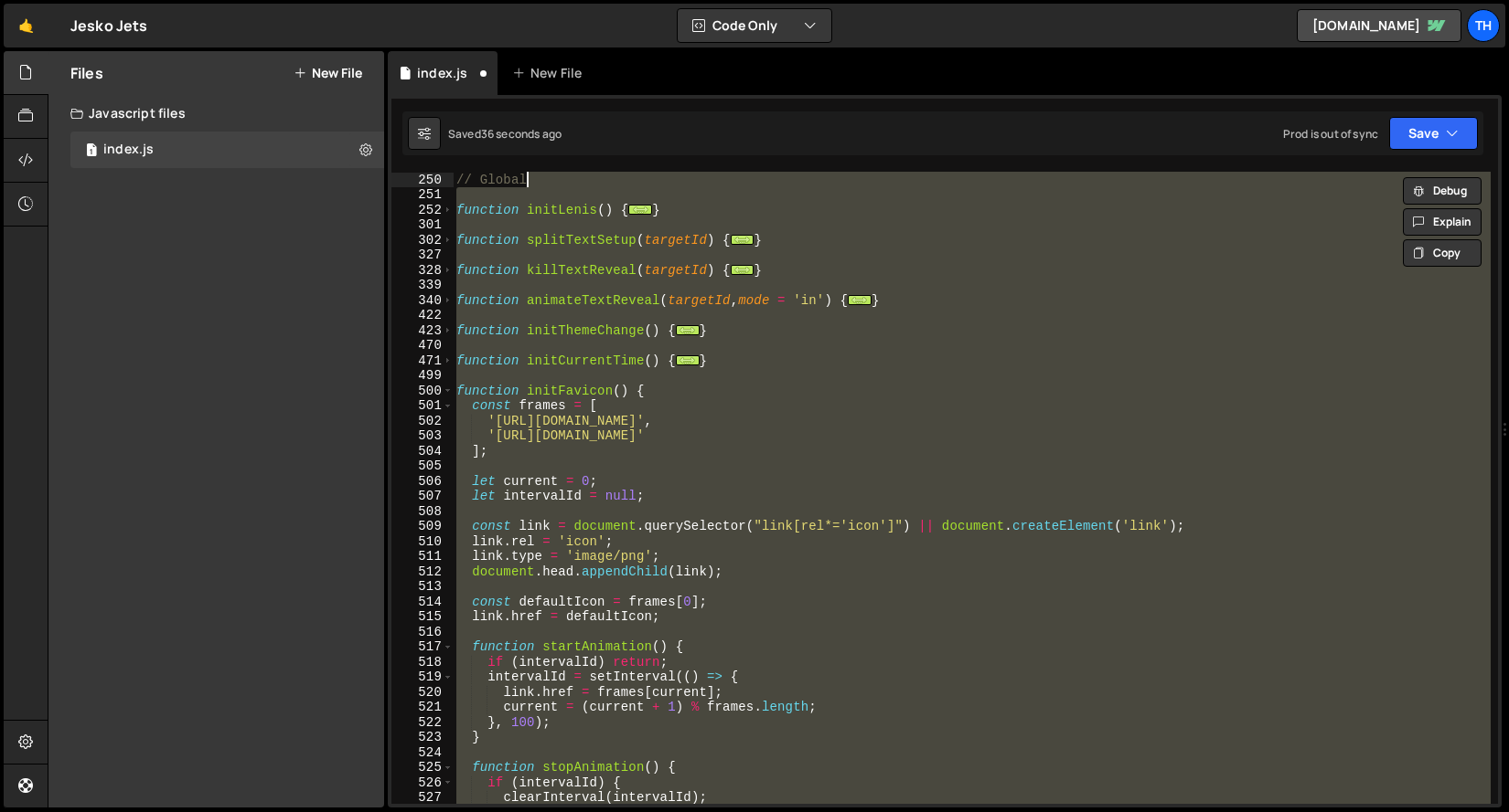
scroll to position [347, 0]
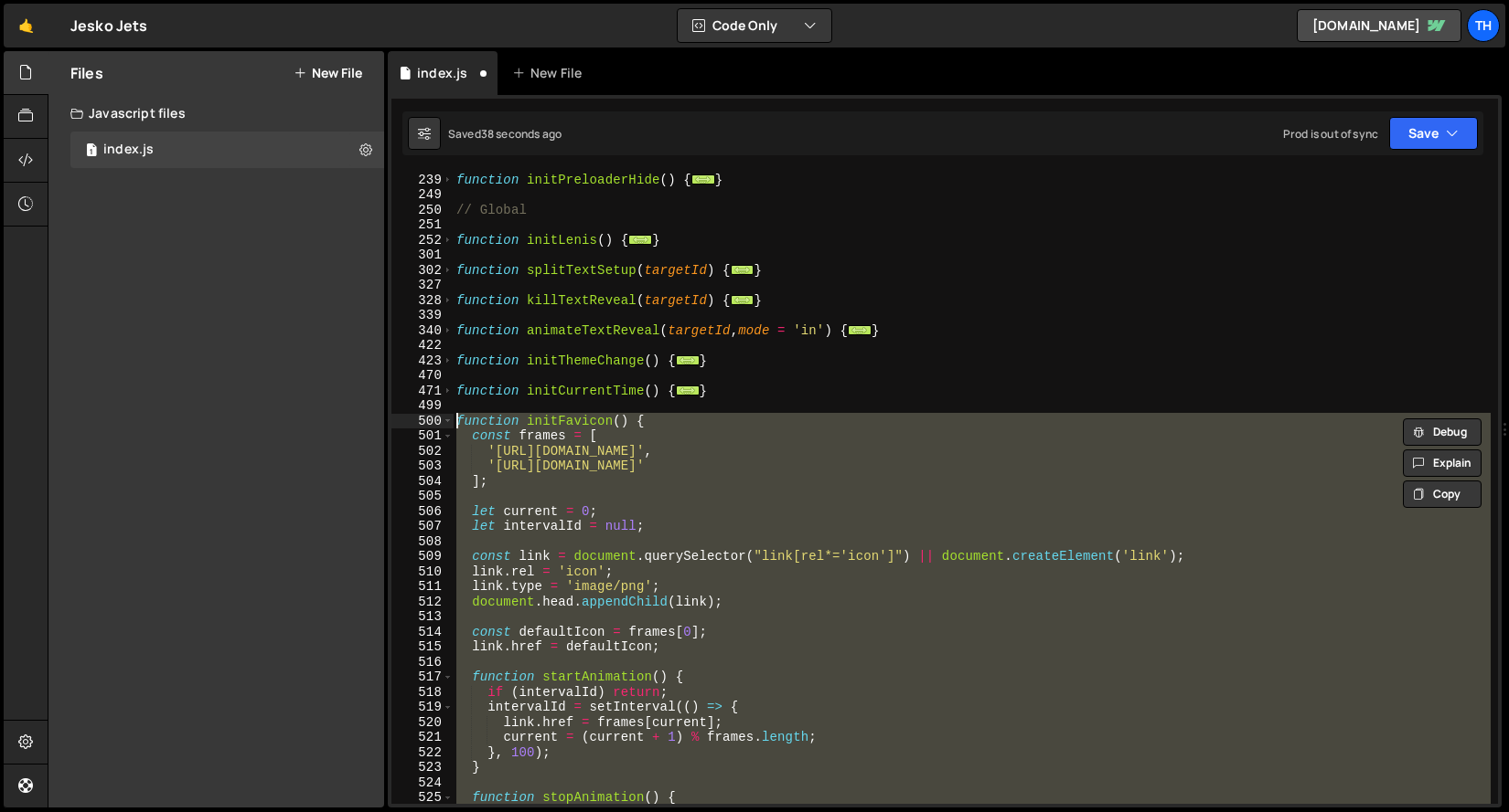
drag, startPoint x: 488, startPoint y: 696, endPoint x: 442, endPoint y: 423, distance: 276.8
click at [442, 423] on div "function initFavicon() { const frames = [ 239 249 250 251 252 301 302 327 328 3…" at bounding box center [944, 487] width 1106 height 632
paste textarea "}"
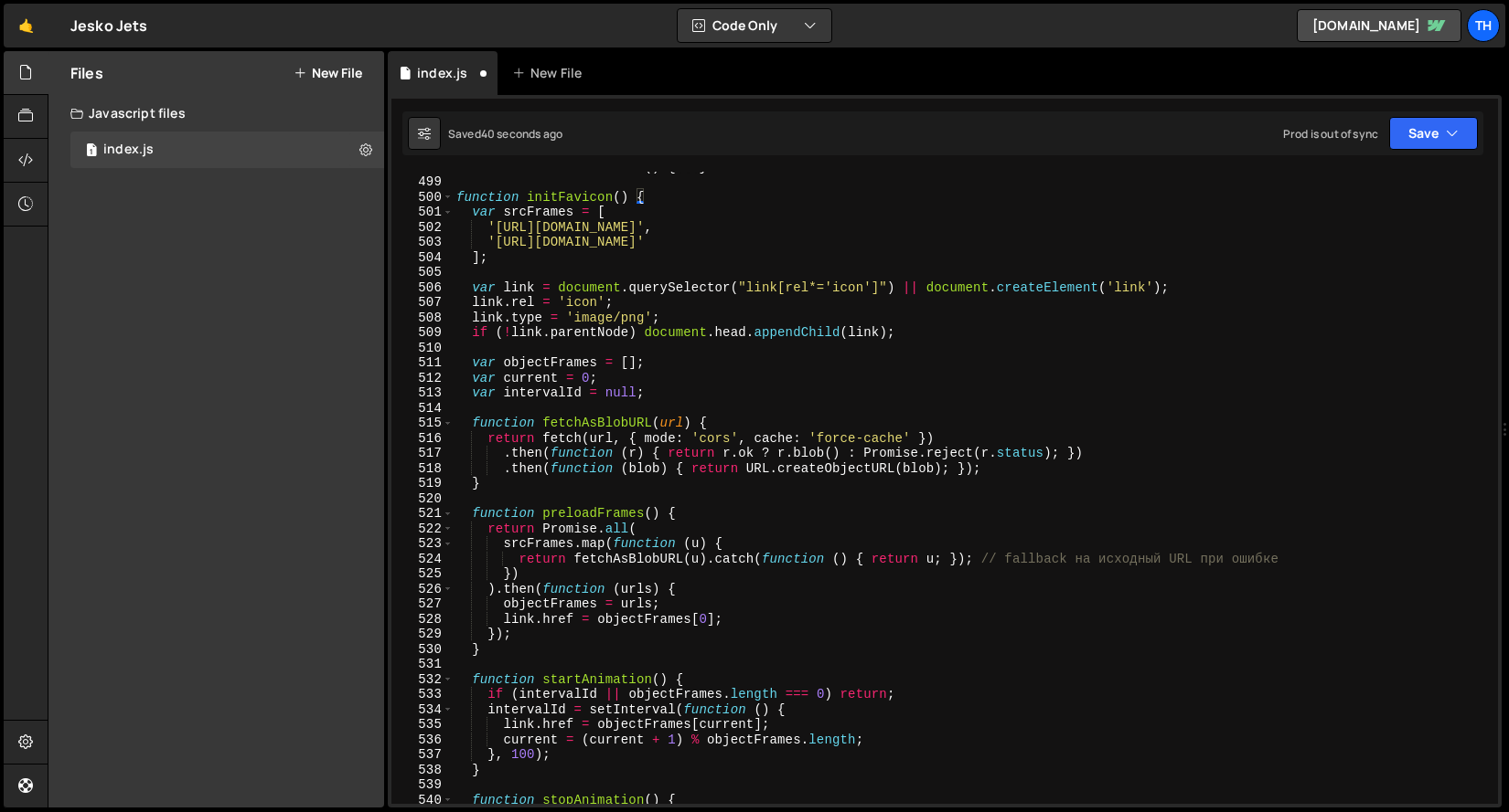
scroll to position [570, 0]
drag, startPoint x: 978, startPoint y: 561, endPoint x: 1303, endPoint y: 557, distance: 325.0
click at [1303, 557] on div "function initCurrentTime ( ) { ... } function initFavicon ( ) { var srcFrames =…" at bounding box center [971, 490] width 1038 height 662
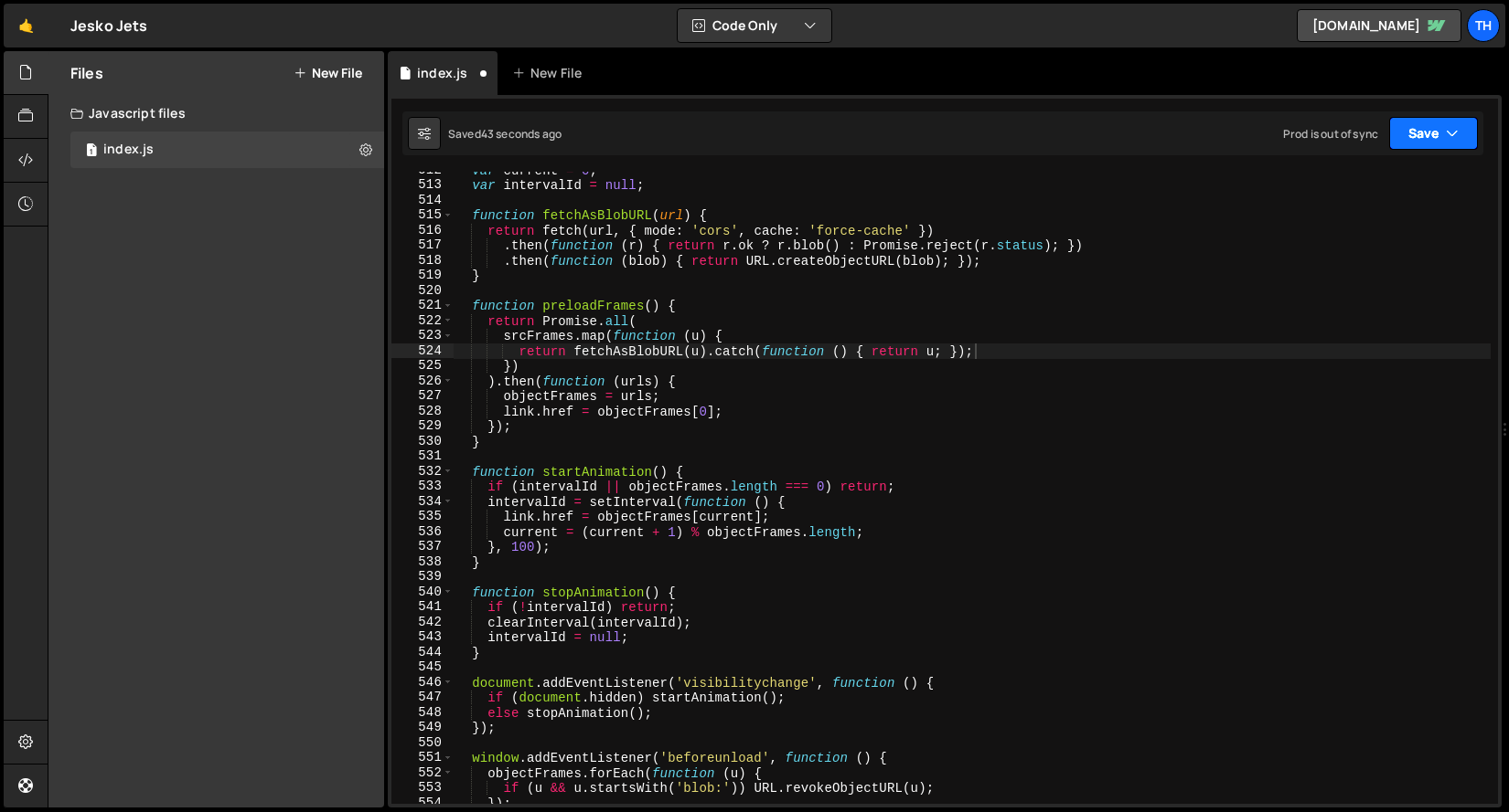
click at [1416, 117] on button "Save" at bounding box center [1433, 133] width 89 height 33
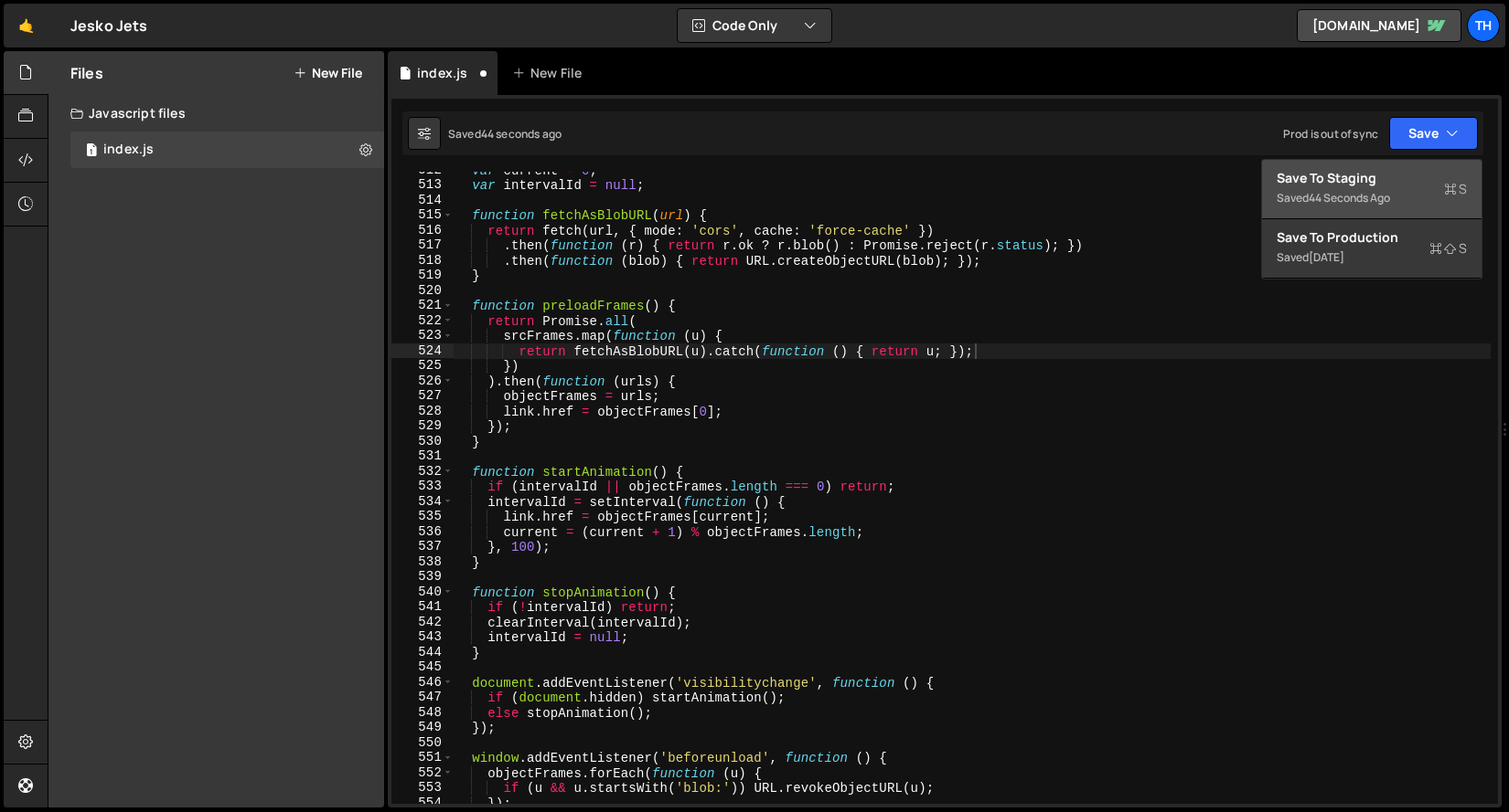
click at [1398, 168] on button "Save to Staging S Saved 44 seconds ago" at bounding box center [1371, 189] width 219 height 60
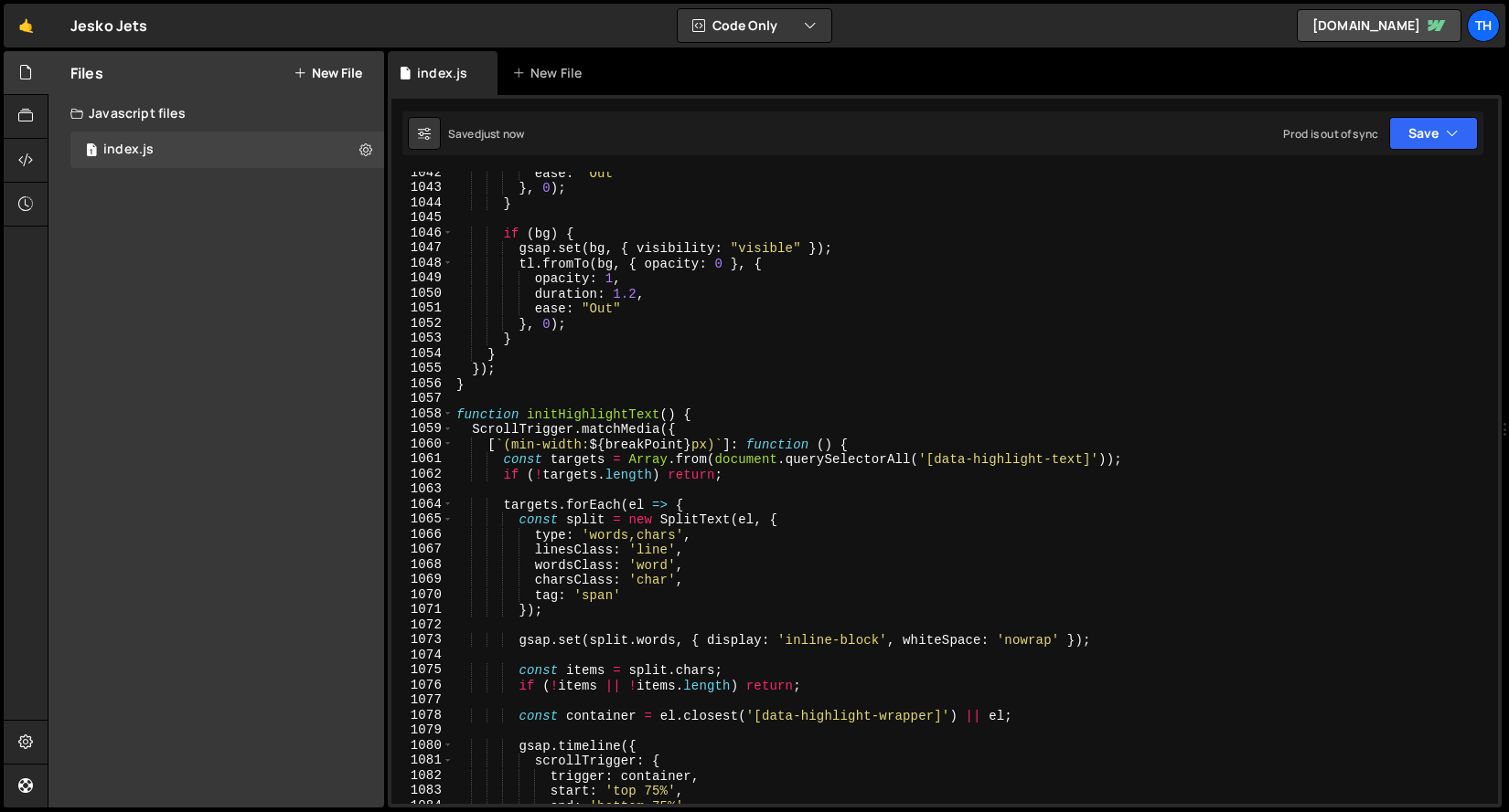
scroll to position [14557, 0]
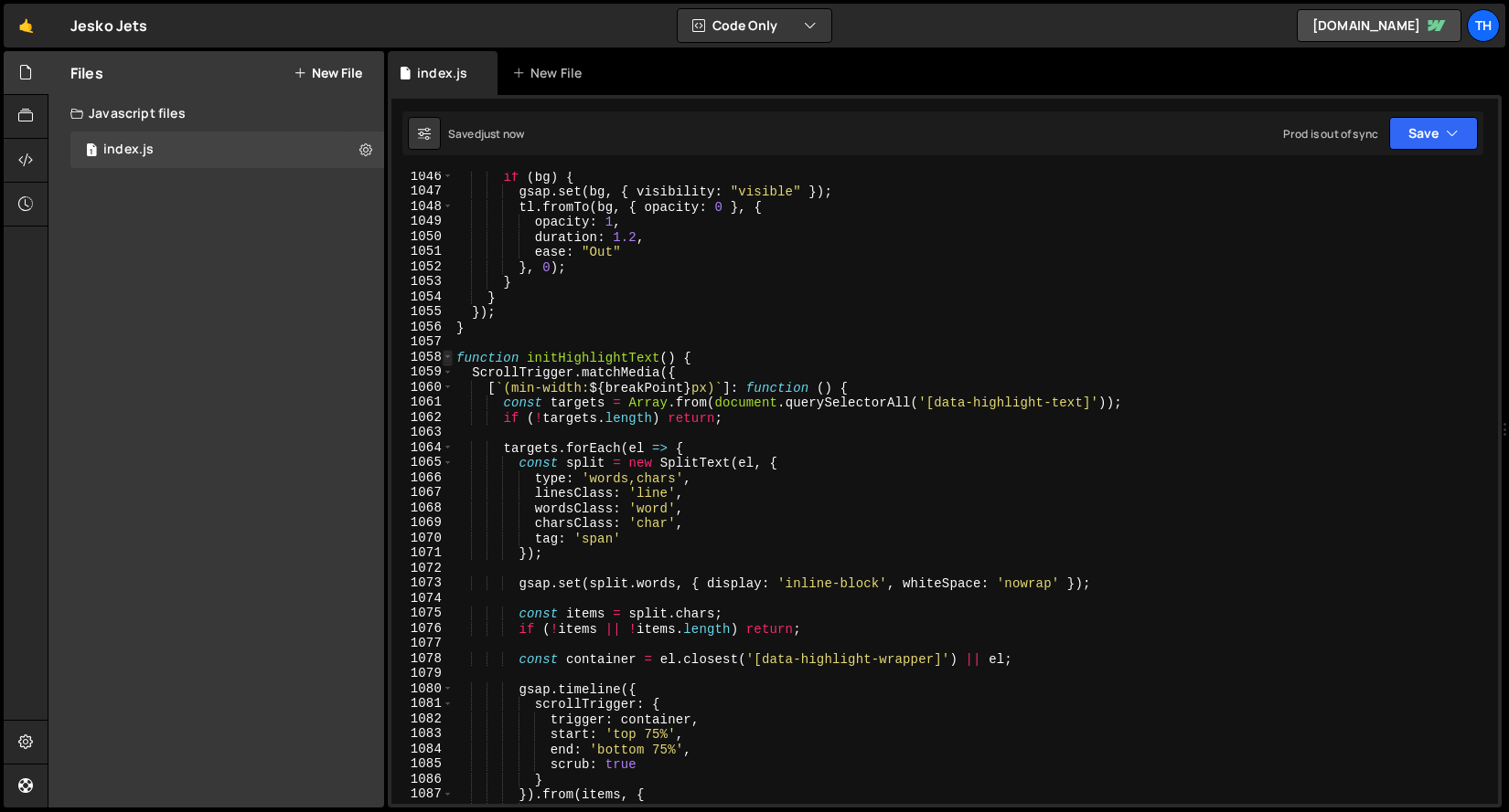
click at [445, 357] on span at bounding box center [447, 357] width 10 height 15
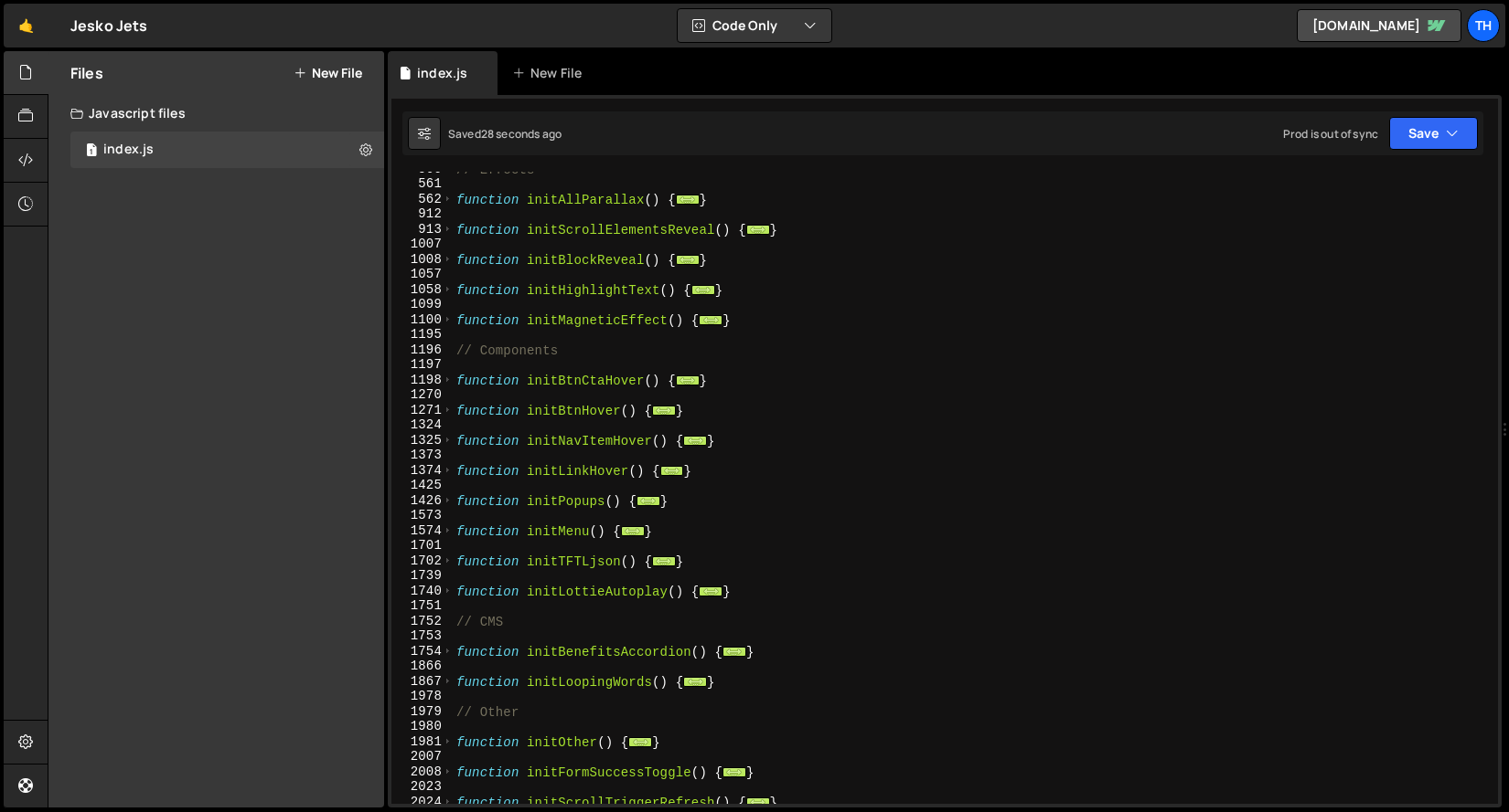
scroll to position [572, 0]
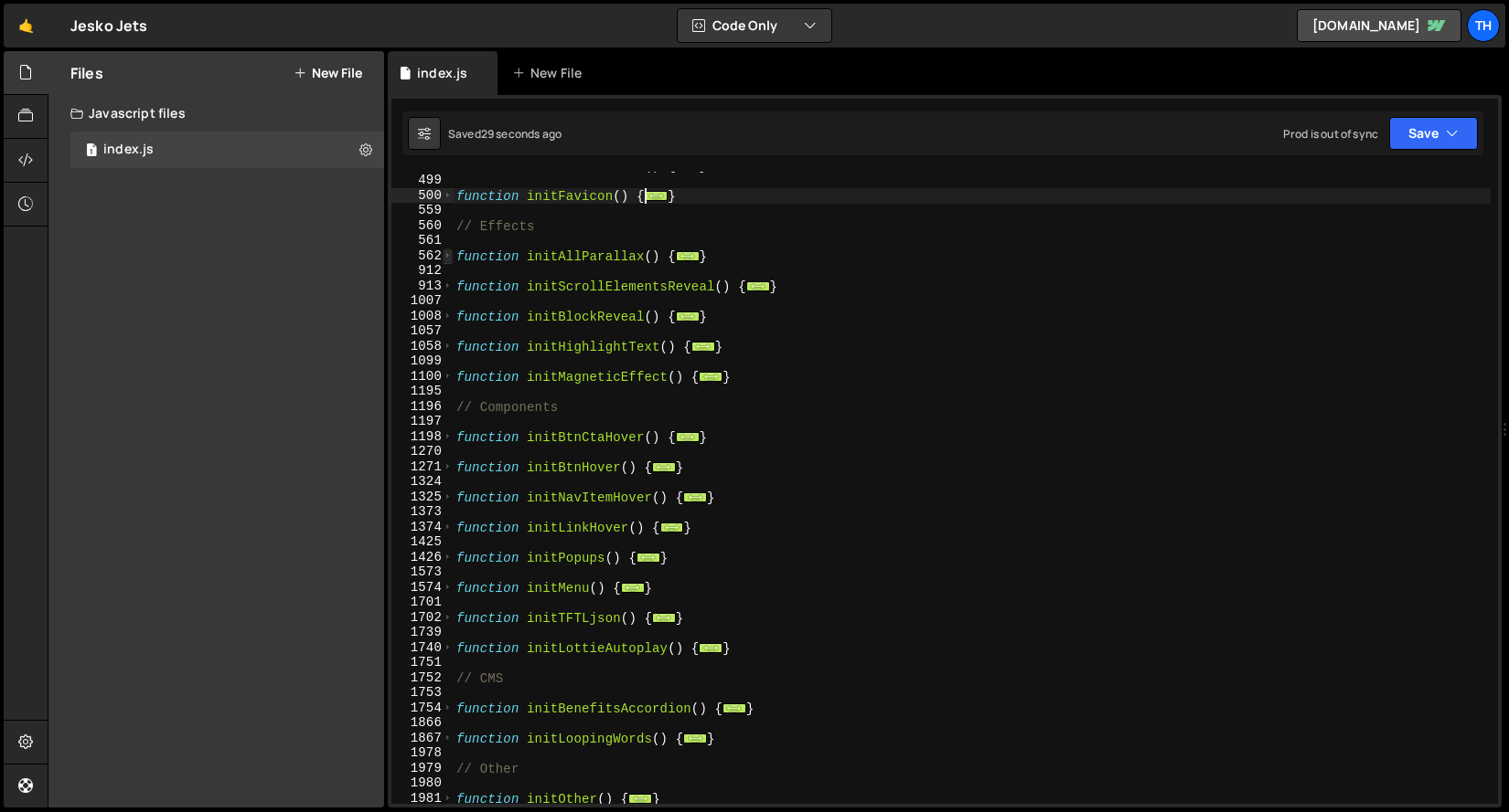
click at [444, 251] on span at bounding box center [447, 256] width 10 height 15
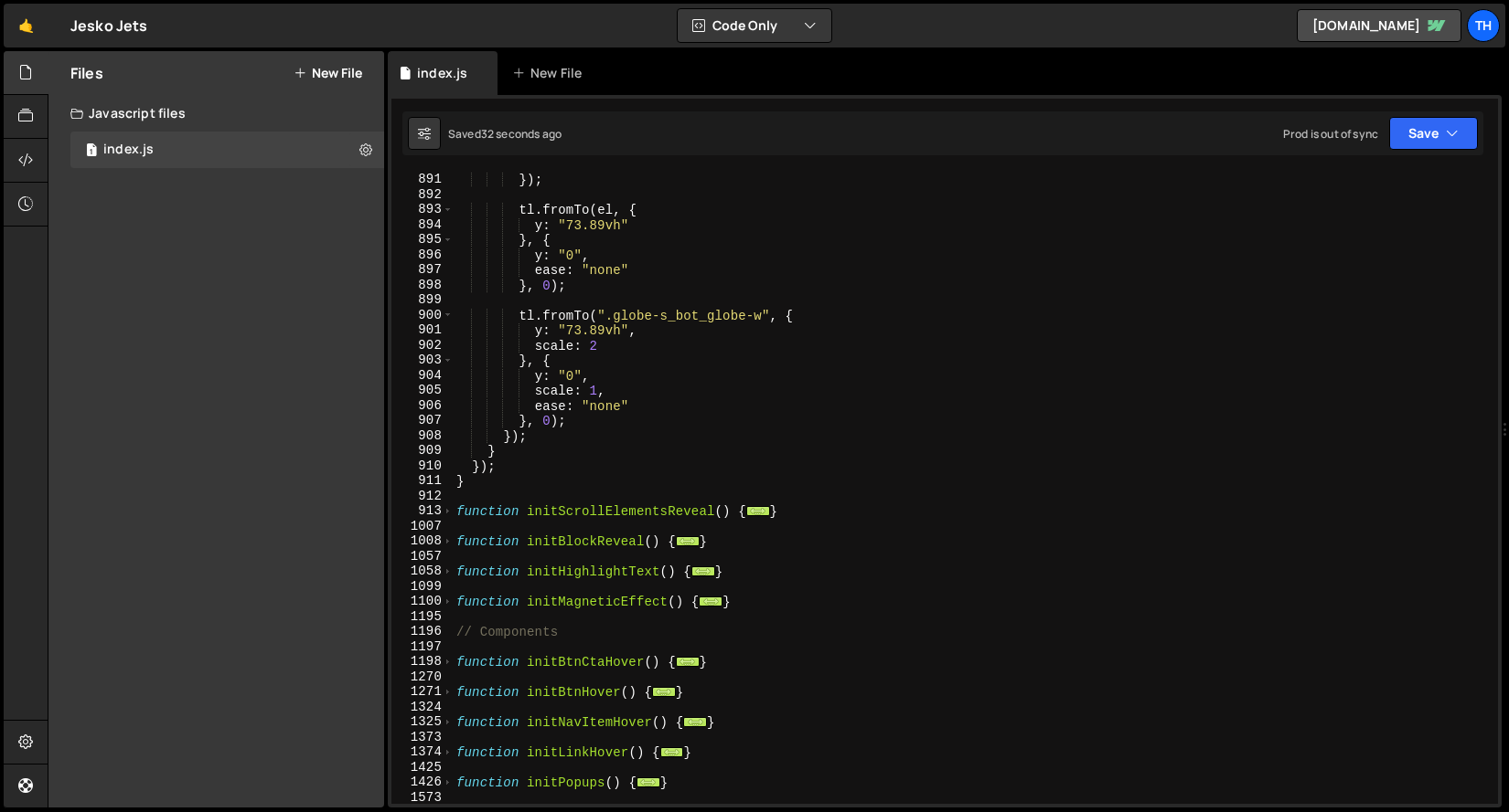
scroll to position [5377, 0]
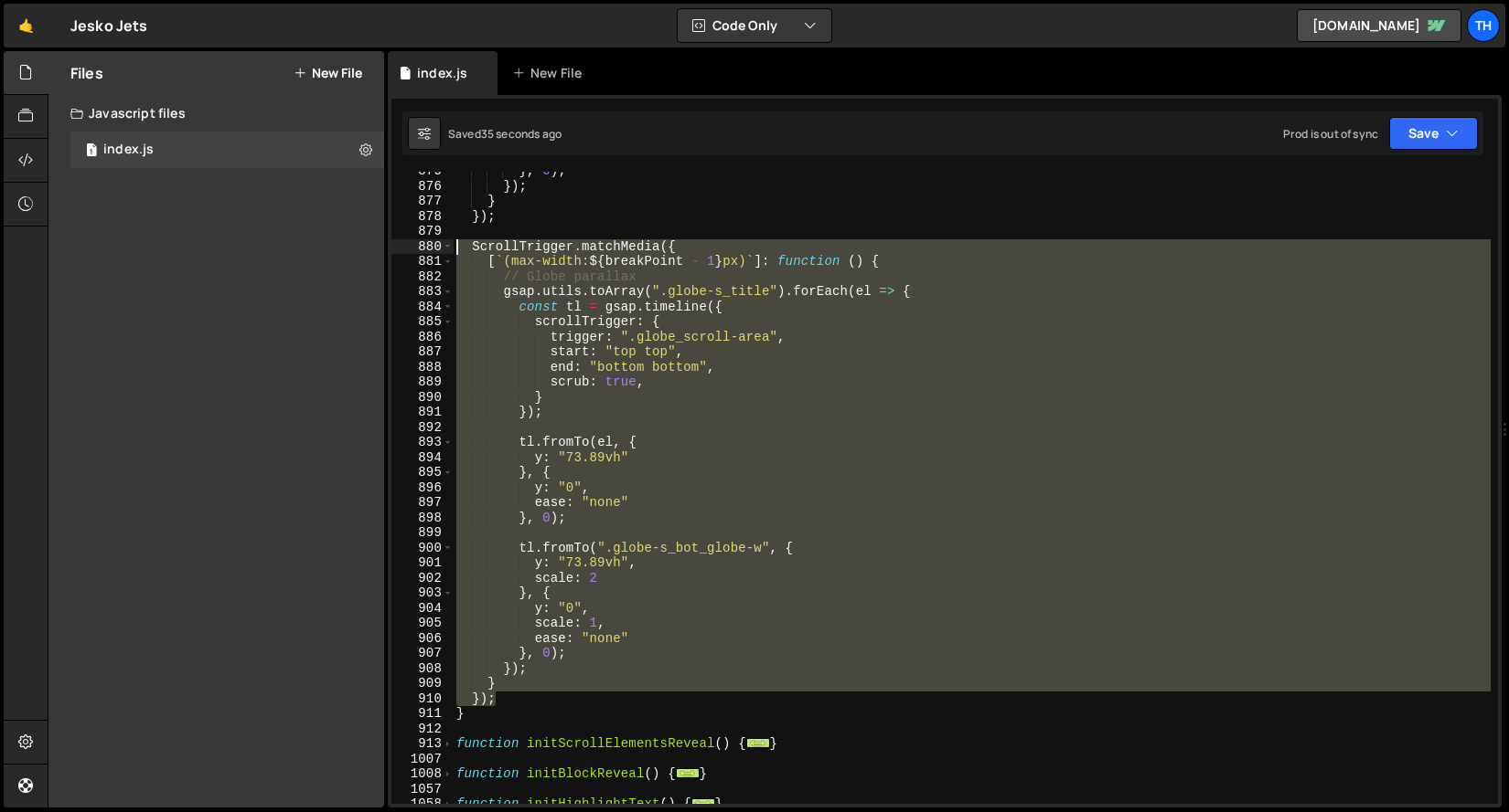
drag, startPoint x: 503, startPoint y: 680, endPoint x: 382, endPoint y: 244, distance: 452.5
click at [382, 244] on div "Files New File Javascript files 1 index.js 0 CSS files Copy share link Edit Fil…" at bounding box center [777, 430] width 1461 height 758
type textarea "ScrollTrigger.matchMedia({ [`(max-width: ${breakPoint - 1}px)`]: function () {"
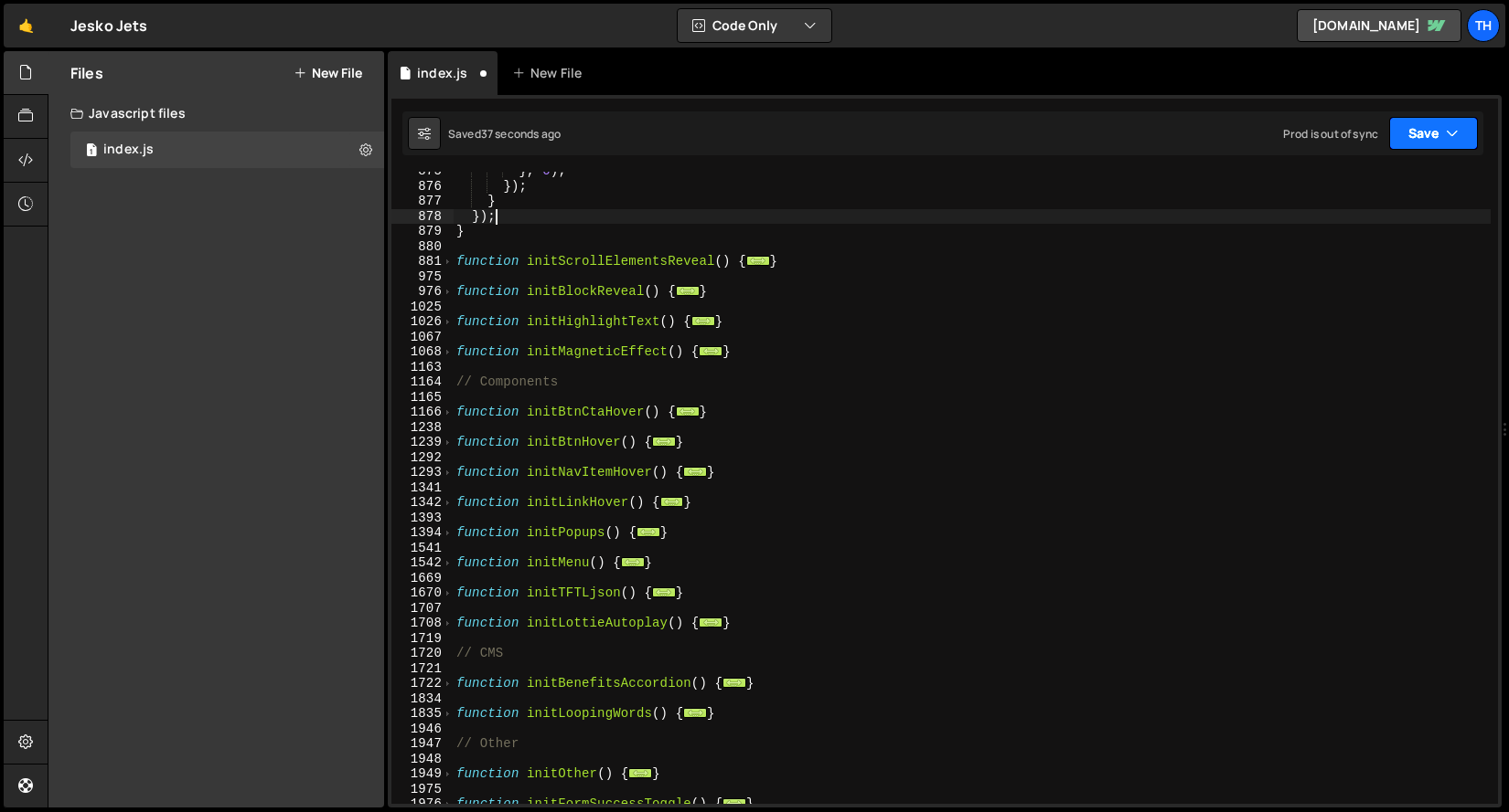
click at [1417, 131] on button "Save" at bounding box center [1433, 133] width 89 height 33
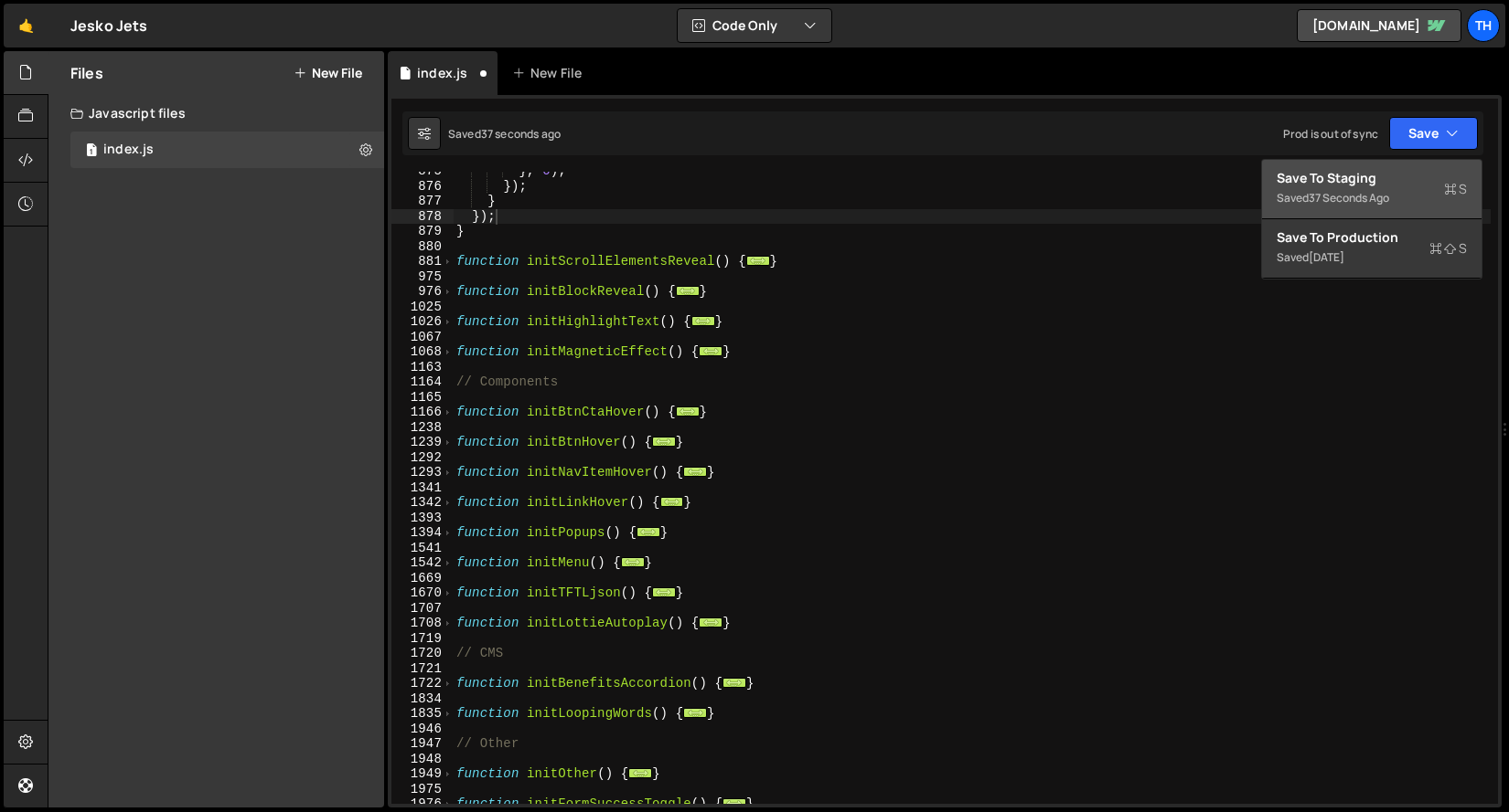
click at [1358, 190] on div "37 seconds ago" at bounding box center [1348, 198] width 81 height 15
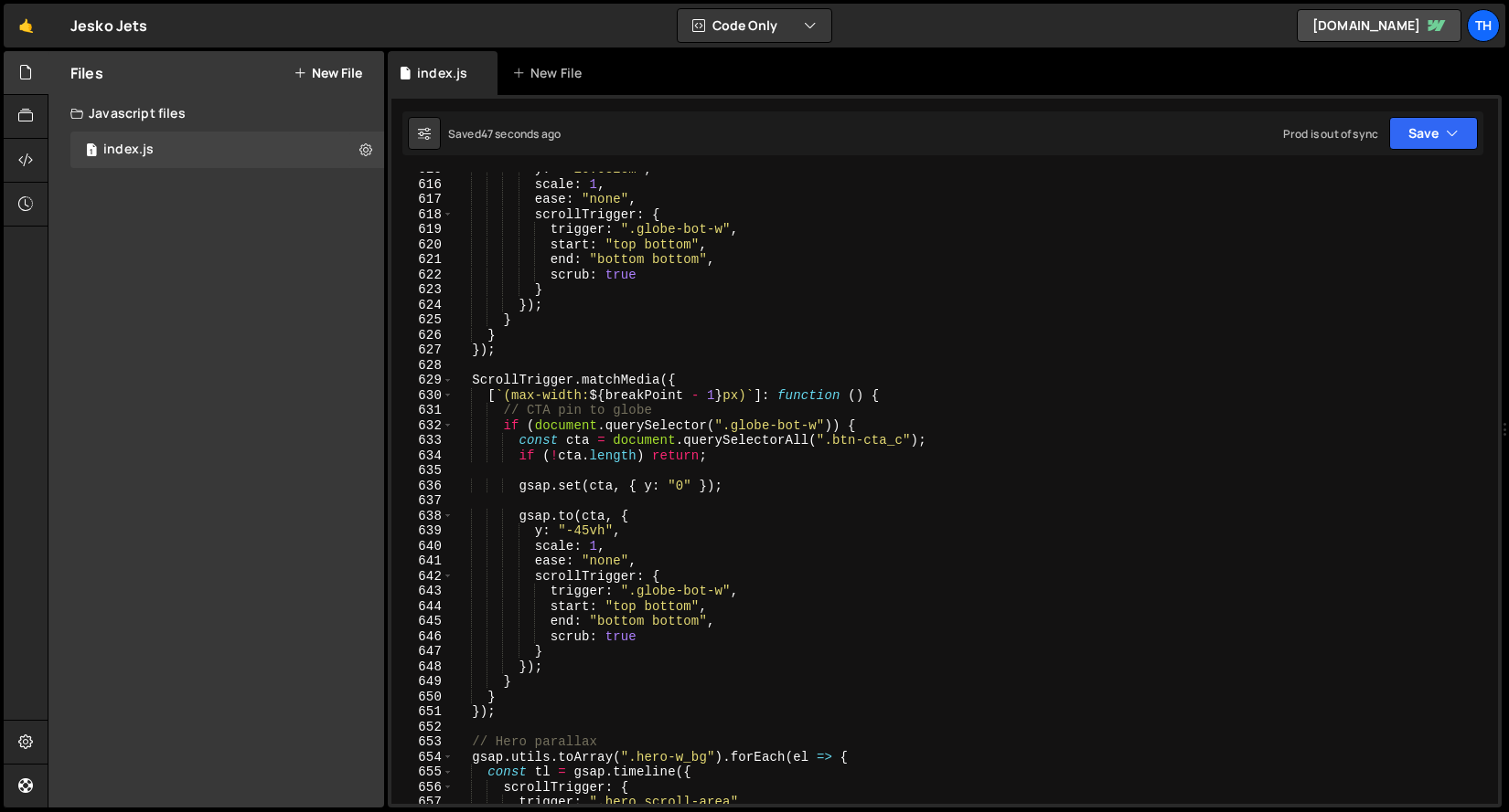
scroll to position [8691, 0]
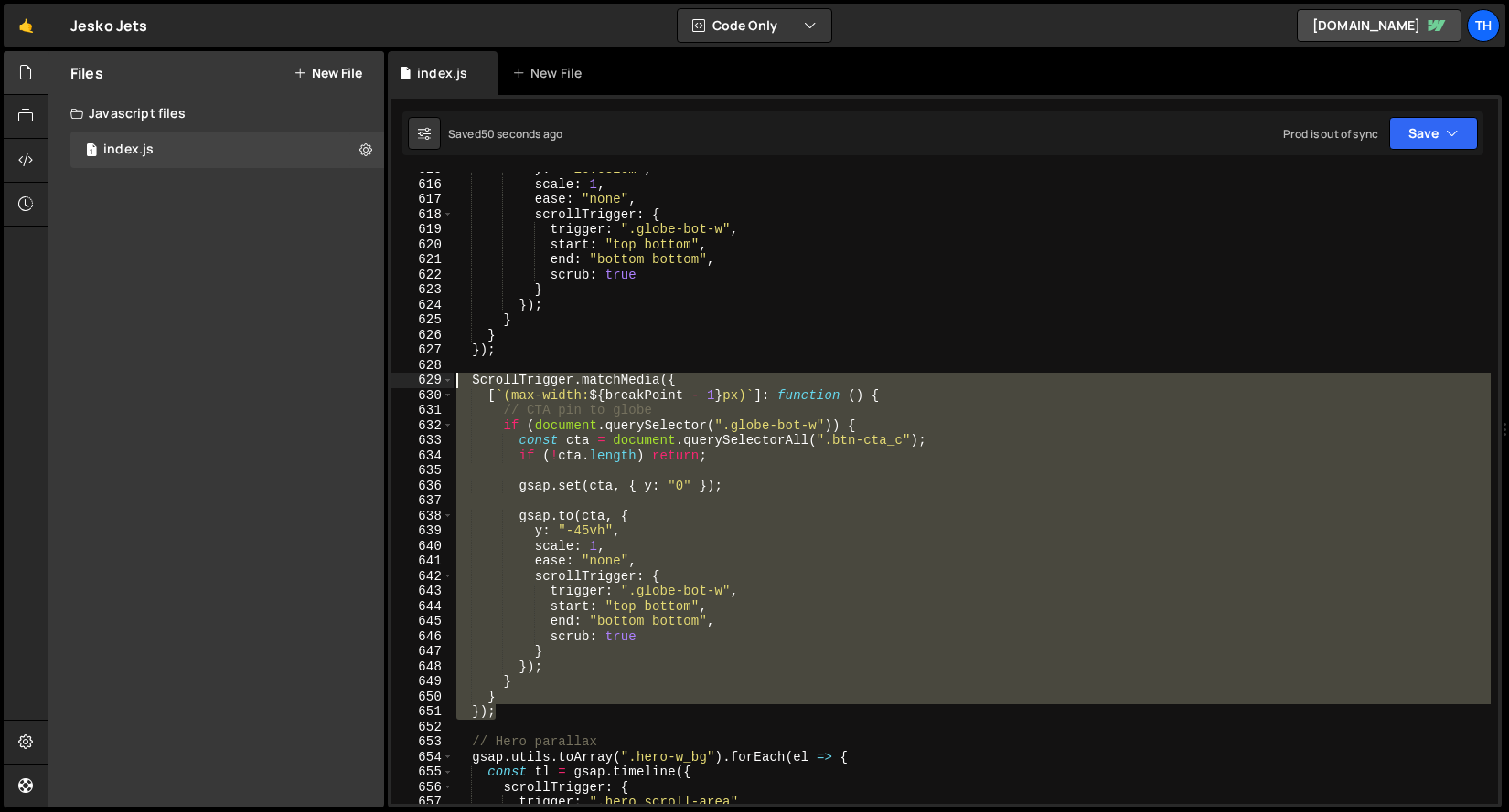
drag, startPoint x: 515, startPoint y: 693, endPoint x: 248, endPoint y: 383, distance: 409.1
click at [248, 383] on div "Files New File Javascript files 1 index.js 0 CSS files Copy share link Edit Fil…" at bounding box center [777, 430] width 1461 height 758
type textarea "ScrollTrigger.matchMedia({ [`(max-width: ${breakPoint - 1}px)`]: function () {"
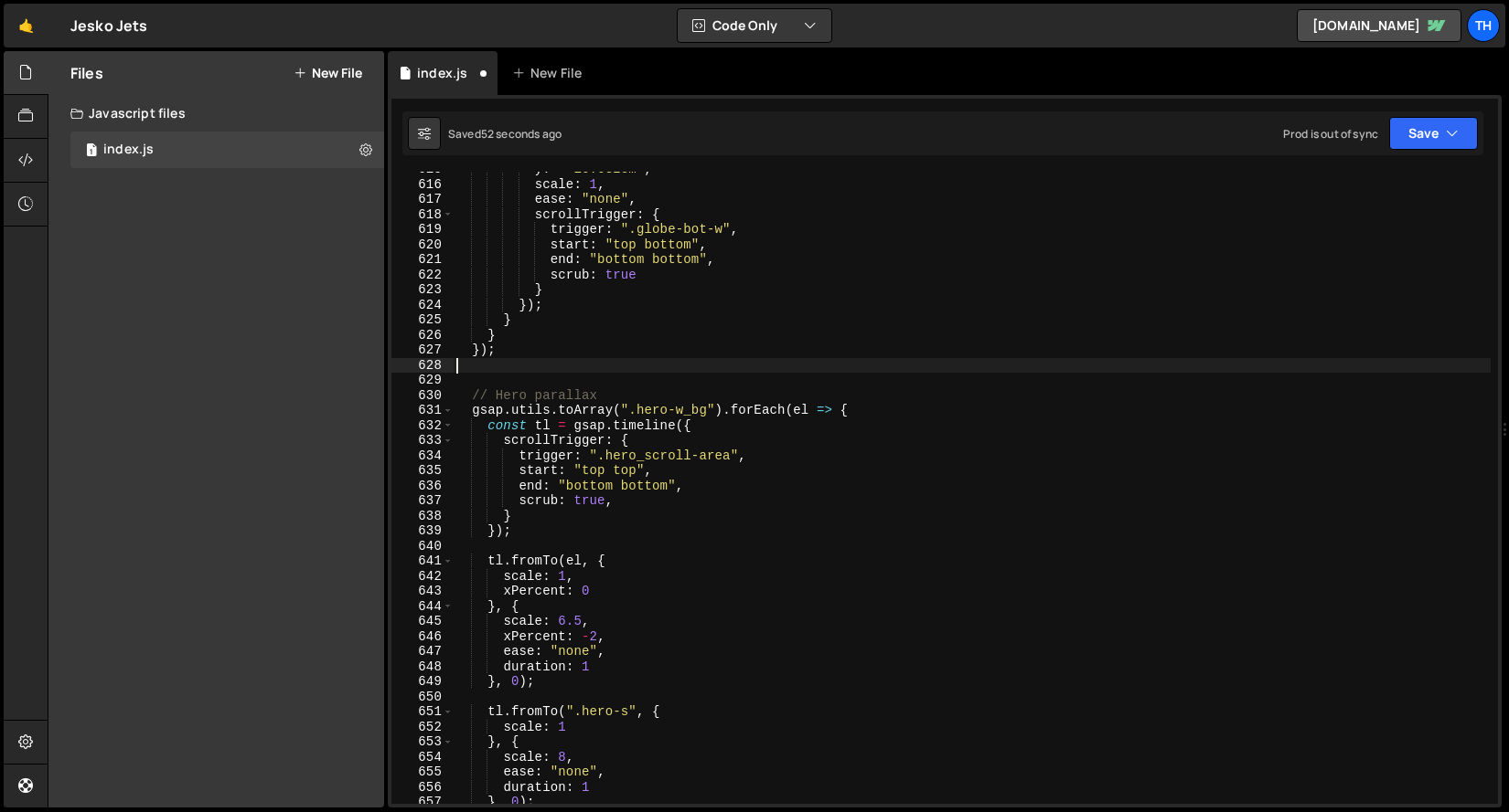
type textarea "});"
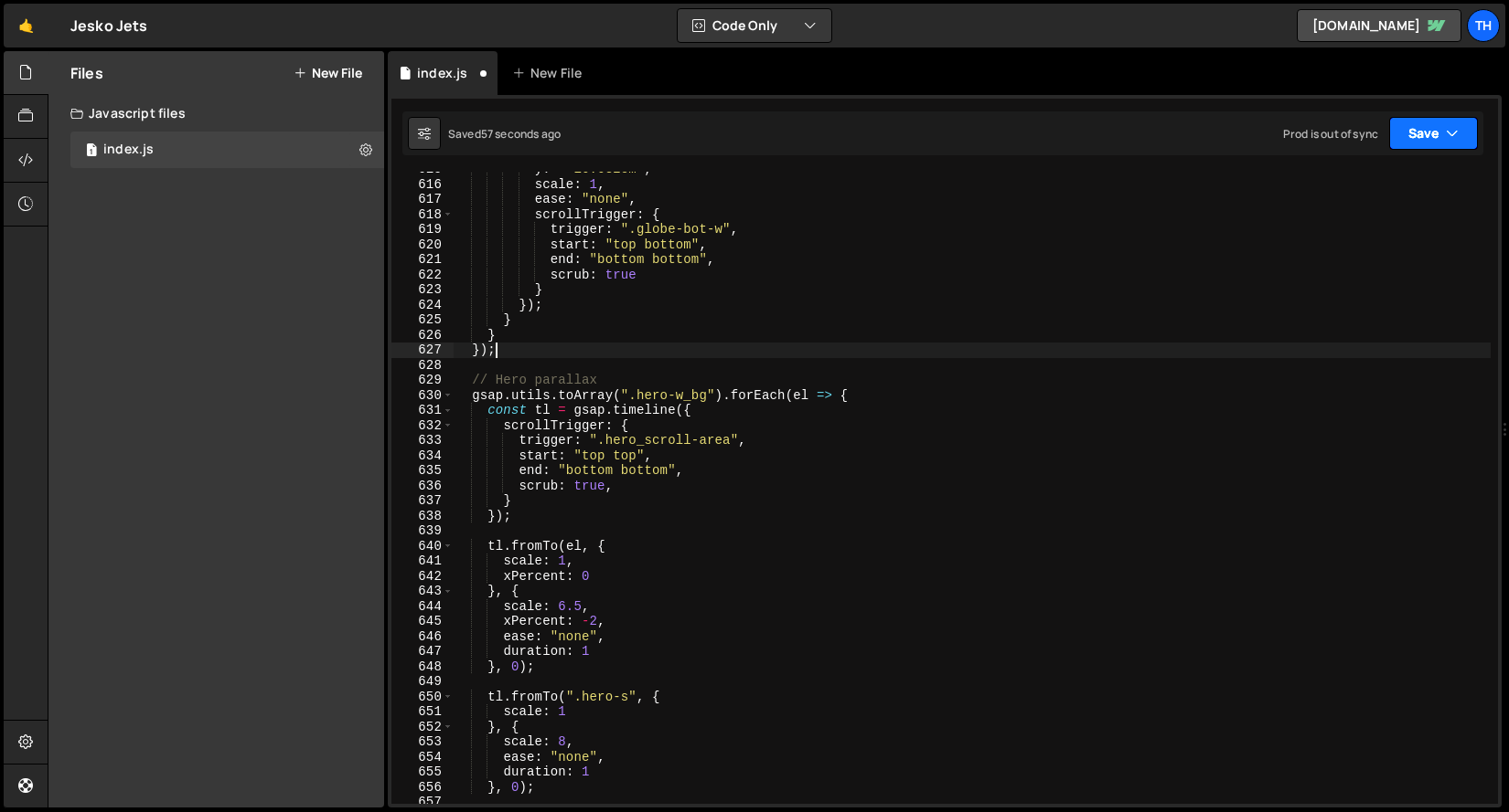
click at [1429, 117] on button "Save" at bounding box center [1433, 133] width 89 height 33
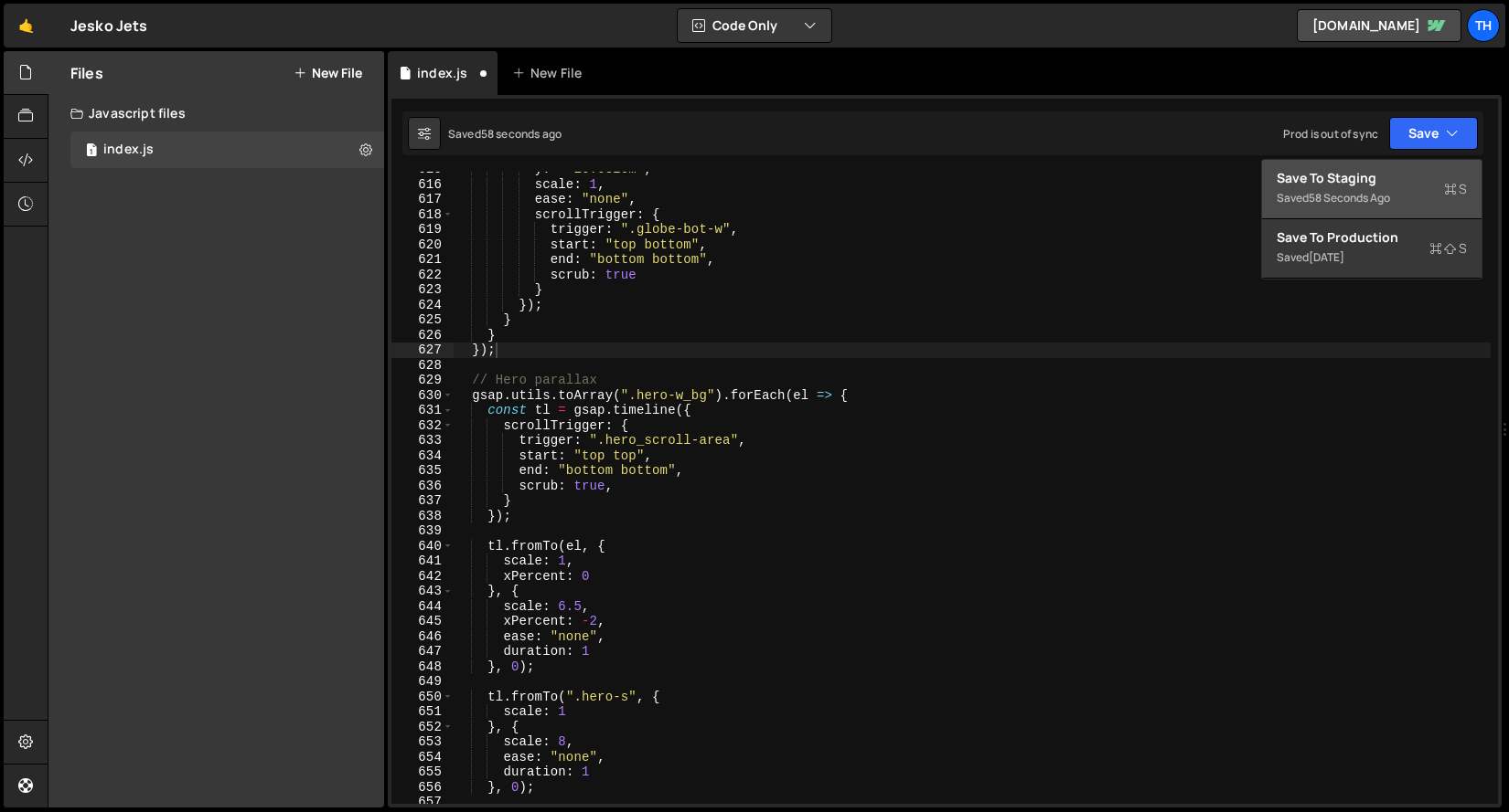
click at [1402, 179] on div "Save to Staging S" at bounding box center [1372, 177] width 191 height 18
